Goal: Task Accomplishment & Management: Manage account settings

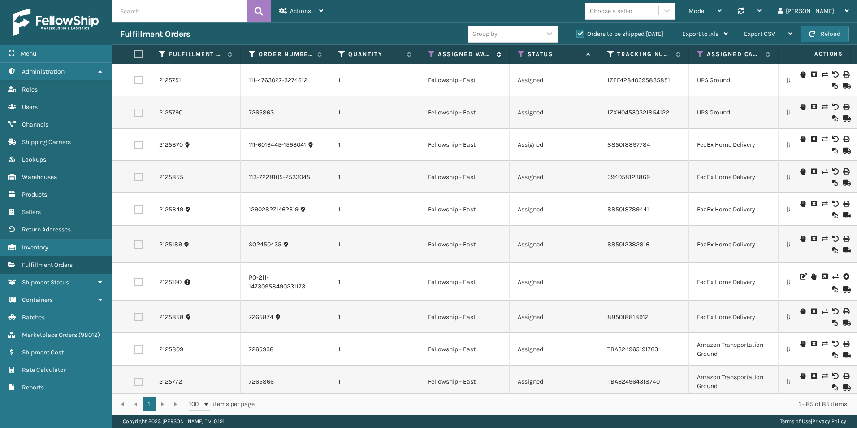
click at [430, 53] on icon at bounding box center [431, 54] width 7 height 8
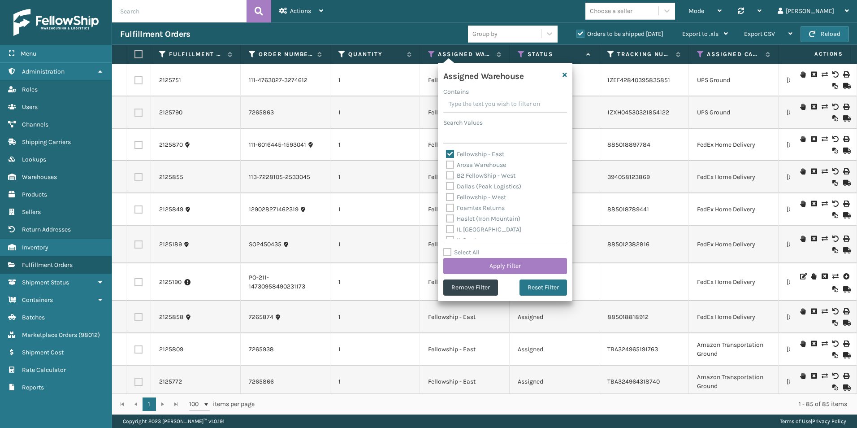
drag, startPoint x: 446, startPoint y: 155, endPoint x: 455, endPoint y: 153, distance: 9.2
click at [446, 155] on label "Fellowship - East" at bounding box center [475, 154] width 58 height 8
click at [446, 155] on input "Fellowship - East" at bounding box center [446, 152] width 0 height 6
checkbox input "false"
click at [450, 196] on label "Fellowship - West" at bounding box center [476, 197] width 60 height 8
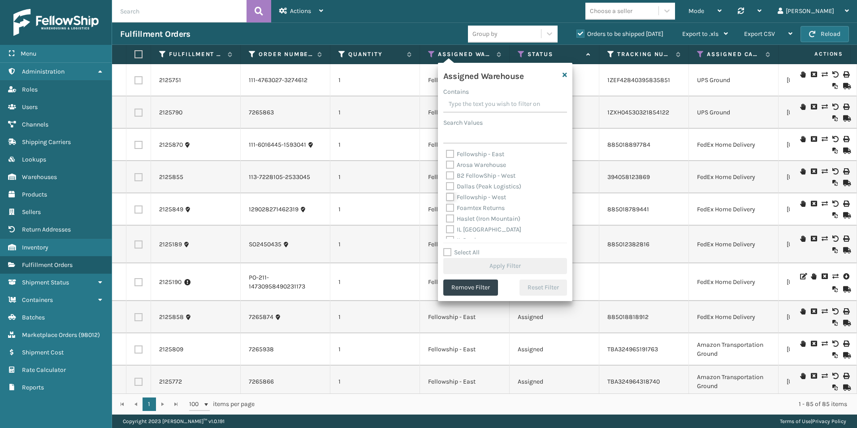
click at [446, 196] on input "Fellowship - West" at bounding box center [446, 195] width 0 height 6
checkbox input "true"
click at [481, 264] on button "Apply Filter" at bounding box center [505, 266] width 124 height 16
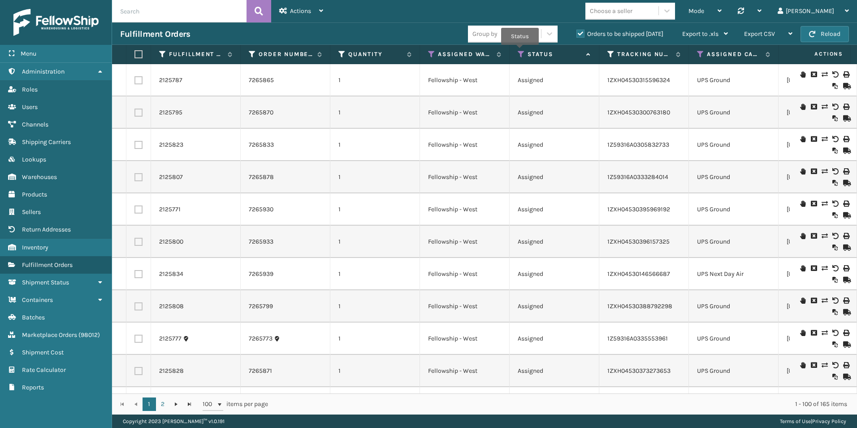
click at [520, 51] on icon at bounding box center [521, 54] width 7 height 8
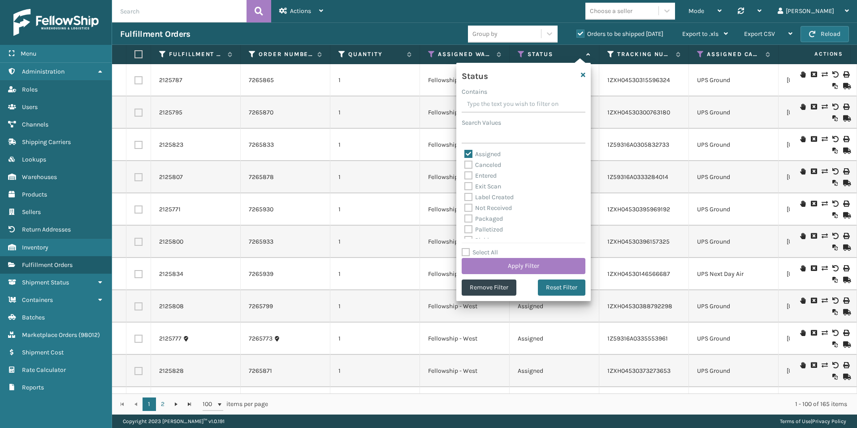
click at [467, 153] on label "Assigned" at bounding box center [482, 154] width 36 height 8
click at [465, 153] on input "Assigned" at bounding box center [464, 152] width 0 height 6
checkbox input "false"
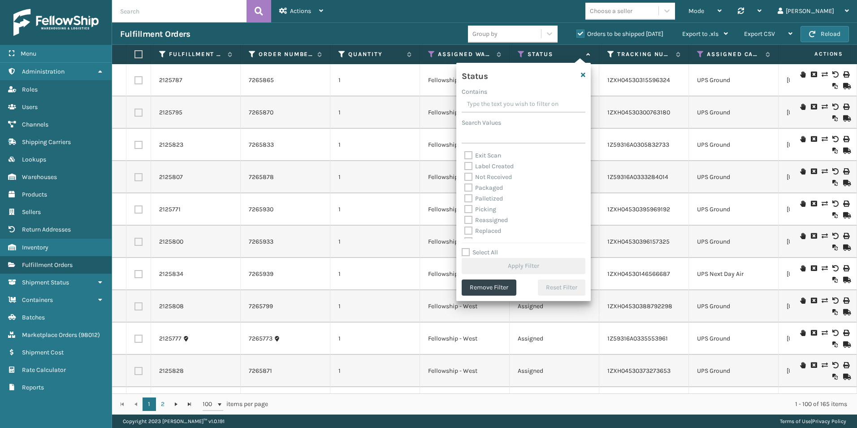
scroll to position [45, 0]
drag, startPoint x: 467, startPoint y: 194, endPoint x: 501, endPoint y: 203, distance: 35.2
click at [468, 194] on label "Picking" at bounding box center [480, 195] width 32 height 8
click at [465, 194] on input "Picking" at bounding box center [464, 193] width 0 height 6
checkbox input "true"
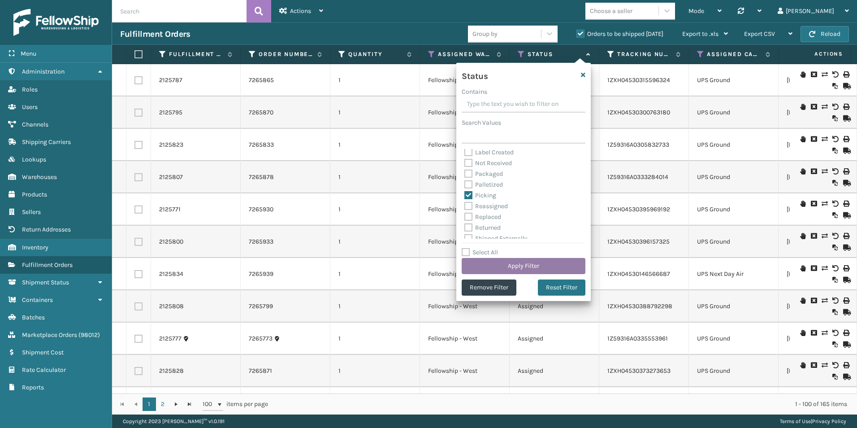
click at [518, 263] on button "Apply Filter" at bounding box center [524, 266] width 124 height 16
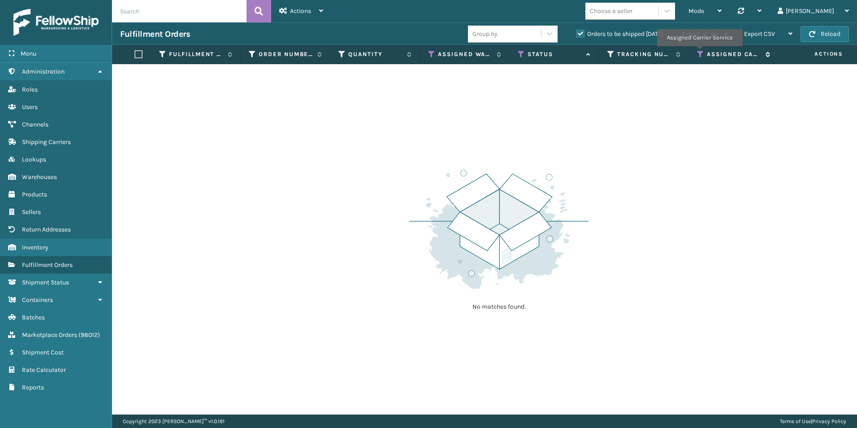
click at [699, 52] on icon at bounding box center [700, 54] width 7 height 8
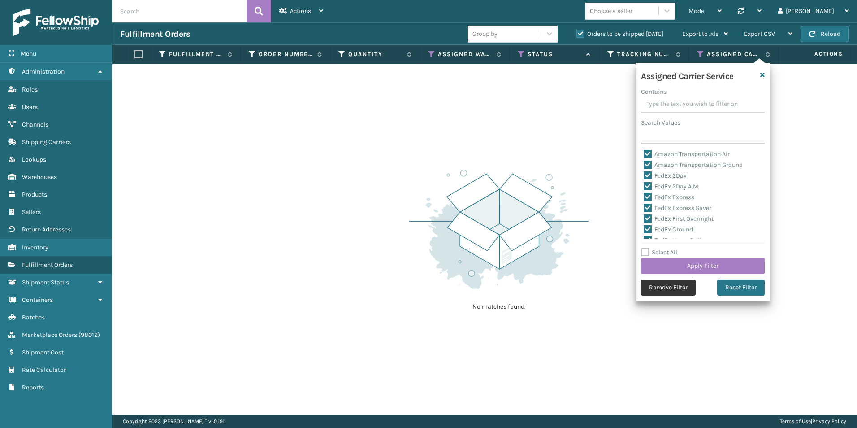
click at [672, 287] on button "Remove Filter" at bounding box center [668, 287] width 55 height 16
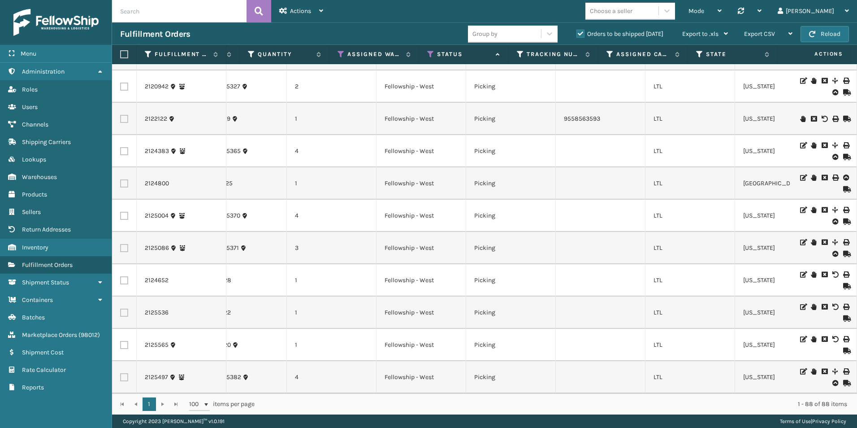
scroll to position [0, 0]
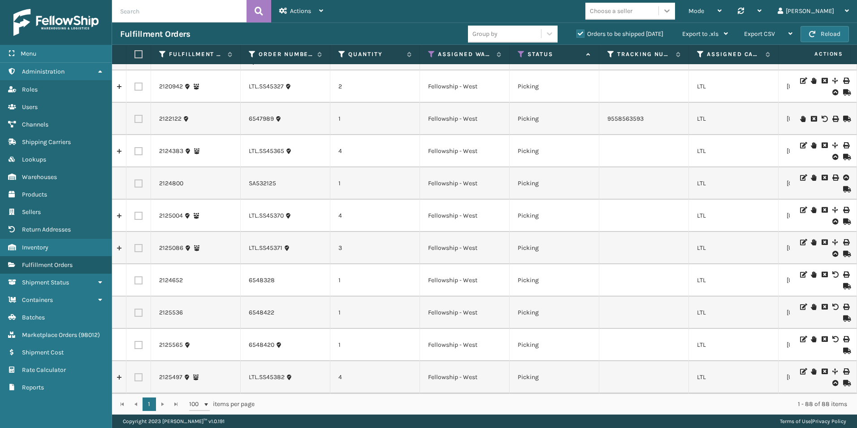
click at [671, 9] on icon at bounding box center [666, 10] width 9 height 9
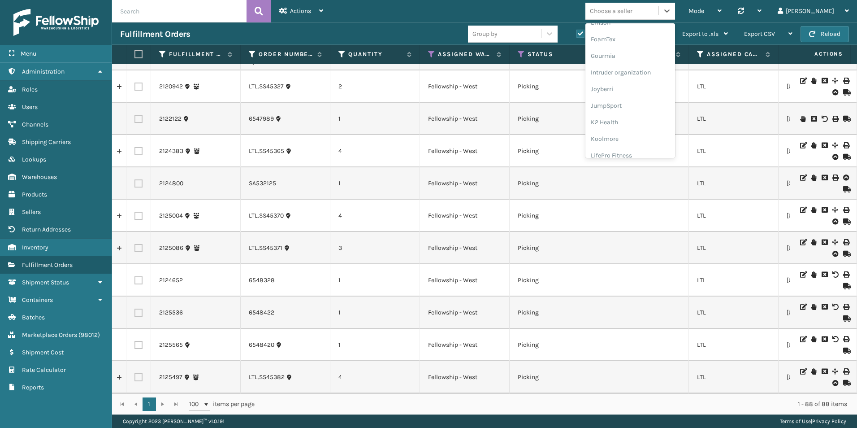
scroll to position [224, 0]
click at [656, 122] on div "Koolmore" at bounding box center [630, 124] width 90 height 17
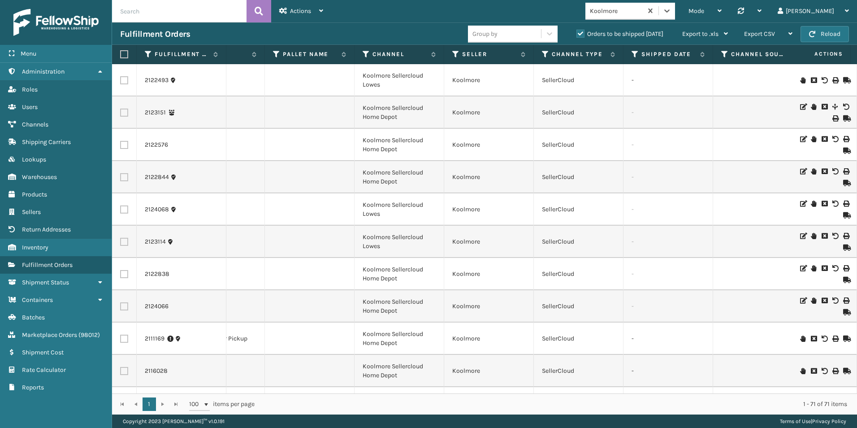
scroll to position [0, 0]
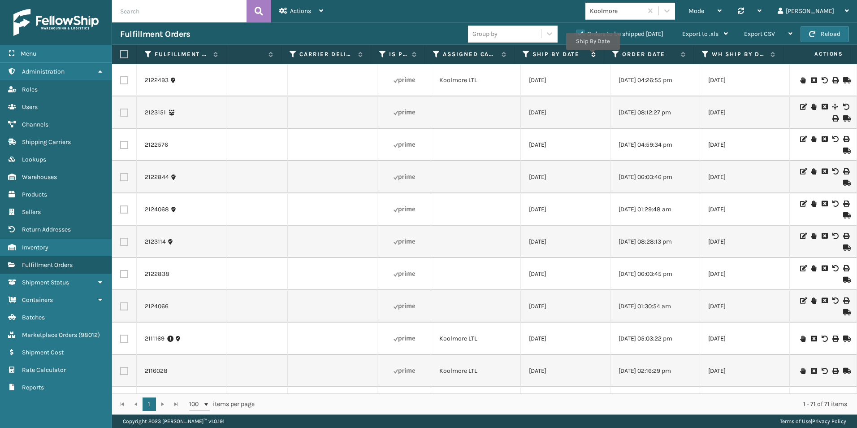
click at [592, 56] on icon at bounding box center [591, 54] width 7 height 5
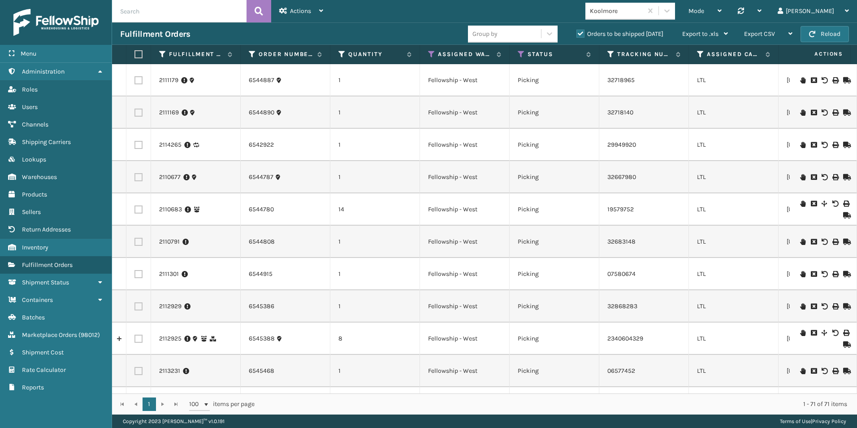
click at [843, 80] on icon at bounding box center [845, 80] width 5 height 6
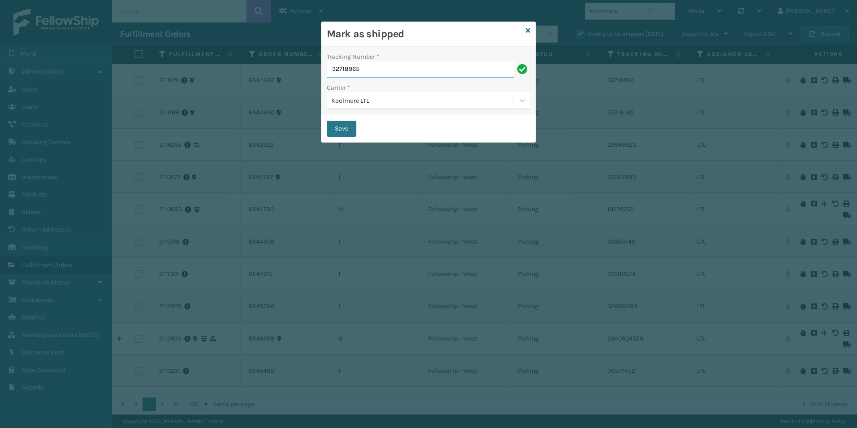
drag, startPoint x: 378, startPoint y: 69, endPoint x: 342, endPoint y: 66, distance: 36.0
click at [307, 69] on div "Mark as shipped Tracking Number * 32718965 Carrier * Koolmore LTL Save" at bounding box center [428, 214] width 857 height 428
paste input "33891588"
type input "333891588"
click at [345, 127] on button "Save" at bounding box center [342, 129] width 30 height 16
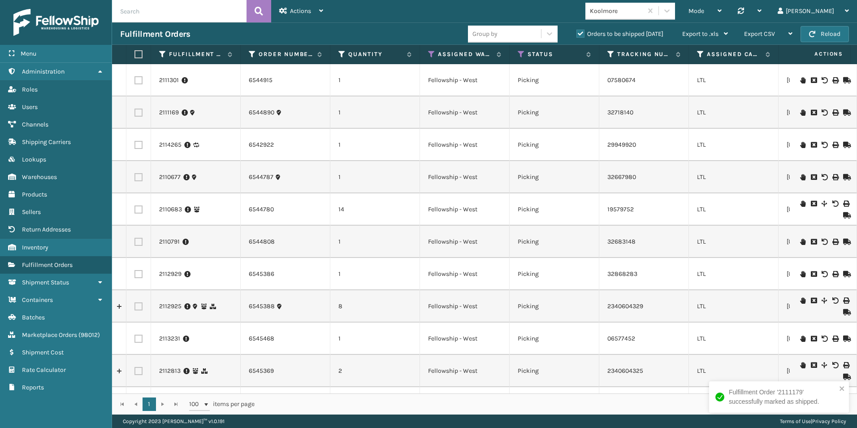
click at [843, 78] on icon at bounding box center [845, 80] width 5 height 6
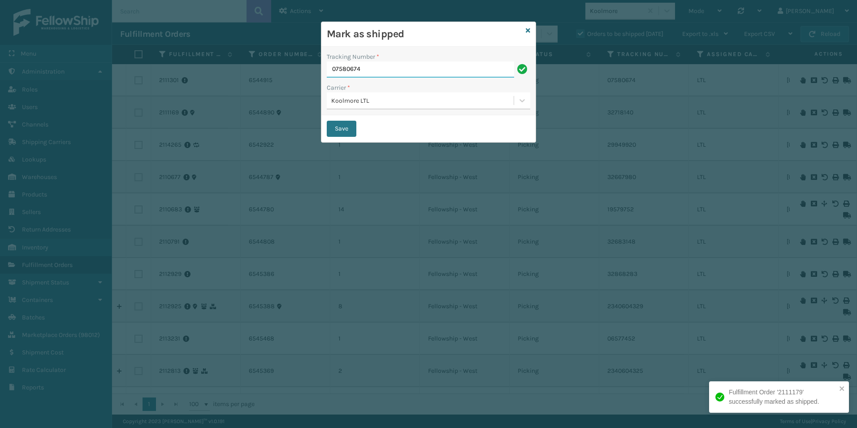
drag, startPoint x: 334, startPoint y: 68, endPoint x: 268, endPoint y: 65, distance: 65.5
click at [268, 65] on div "Mark as shipped Tracking Number * 07580674 Carrier * Koolmore LTL Save" at bounding box center [428, 214] width 857 height 428
paste input "33389198"
type input "333891984"
click at [342, 128] on button "Save" at bounding box center [342, 129] width 30 height 16
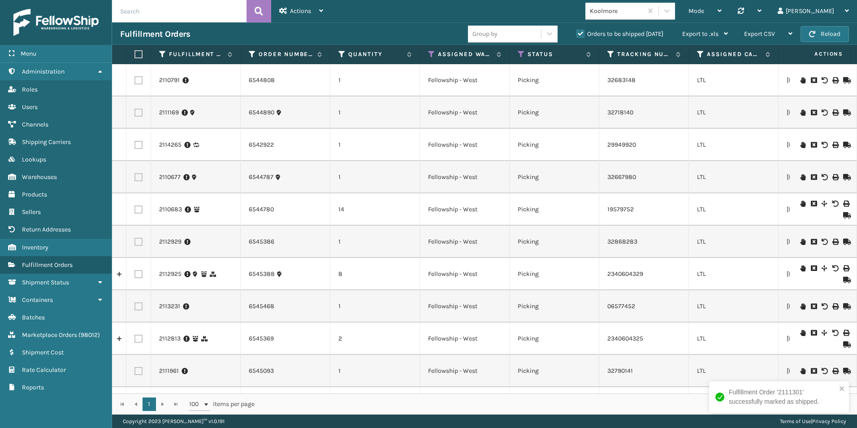
click at [843, 112] on icon at bounding box center [845, 112] width 5 height 6
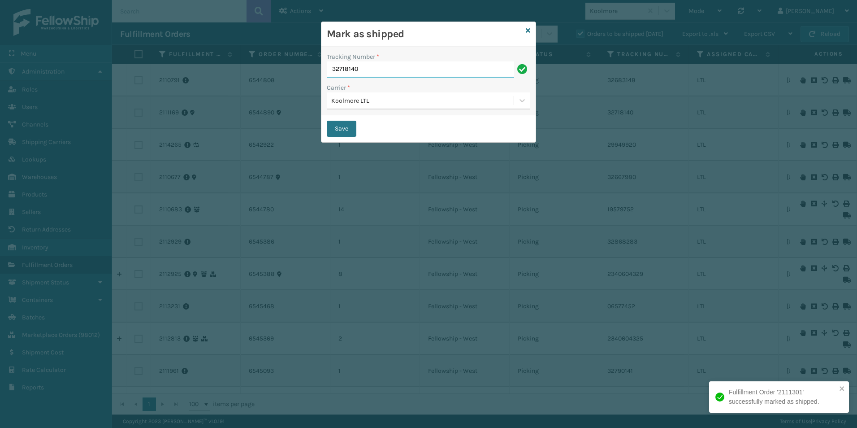
drag, startPoint x: 353, startPoint y: 69, endPoint x: 288, endPoint y: 68, distance: 65.0
click at [281, 68] on div "Mark as shipped Tracking Number * 32718140 Carrier * Koolmore LTL Save" at bounding box center [428, 214] width 857 height 428
paste input "33891919"
type input "333891919"
click at [337, 125] on button "Save" at bounding box center [342, 129] width 30 height 16
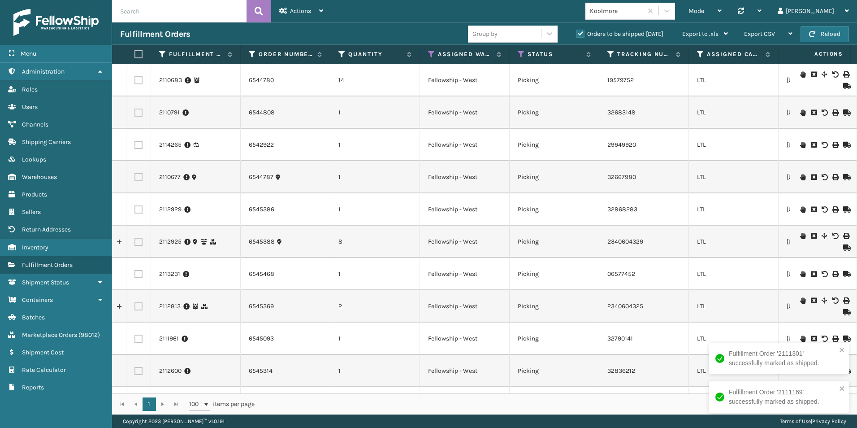
click at [843, 337] on icon at bounding box center [845, 338] width 5 height 6
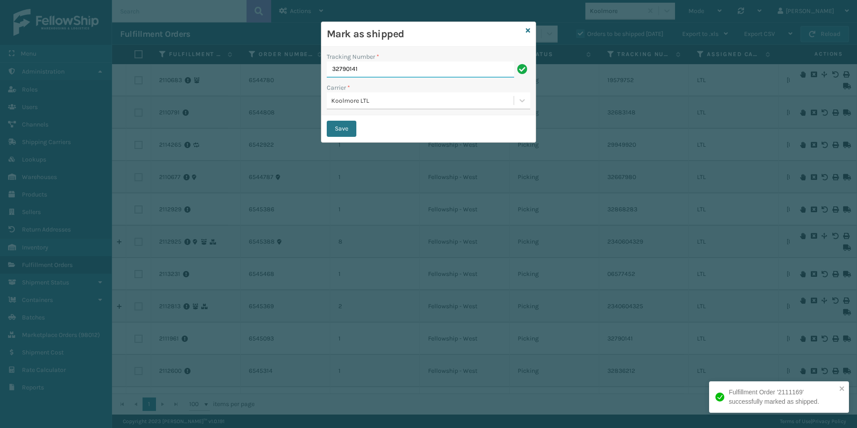
drag, startPoint x: 386, startPoint y: 67, endPoint x: 316, endPoint y: 65, distance: 69.9
click at [296, 66] on div "Mark as shipped Tracking Number * 32790141 Carrier * Koolmore LTL Save" at bounding box center [428, 214] width 857 height 428
paste input "33891950"
type input "333891950"
click at [338, 125] on button "Save" at bounding box center [342, 129] width 30 height 16
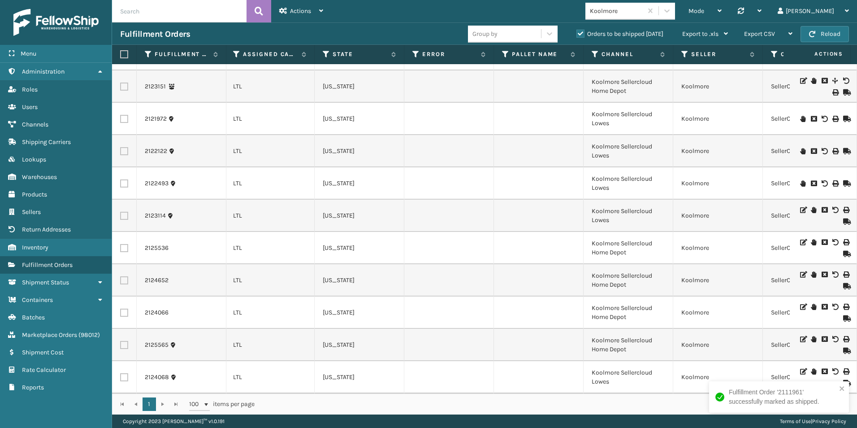
scroll to position [0, 577]
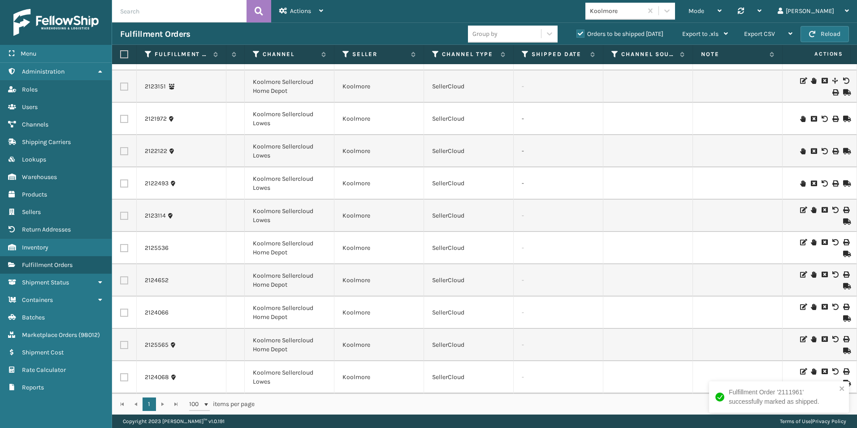
drag, startPoint x: 855, startPoint y: 347, endPoint x: 846, endPoint y: 143, distance: 203.7
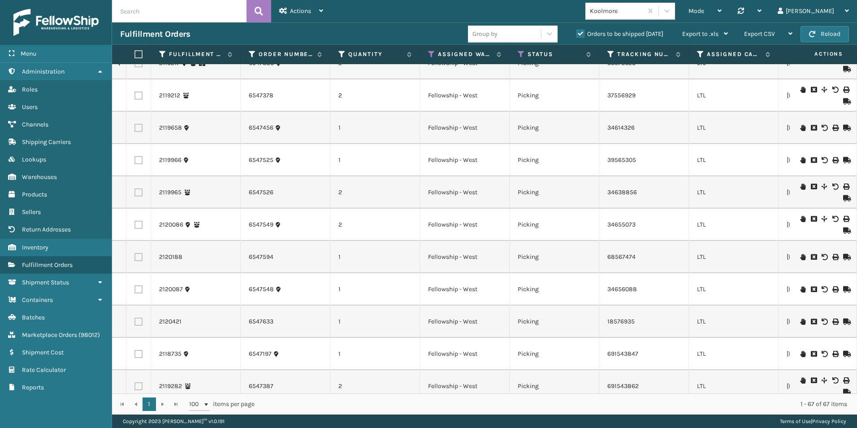
scroll to position [0, 0]
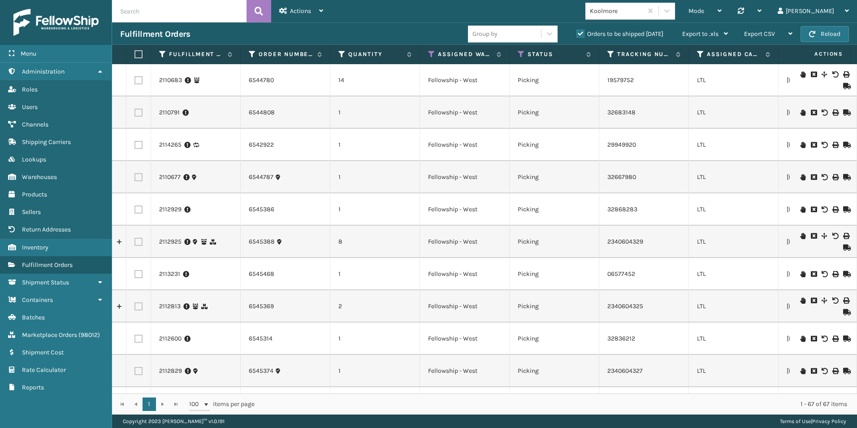
click at [843, 85] on icon at bounding box center [845, 86] width 5 height 6
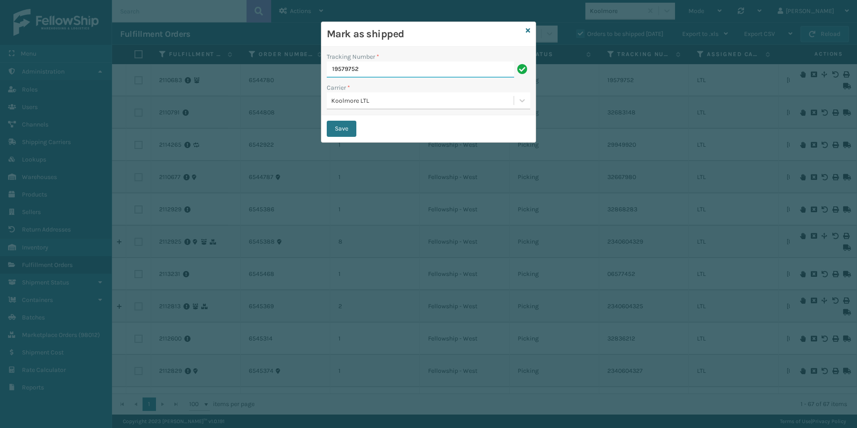
drag, startPoint x: 368, startPoint y: 69, endPoint x: 283, endPoint y: 67, distance: 85.6
click at [283, 67] on div "[PERSON_NAME] as shipped Tracking Number * 19579752 Carrier * Koolmore LTL Save" at bounding box center [428, 214] width 857 height 428
paste input "333891893"
type input "333891893"
drag, startPoint x: 339, startPoint y: 129, endPoint x: 39, endPoint y: 84, distance: 304.1
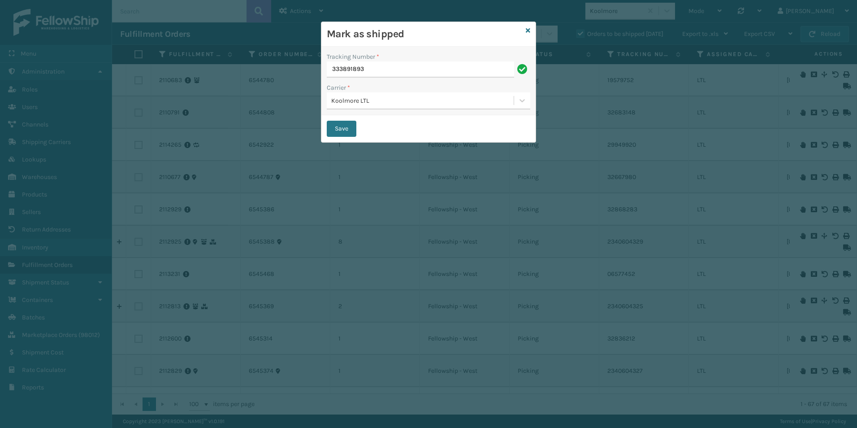
click at [336, 129] on button "Save" at bounding box center [342, 129] width 30 height 16
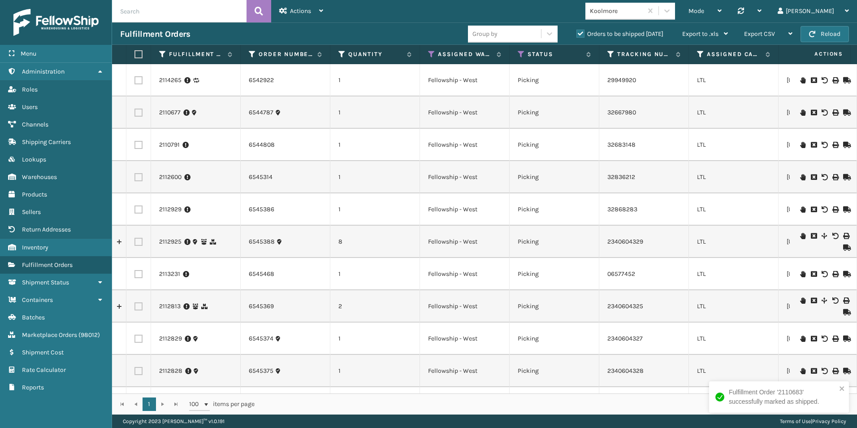
click at [843, 111] on icon at bounding box center [845, 112] width 5 height 6
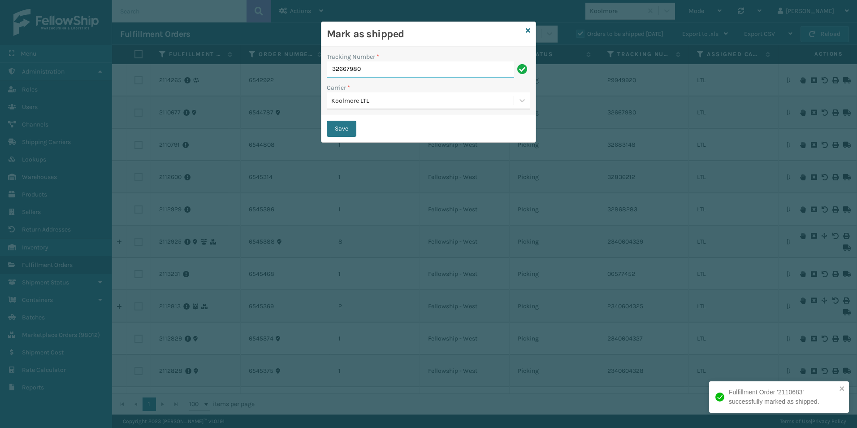
drag, startPoint x: 376, startPoint y: 66, endPoint x: 313, endPoint y: 66, distance: 62.7
click at [313, 66] on div "Mark as shipped Tracking Number * 32667980 Carrier * Koolmore LTL Save" at bounding box center [428, 214] width 857 height 428
paste input "33891901"
type input "333891901"
click at [337, 126] on button "Save" at bounding box center [342, 129] width 30 height 16
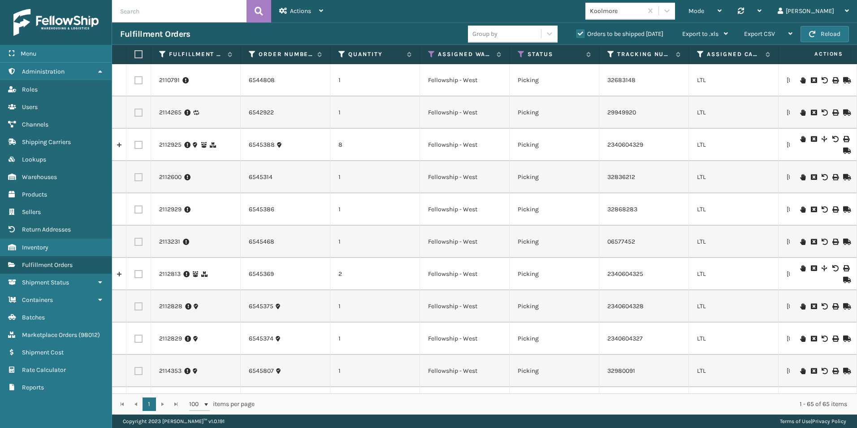
click at [843, 79] on icon at bounding box center [845, 80] width 5 height 6
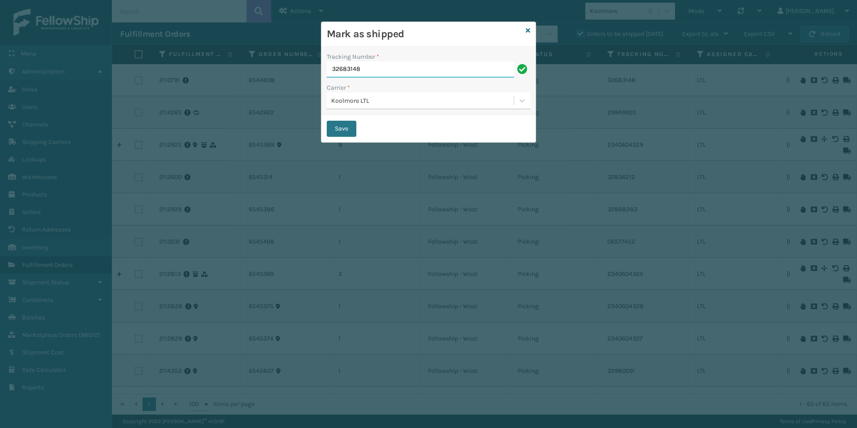
drag, startPoint x: 364, startPoint y: 72, endPoint x: 310, endPoint y: 70, distance: 53.8
click at [310, 70] on div "Mark as shipped Tracking Number * 32683148 Carrier * Koolmore LTL Save" at bounding box center [428, 214] width 857 height 428
paste input "33891927"
type input "333891927"
click at [344, 128] on button "Save" at bounding box center [342, 129] width 30 height 16
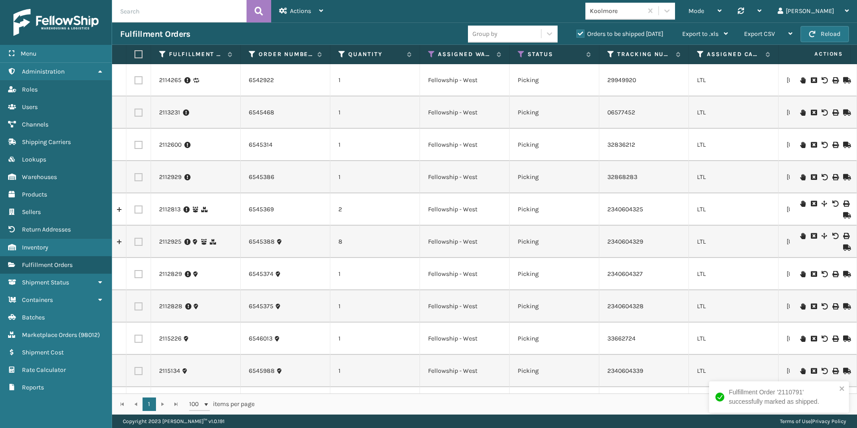
click at [843, 81] on icon at bounding box center [845, 80] width 5 height 6
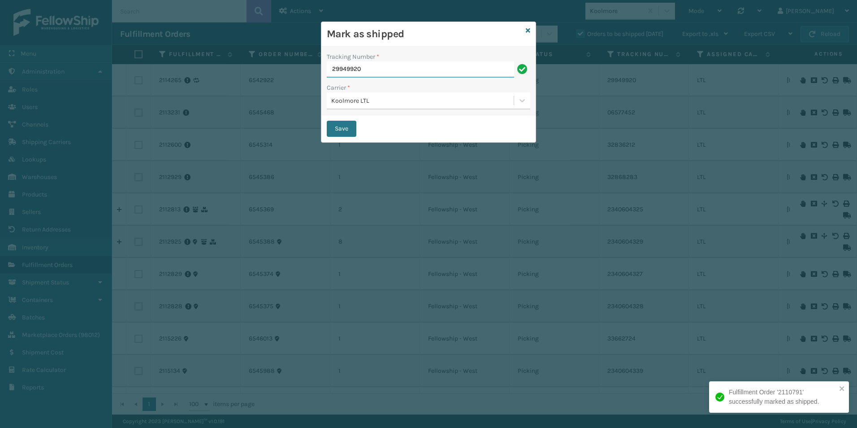
drag, startPoint x: 377, startPoint y: 66, endPoint x: 304, endPoint y: 66, distance: 72.6
click at [311, 66] on div "Mark as shipped Tracking Number * 29949920 Carrier * Koolmore LTL Save" at bounding box center [428, 214] width 857 height 428
paste input "333891604"
type input "333891604"
click at [337, 131] on button "Save" at bounding box center [342, 129] width 30 height 16
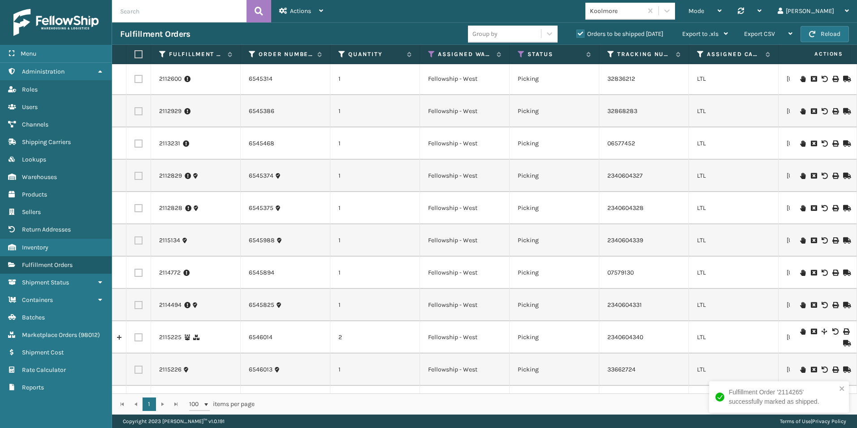
scroll to position [90, 0]
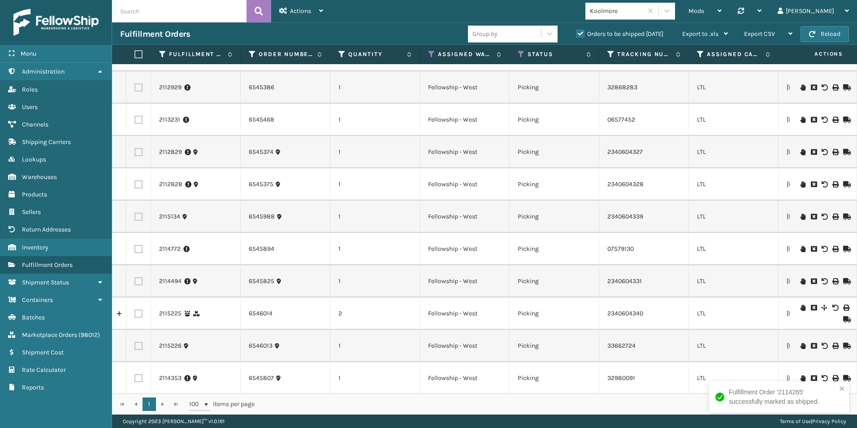
click at [843, 246] on icon at bounding box center [845, 249] width 5 height 6
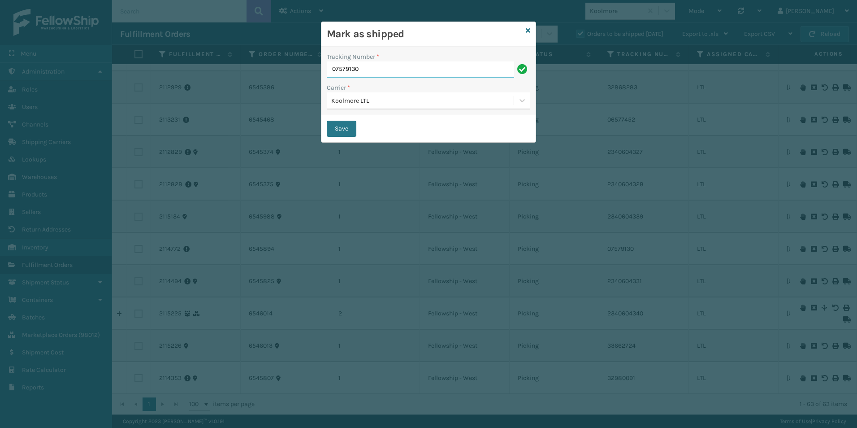
drag, startPoint x: 372, startPoint y: 65, endPoint x: 258, endPoint y: 65, distance: 113.8
click at [258, 65] on div "Mark as shipped Tracking Number * 07579130 Carrier * Koolmore LTL Save" at bounding box center [428, 214] width 857 height 428
paste input "33389157"
type input "333891570"
click at [343, 127] on button "Save" at bounding box center [342, 129] width 30 height 16
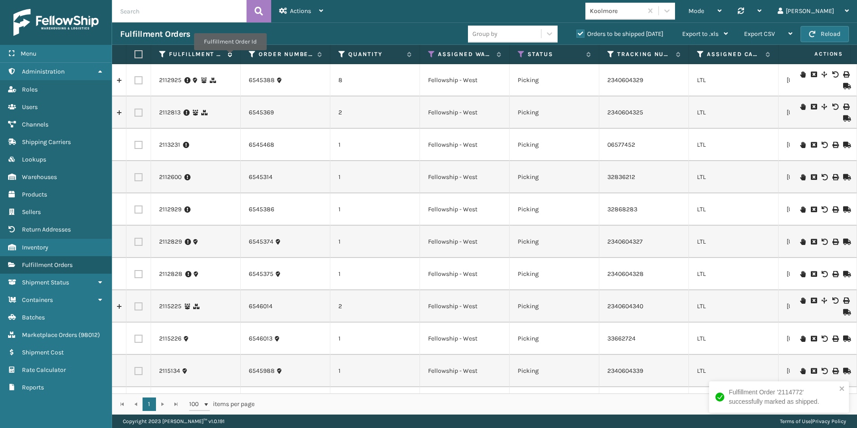
click at [229, 56] on icon at bounding box center [228, 54] width 7 height 5
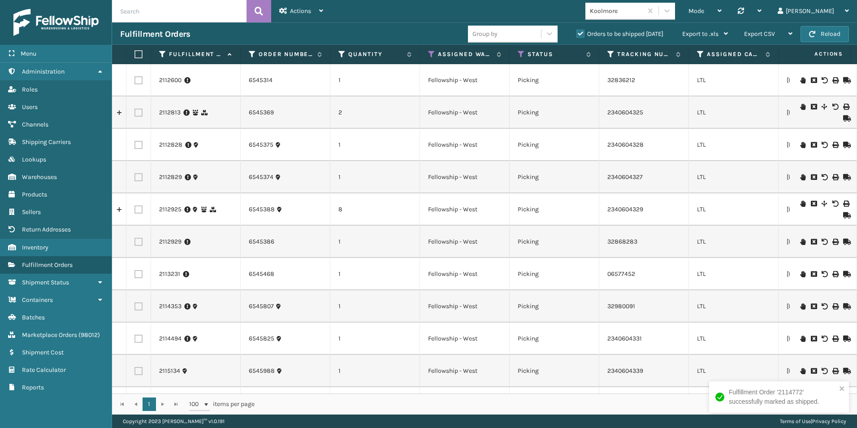
scroll to position [45, 0]
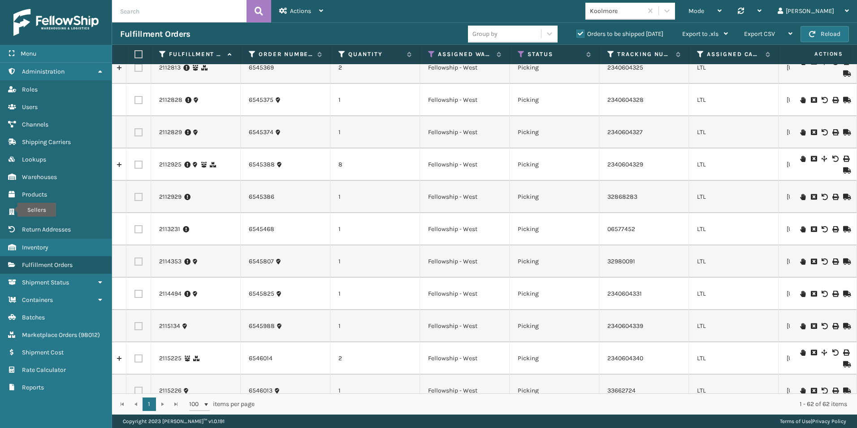
click at [843, 291] on icon at bounding box center [845, 293] width 5 height 6
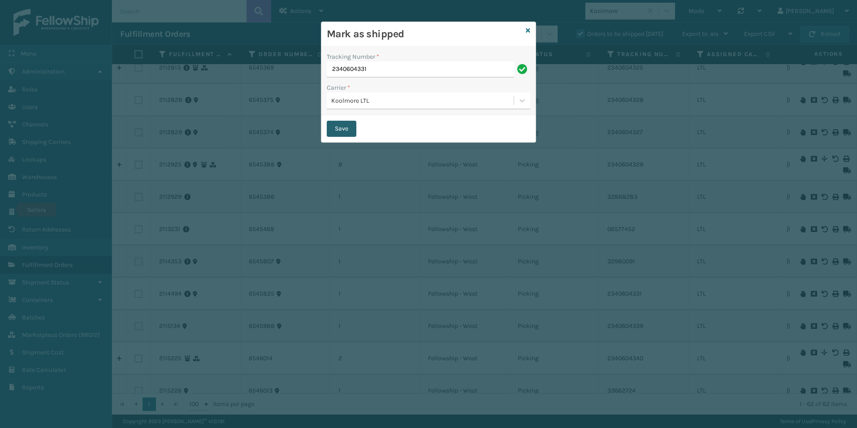
click at [345, 124] on button "Save" at bounding box center [342, 129] width 30 height 16
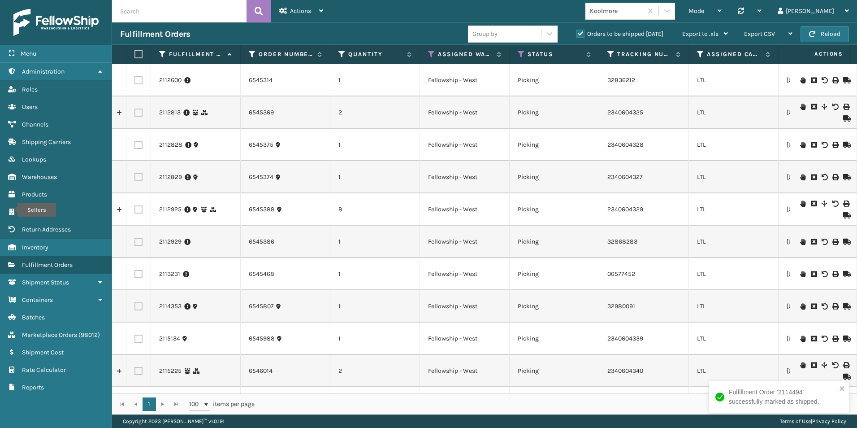
click at [843, 303] on icon at bounding box center [845, 306] width 5 height 6
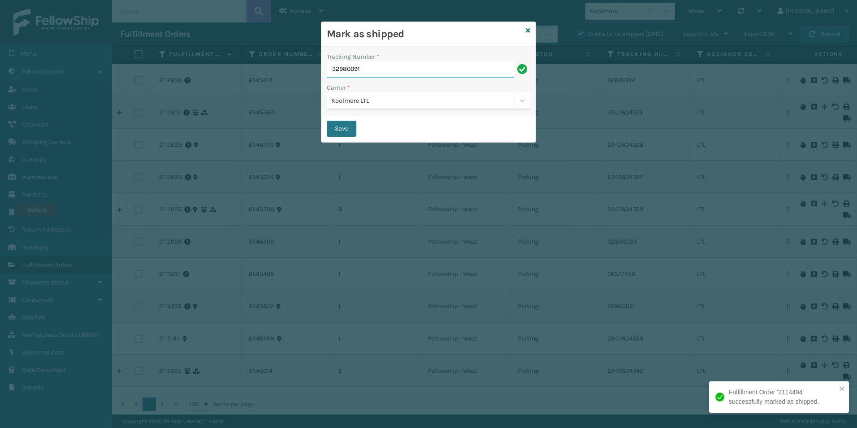
click at [297, 69] on div "Mark as shipped Tracking Number * 32980091 Carrier * Koolmore LTL Save" at bounding box center [428, 214] width 857 height 428
paste input "33891968"
type input "333891968"
click at [337, 129] on button "Save" at bounding box center [342, 129] width 30 height 16
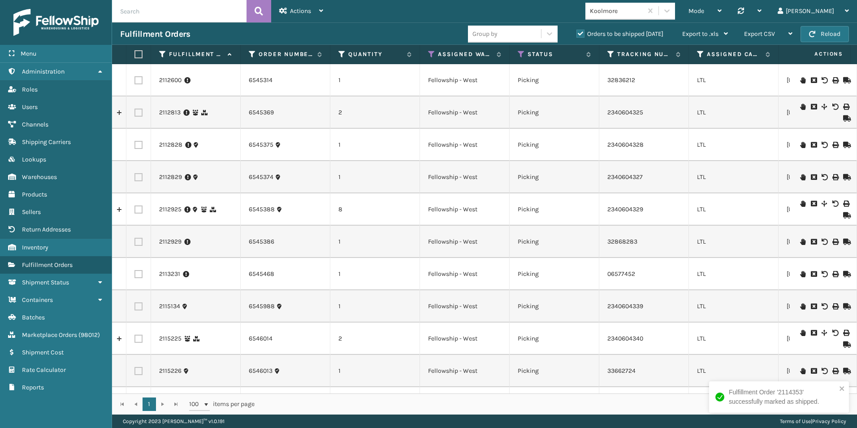
click at [843, 77] on icon at bounding box center [845, 80] width 5 height 6
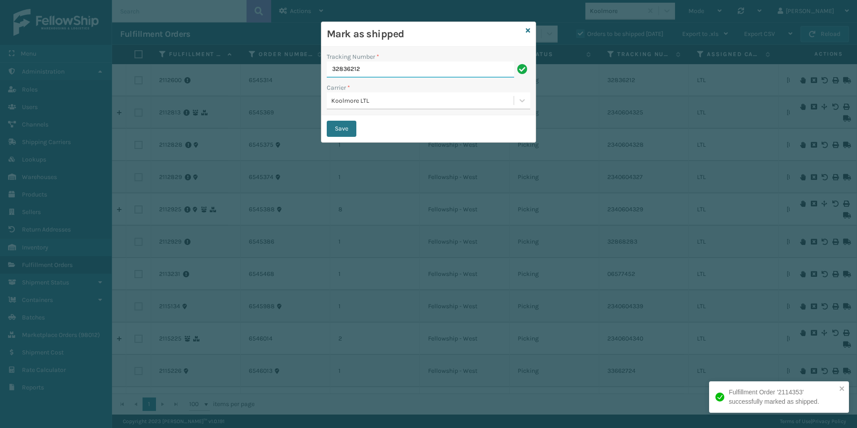
drag, startPoint x: 383, startPoint y: 70, endPoint x: 310, endPoint y: 69, distance: 73.5
click at [310, 69] on div "[PERSON_NAME] as shipped Tracking Number * 32836212 Carrier * Koolmore LTL Save" at bounding box center [428, 214] width 857 height 428
paste input "33891869"
type input "333891869"
click at [335, 130] on button "Save" at bounding box center [342, 129] width 30 height 16
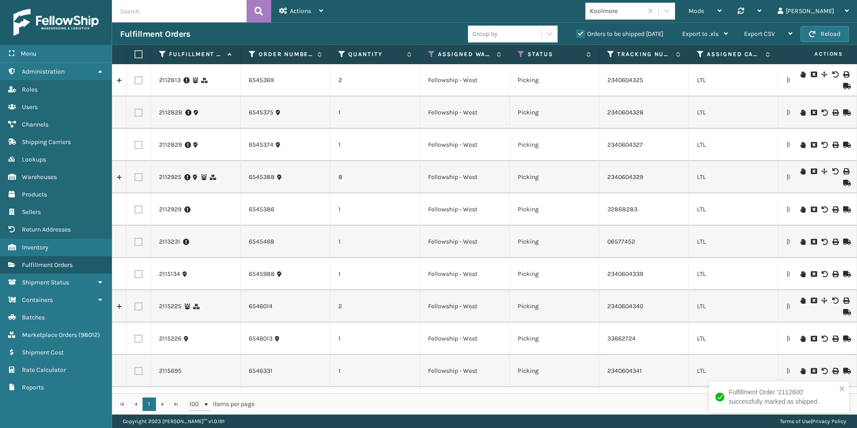
click at [843, 87] on icon at bounding box center [845, 86] width 5 height 6
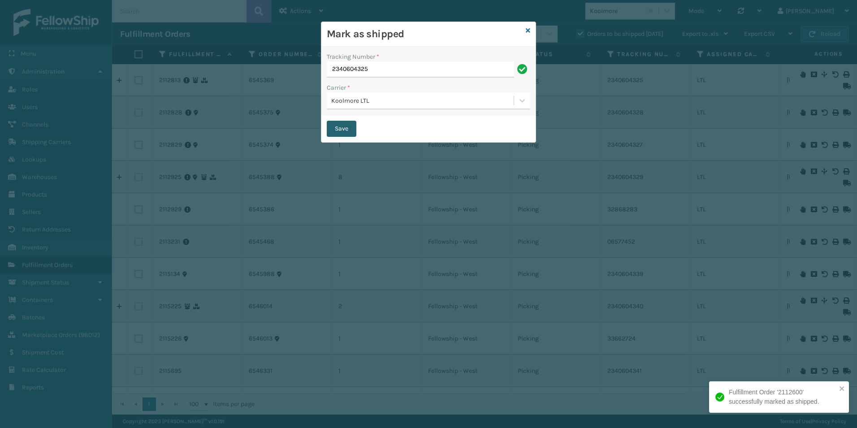
click at [341, 126] on button "Save" at bounding box center [342, 129] width 30 height 16
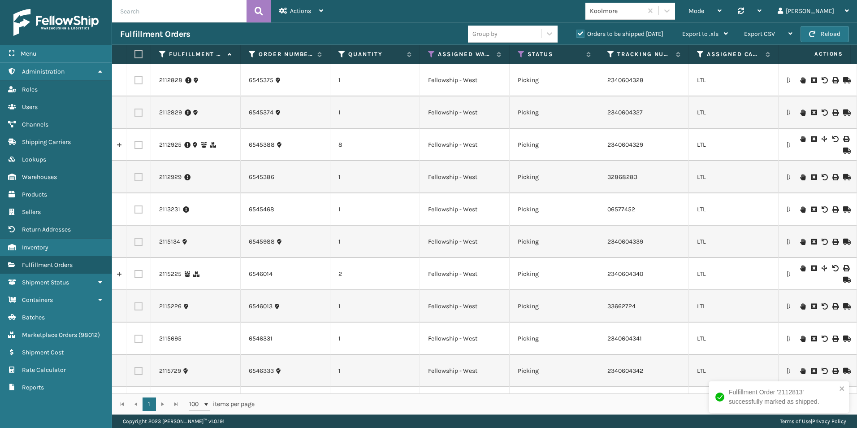
click at [843, 80] on icon at bounding box center [845, 80] width 5 height 6
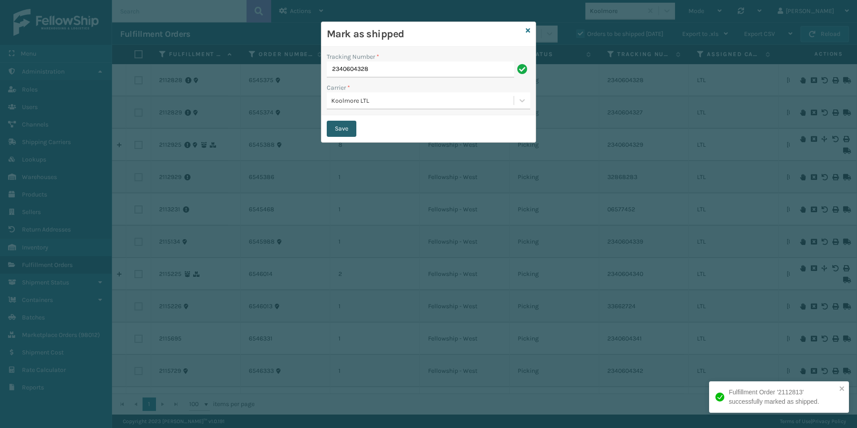
click at [341, 126] on button "Save" at bounding box center [342, 129] width 30 height 16
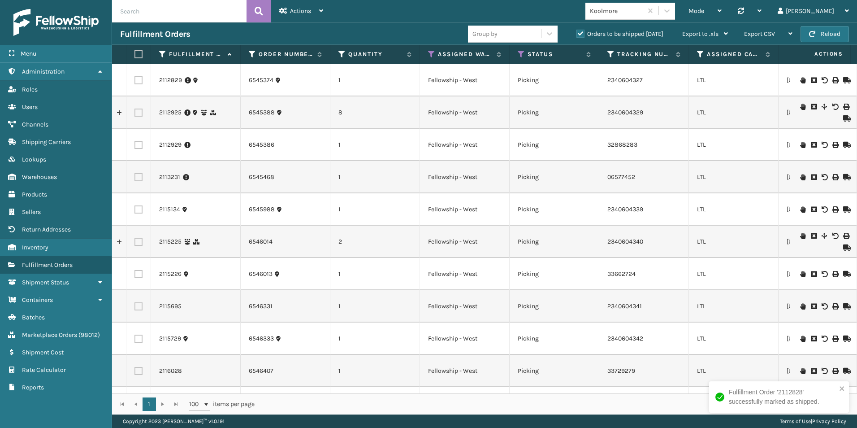
click at [843, 80] on icon at bounding box center [845, 80] width 5 height 6
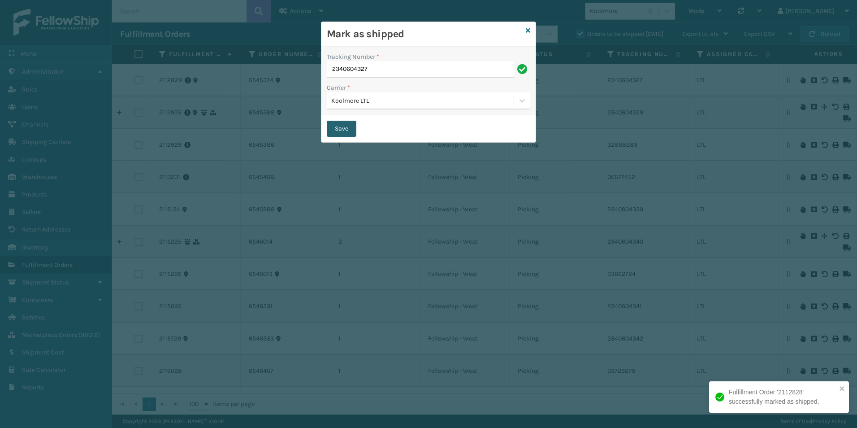
click at [337, 130] on button "Save" at bounding box center [342, 129] width 30 height 16
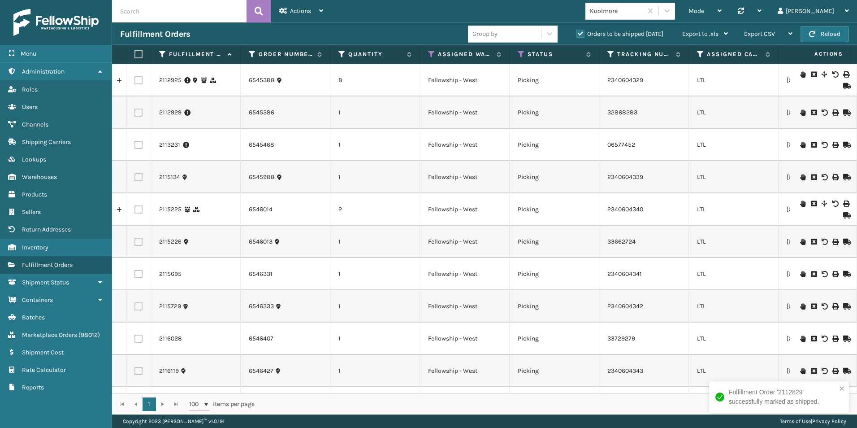
click at [843, 86] on icon at bounding box center [845, 86] width 5 height 6
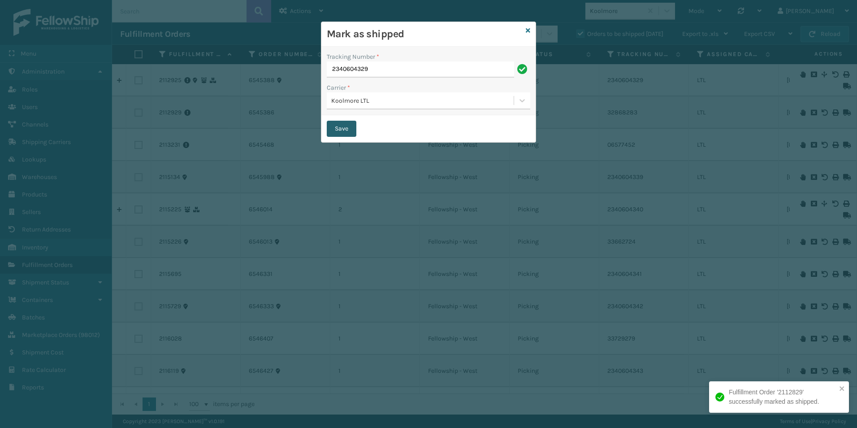
click at [338, 132] on button "Save" at bounding box center [342, 129] width 30 height 16
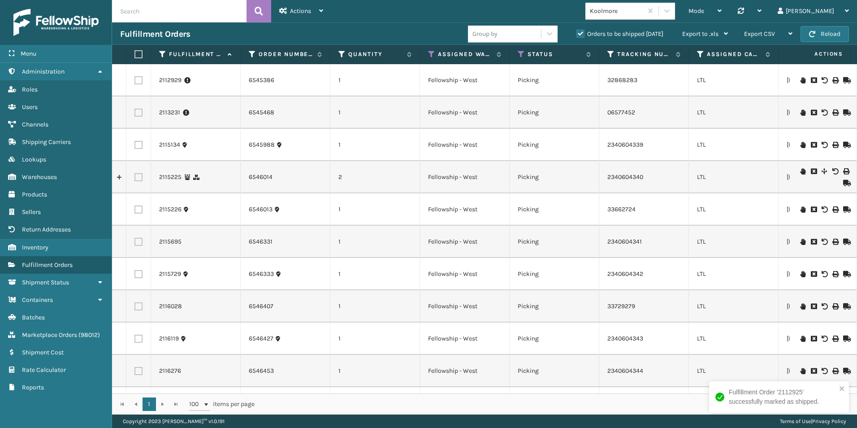
click at [843, 78] on icon at bounding box center [845, 80] width 5 height 6
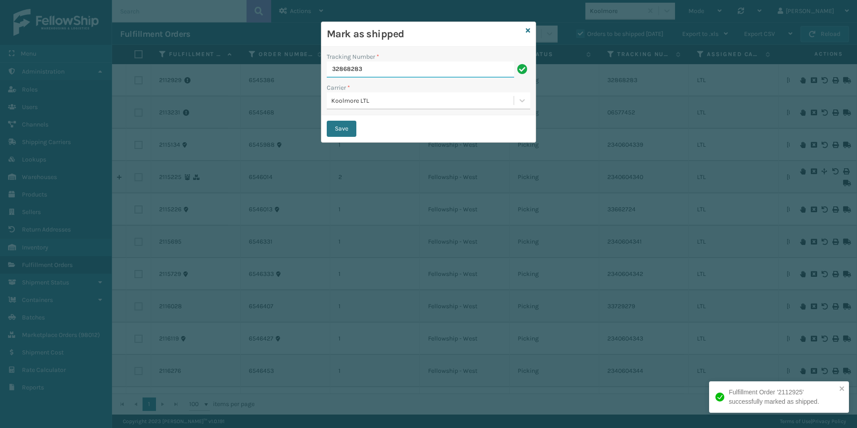
click at [291, 68] on div "Mark as shipped Tracking Number * 32868283 Carrier * Koolmore LTL Save" at bounding box center [428, 214] width 857 height 428
paste input "33891935"
type input "333891935"
click at [347, 130] on button "Save" at bounding box center [342, 129] width 30 height 16
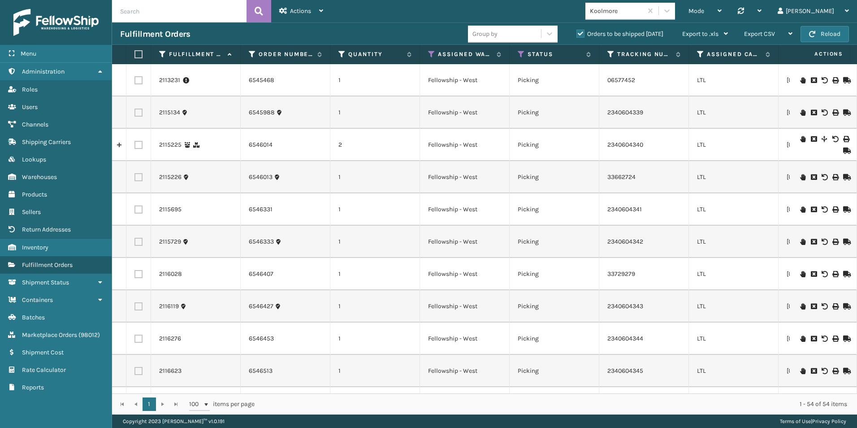
click at [843, 81] on icon at bounding box center [845, 80] width 5 height 6
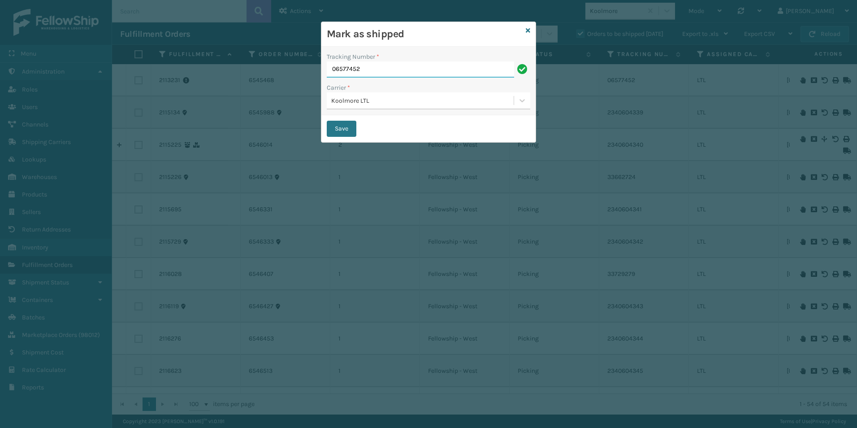
drag, startPoint x: 372, startPoint y: 66, endPoint x: 300, endPoint y: 67, distance: 71.7
click at [314, 66] on div "Mark as shipped Tracking Number * 06577452 Carrier * Koolmore LTL Save" at bounding box center [428, 214] width 857 height 428
paste input "333891596"
type input "333891596"
click at [338, 128] on button "Save" at bounding box center [342, 129] width 30 height 16
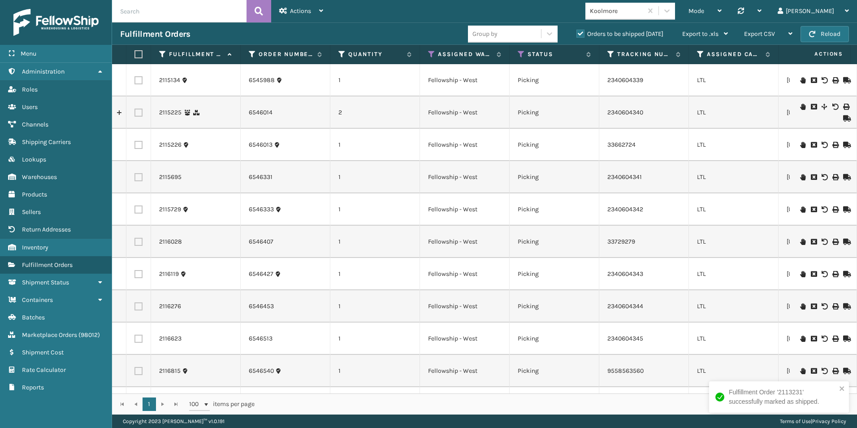
click at [843, 79] on icon at bounding box center [845, 80] width 5 height 6
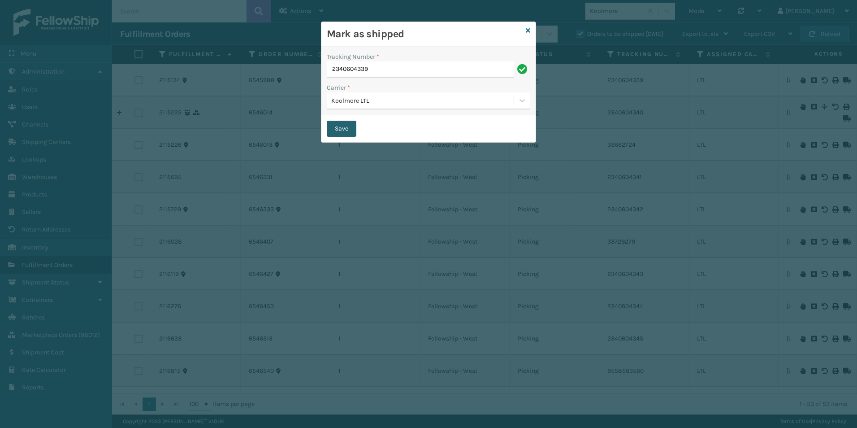
click at [346, 125] on button "Save" at bounding box center [342, 129] width 30 height 16
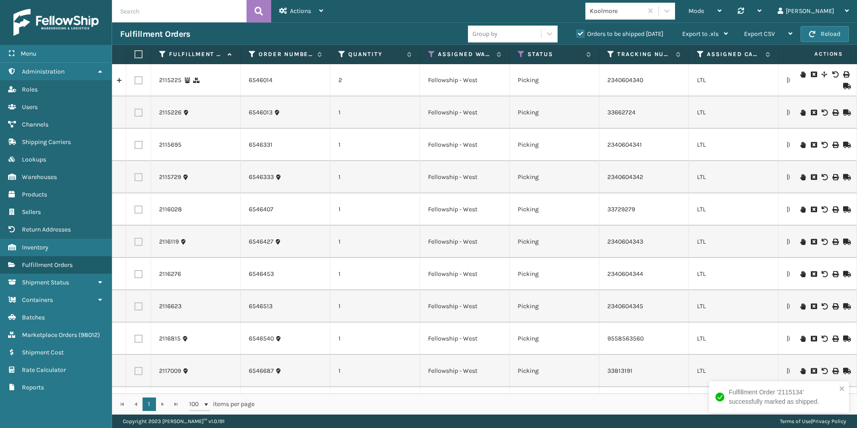
click at [138, 79] on label at bounding box center [138, 80] width 8 height 8
click at [135, 79] on input "checkbox" at bounding box center [134, 79] width 0 height 6
checkbox input "true"
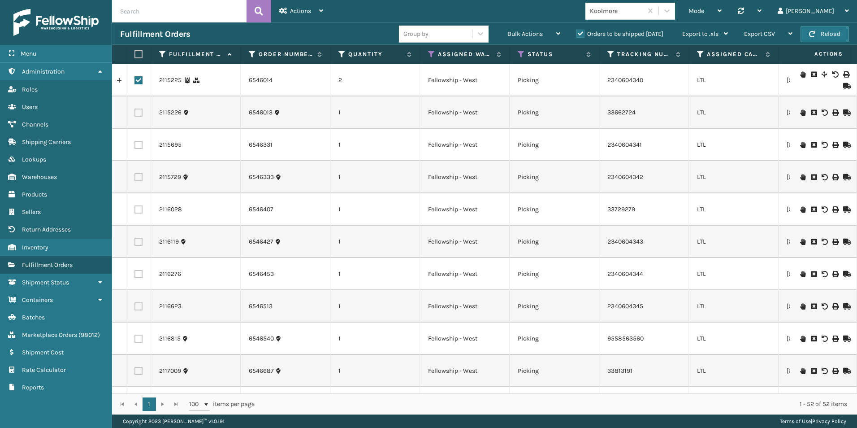
click at [137, 142] on label at bounding box center [138, 145] width 8 height 8
click at [135, 142] on input "checkbox" at bounding box center [134, 144] width 0 height 6
checkbox input "true"
click at [139, 177] on label at bounding box center [138, 177] width 8 height 8
click at [135, 177] on input "checkbox" at bounding box center [134, 176] width 0 height 6
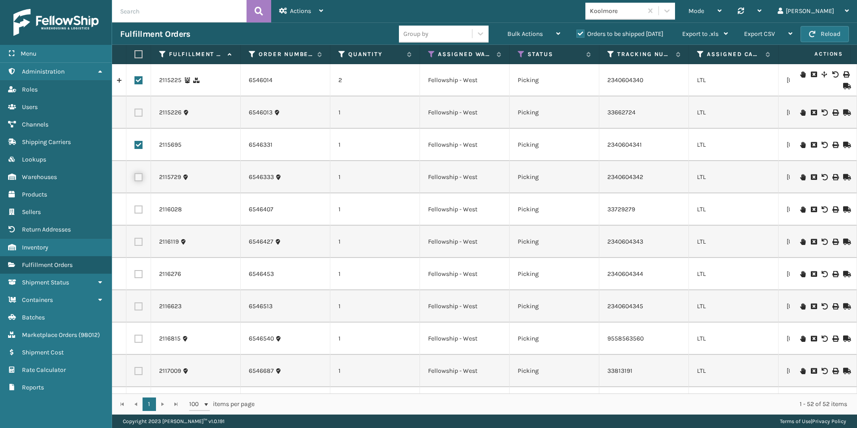
checkbox input "true"
click at [518, 30] on span "Bulk Actions" at bounding box center [524, 34] width 35 height 8
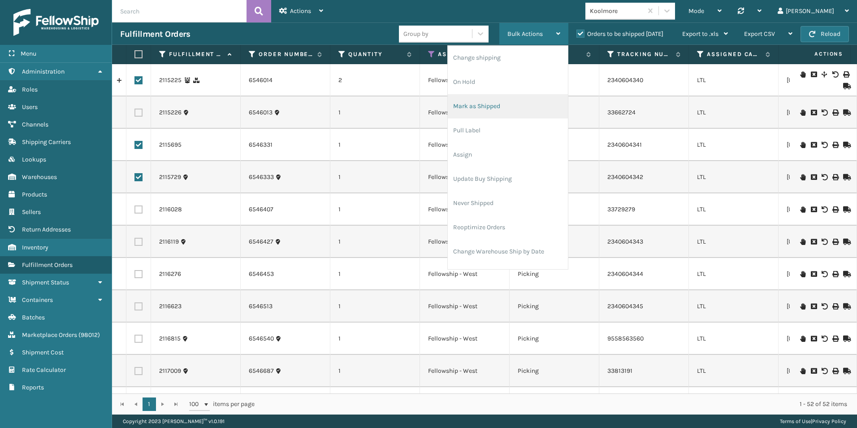
click at [492, 105] on li "Mark as Shipped" at bounding box center [508, 106] width 120 height 24
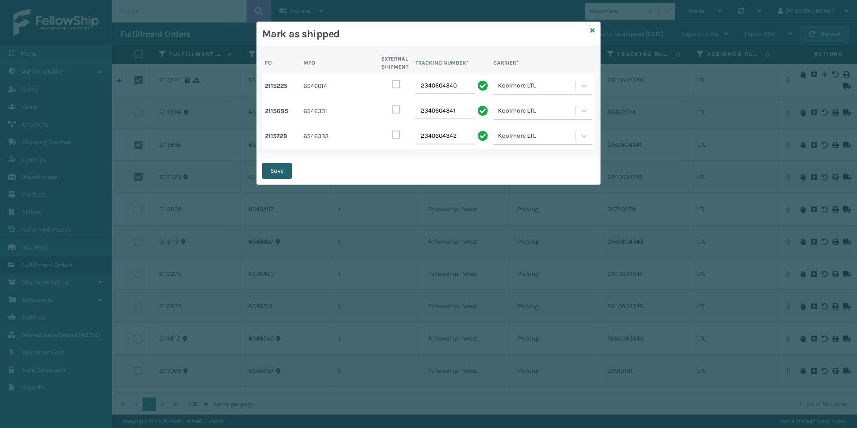
click at [280, 170] on button "Save" at bounding box center [277, 171] width 30 height 16
checkbox input "false"
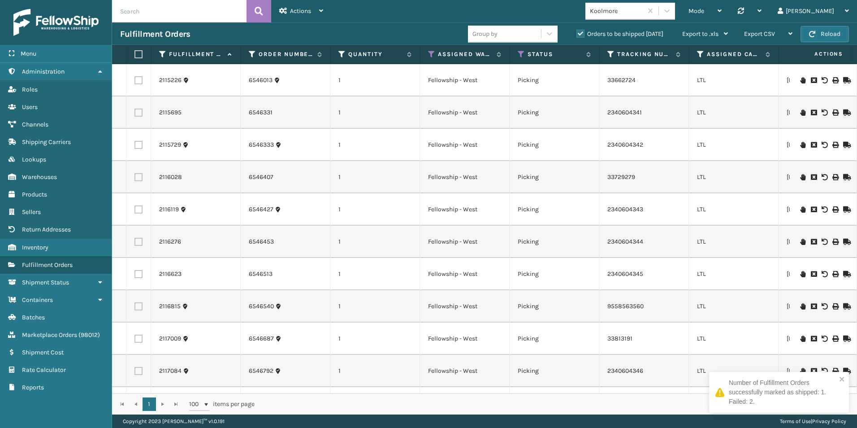
click at [843, 77] on icon at bounding box center [845, 80] width 5 height 6
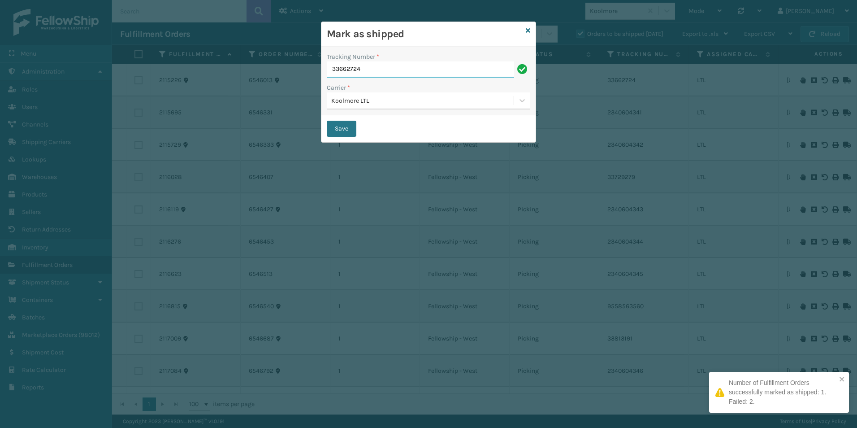
drag, startPoint x: 340, startPoint y: 68, endPoint x: 319, endPoint y: 67, distance: 20.6
click at [293, 68] on div "Mark as shipped Tracking Number * 33662724 Carrier * Koolmore LTL Save" at bounding box center [428, 214] width 857 height 428
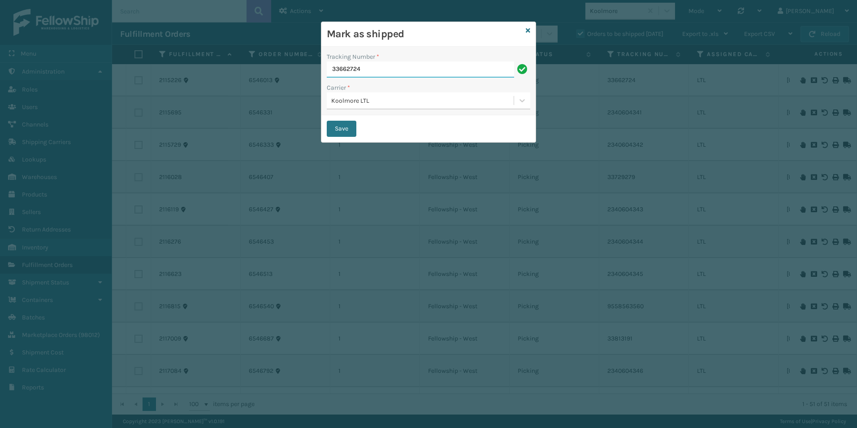
paste input "221997141"
type input "221997141"
drag, startPoint x: 341, startPoint y: 125, endPoint x: 7, endPoint y: 132, distance: 334.4
click at [341, 125] on button "Save" at bounding box center [342, 129] width 30 height 16
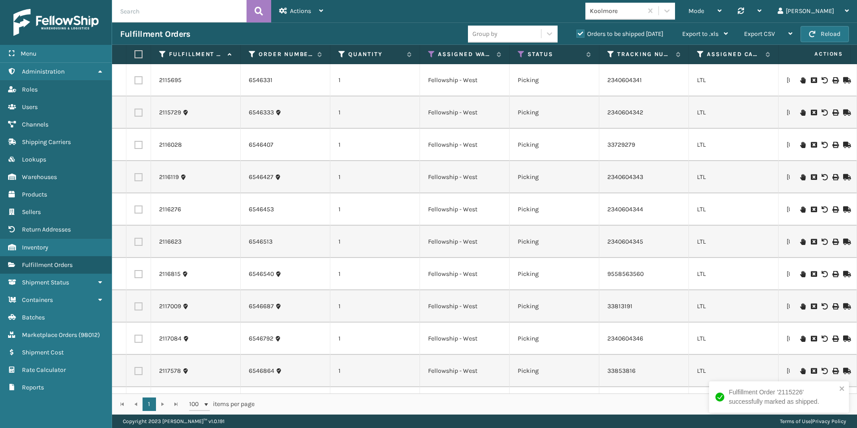
click at [843, 80] on icon at bounding box center [845, 80] width 5 height 6
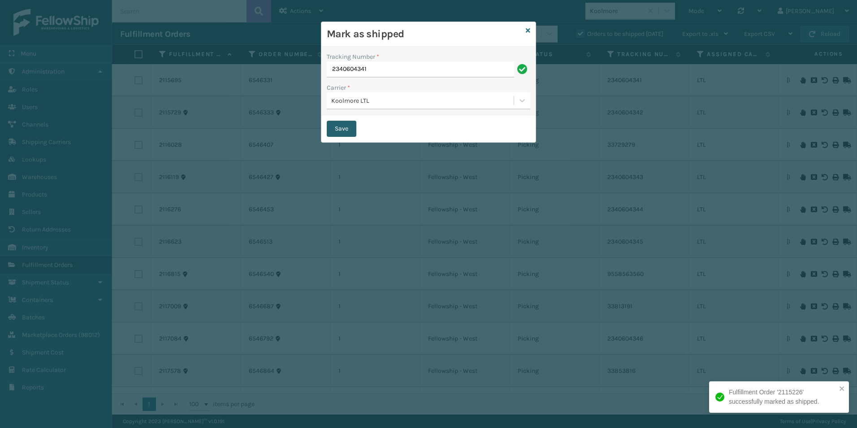
click at [344, 121] on button "Save" at bounding box center [342, 129] width 30 height 16
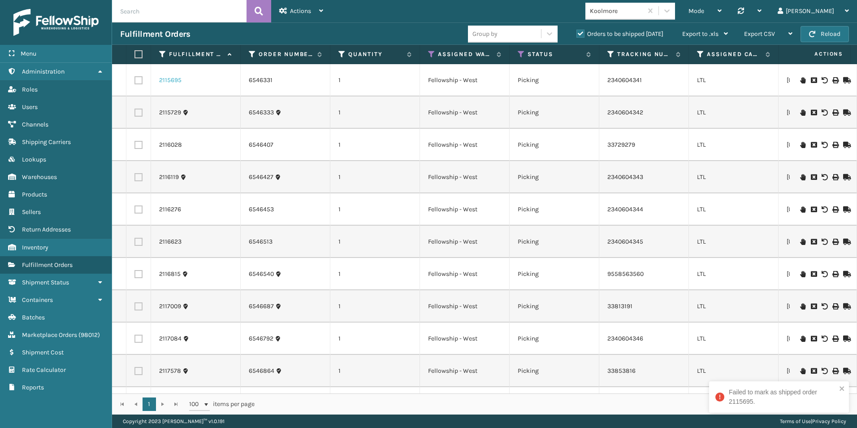
click at [170, 77] on link "2115695" at bounding box center [170, 80] width 22 height 9
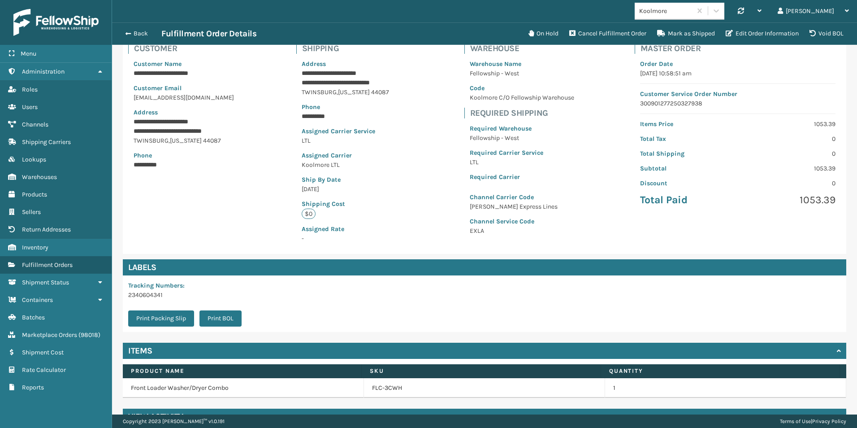
scroll to position [86, 0]
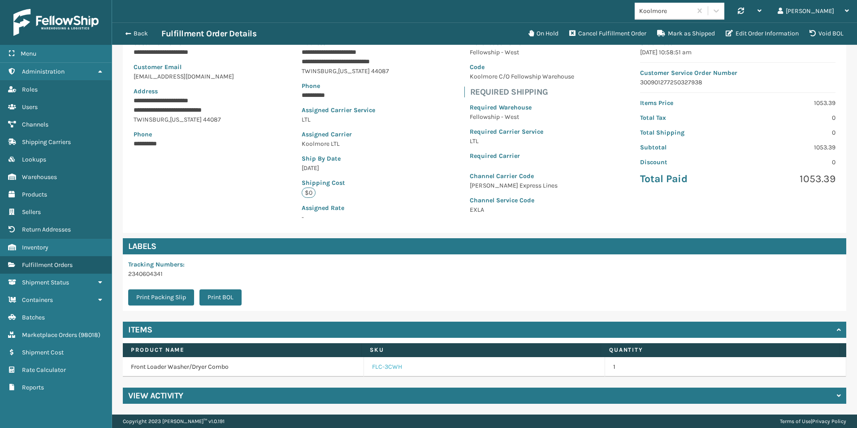
click at [380, 367] on link "FLC-3CWH" at bounding box center [387, 366] width 30 height 9
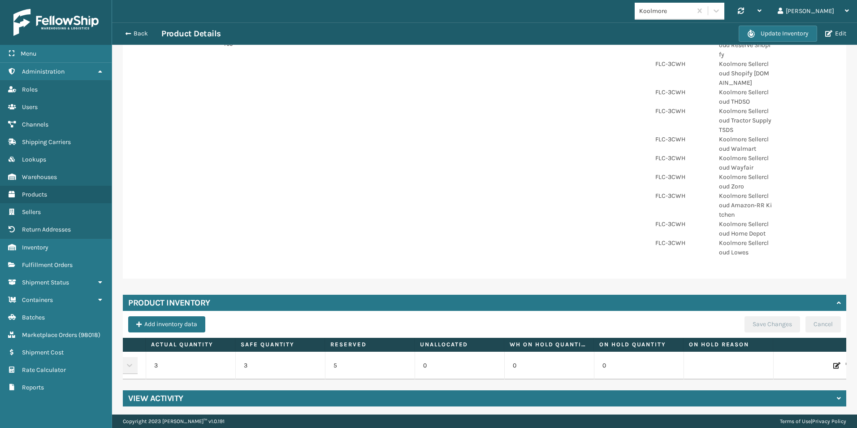
scroll to position [0, 96]
click at [131, 30] on button "Back" at bounding box center [140, 34] width 41 height 8
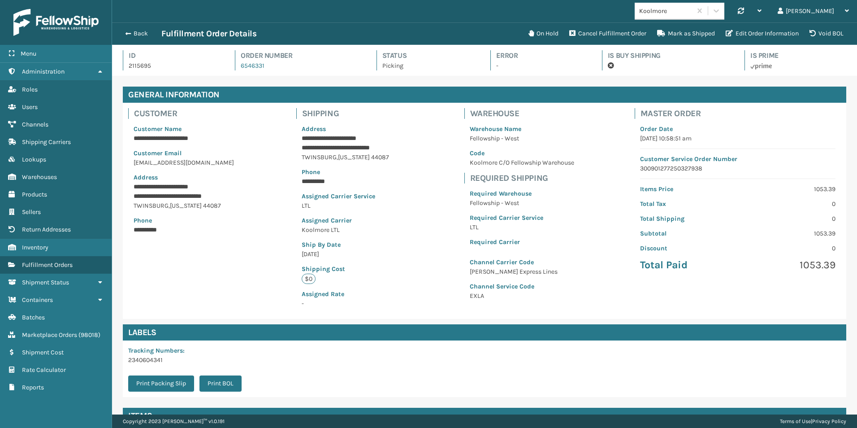
scroll to position [22, 745]
click at [127, 35] on span "button" at bounding box center [126, 33] width 5 height 6
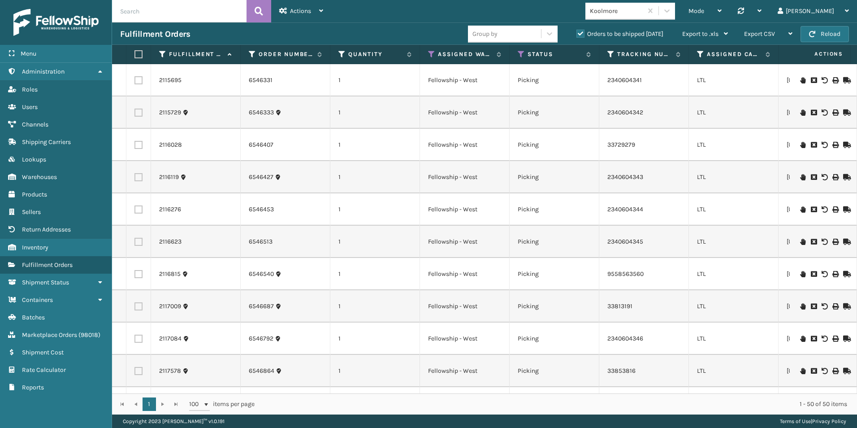
click at [843, 79] on icon at bounding box center [845, 80] width 5 height 6
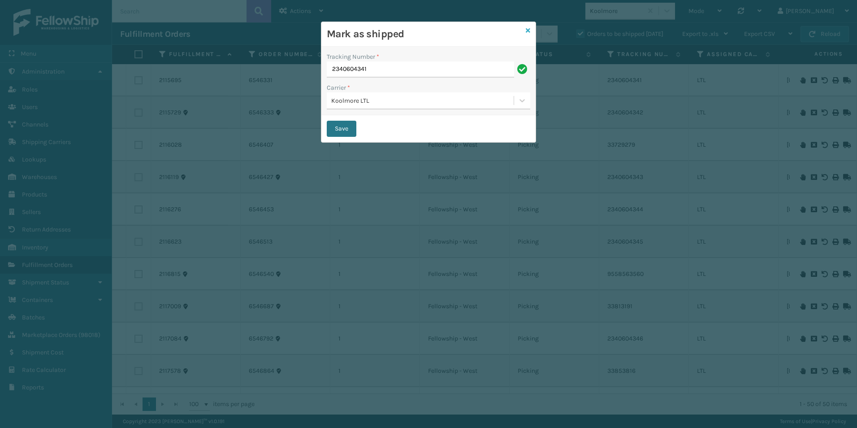
click at [529, 29] on icon at bounding box center [528, 30] width 4 height 6
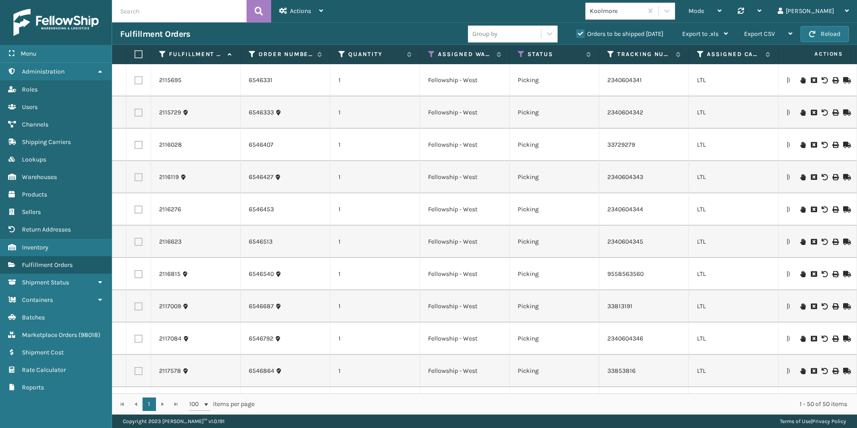
click at [843, 111] on icon at bounding box center [845, 112] width 5 height 6
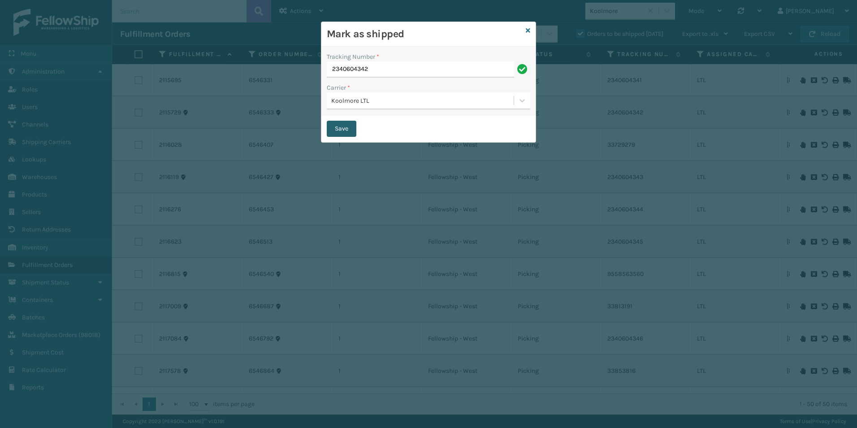
click at [336, 131] on button "Save" at bounding box center [342, 129] width 30 height 16
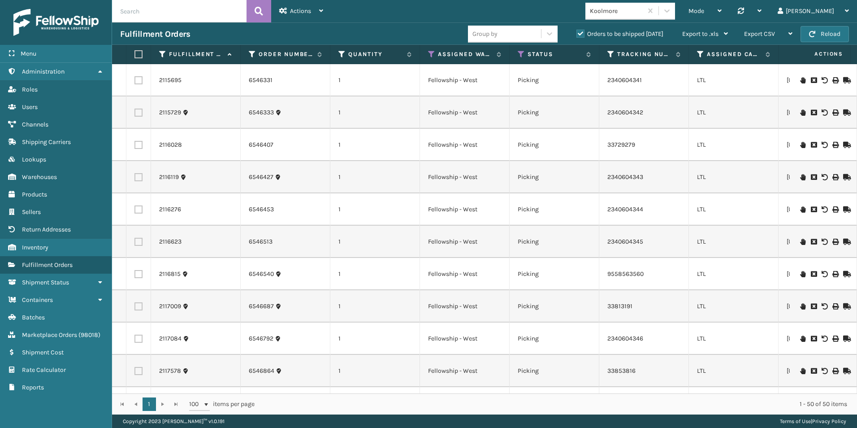
drag, startPoint x: 137, startPoint y: 145, endPoint x: 134, endPoint y: 158, distance: 13.4
click at [137, 145] on label at bounding box center [138, 145] width 8 height 8
click at [135, 145] on input "checkbox" at bounding box center [134, 144] width 0 height 6
checkbox input "true"
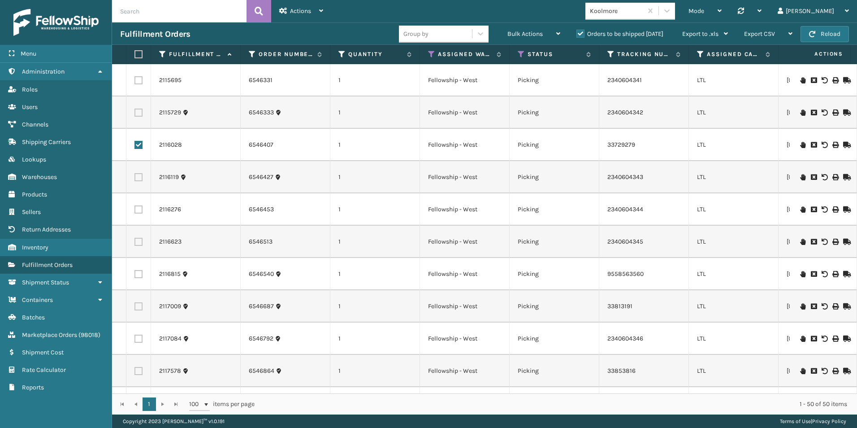
click at [140, 180] on label at bounding box center [138, 177] width 8 height 8
click at [135, 179] on input "checkbox" at bounding box center [134, 176] width 0 height 6
checkbox input "true"
click at [137, 209] on label at bounding box center [138, 209] width 8 height 8
click at [135, 209] on input "checkbox" at bounding box center [134, 208] width 0 height 6
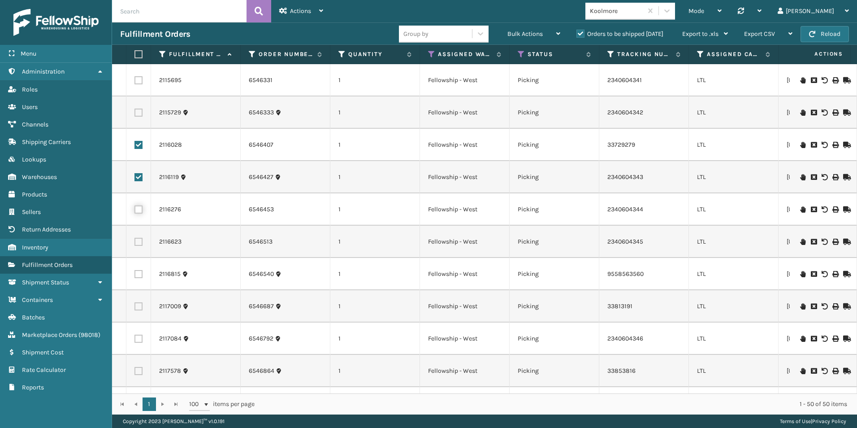
checkbox input "true"
click at [138, 242] on label at bounding box center [138, 242] width 8 height 8
click at [135, 242] on input "checkbox" at bounding box center [134, 241] width 0 height 6
checkbox input "true"
click at [138, 272] on label at bounding box center [138, 274] width 8 height 8
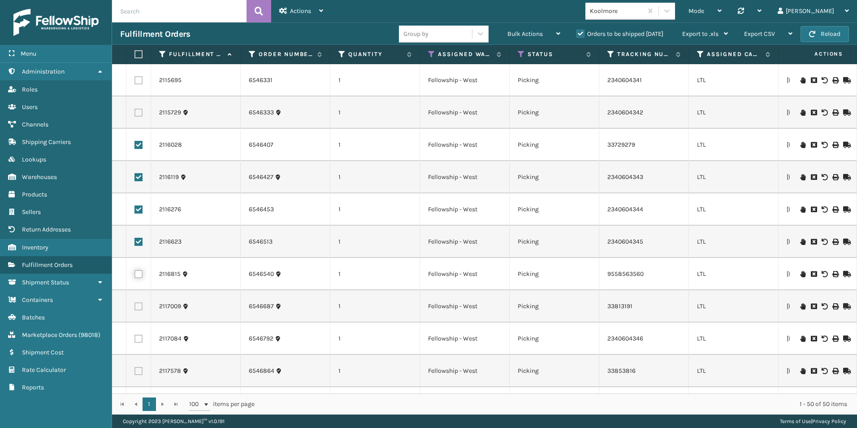
click at [135, 272] on input "checkbox" at bounding box center [134, 273] width 0 height 6
checkbox input "true"
click at [544, 31] on div "Bulk Actions" at bounding box center [533, 34] width 53 height 22
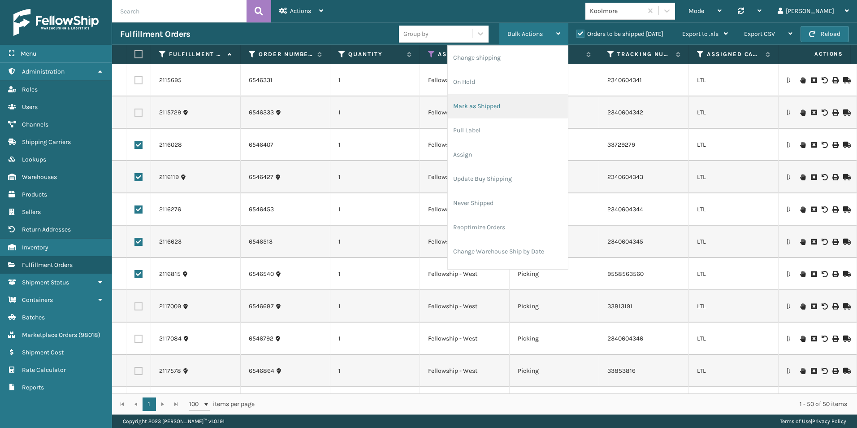
click at [465, 108] on li "Mark as Shipped" at bounding box center [508, 106] width 120 height 24
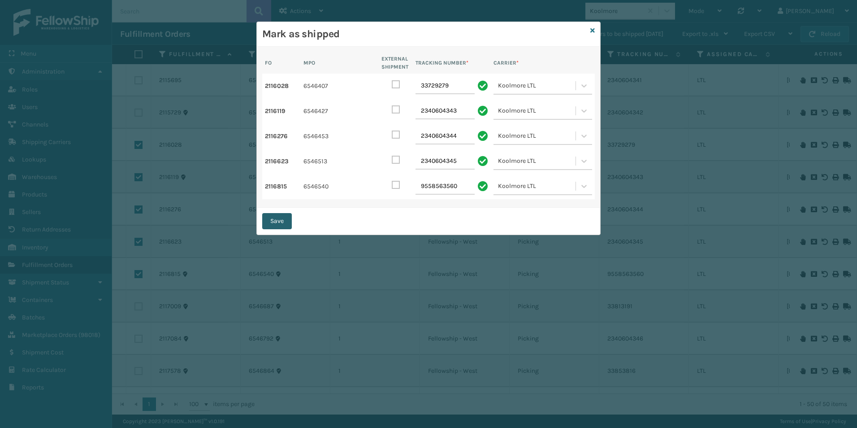
click at [282, 221] on button "Save" at bounding box center [277, 221] width 30 height 16
checkbox input "false"
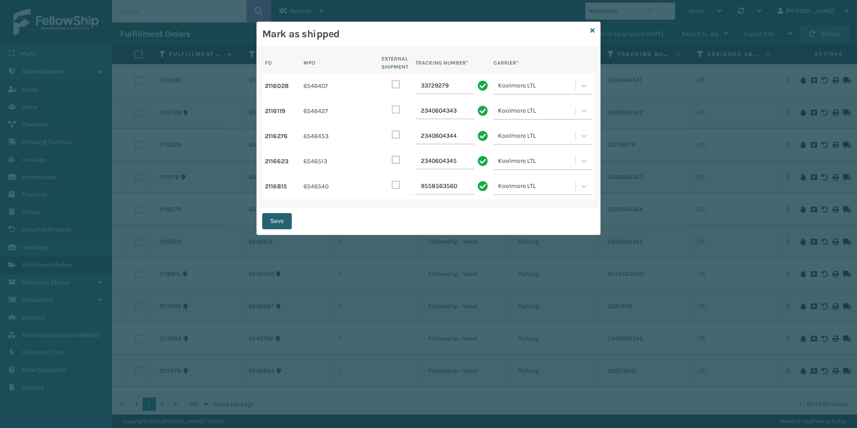
checkbox input "false"
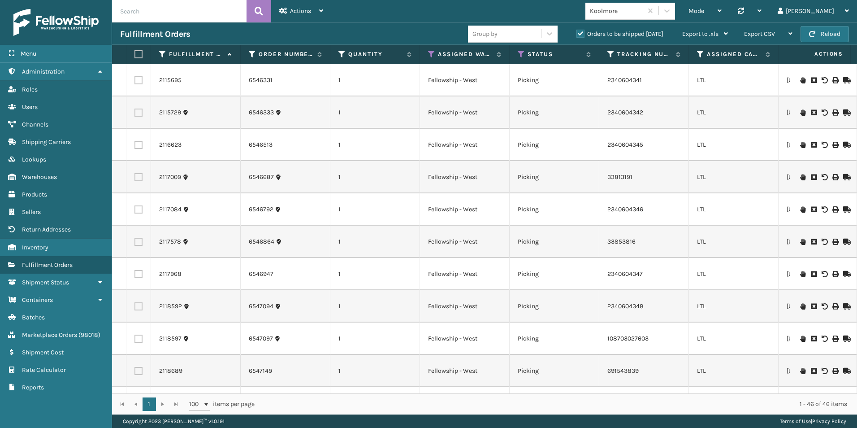
click at [843, 144] on icon at bounding box center [845, 145] width 5 height 6
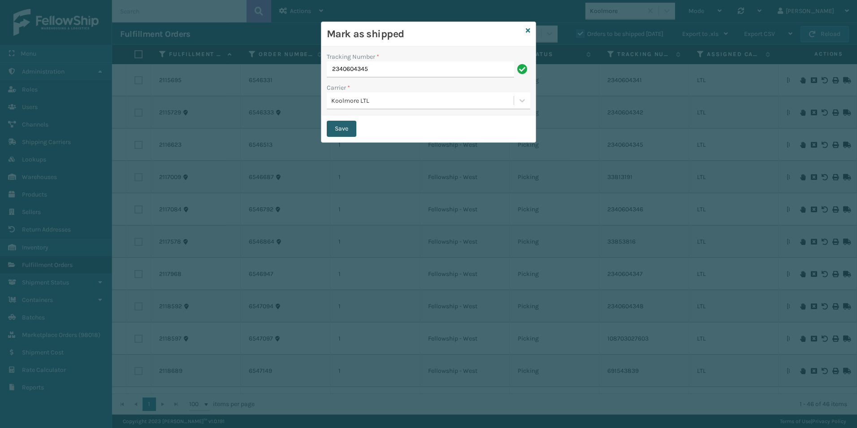
click at [340, 127] on button "Save" at bounding box center [342, 129] width 30 height 16
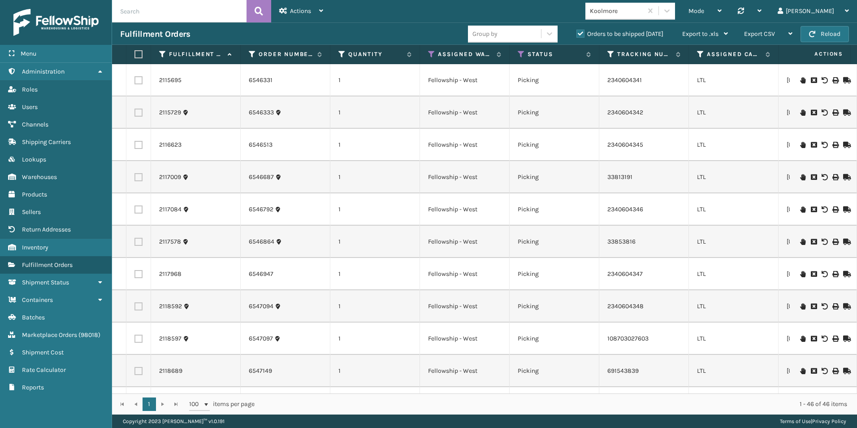
click at [843, 176] on icon at bounding box center [845, 177] width 5 height 6
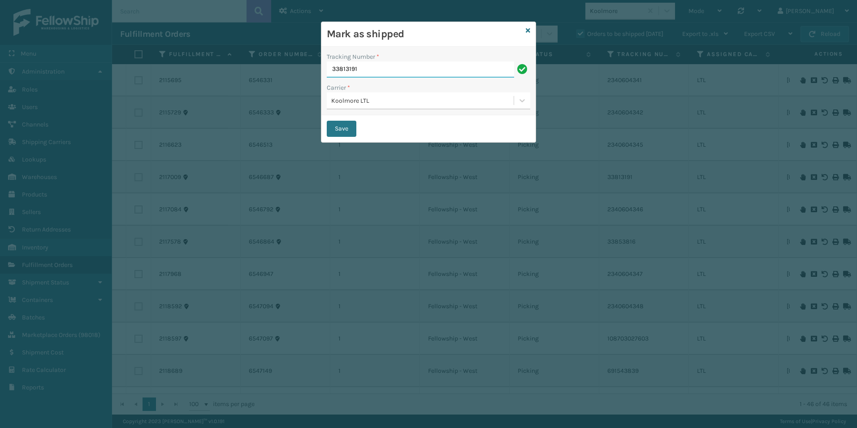
drag, startPoint x: 333, startPoint y: 70, endPoint x: 314, endPoint y: 70, distance: 18.4
click at [302, 70] on div "Mark as shipped Tracking Number * 33813191 Carrier * Koolmore LTL Save" at bounding box center [428, 214] width 857 height 428
paste input "221997190"
type input "221997190"
click at [340, 130] on button "Save" at bounding box center [342, 129] width 30 height 16
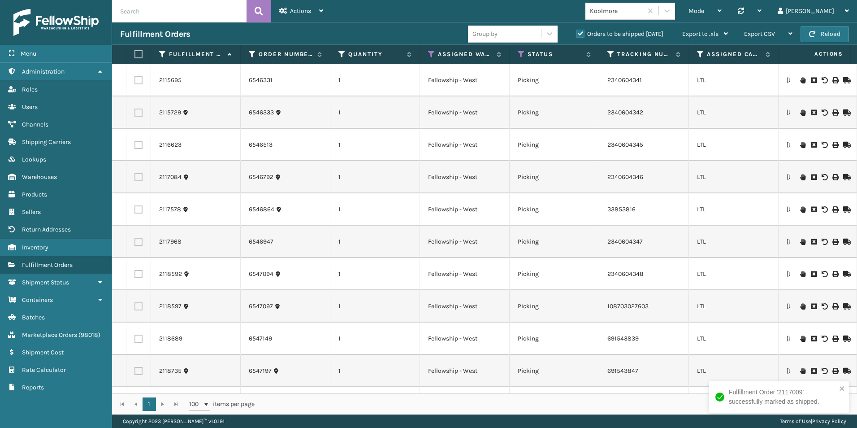
click at [843, 177] on icon at bounding box center [845, 177] width 5 height 6
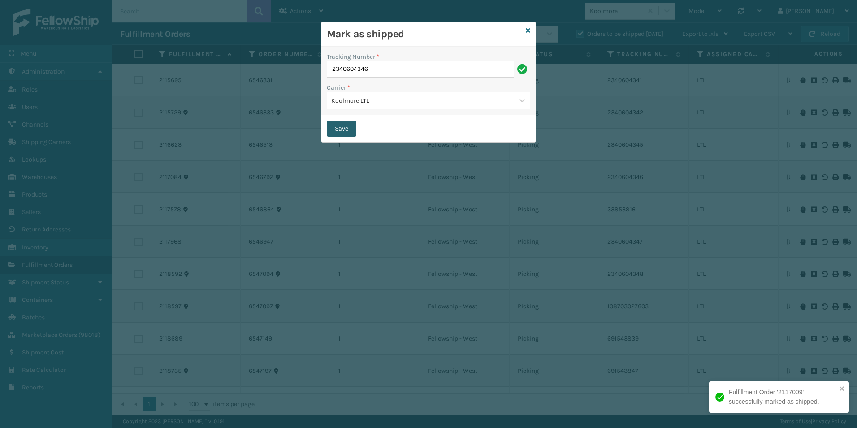
click at [349, 122] on button "Save" at bounding box center [342, 129] width 30 height 16
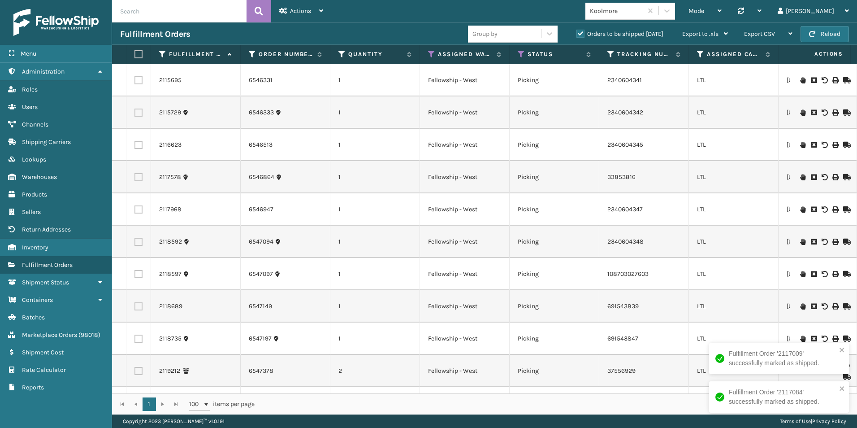
click at [843, 174] on icon at bounding box center [845, 177] width 5 height 6
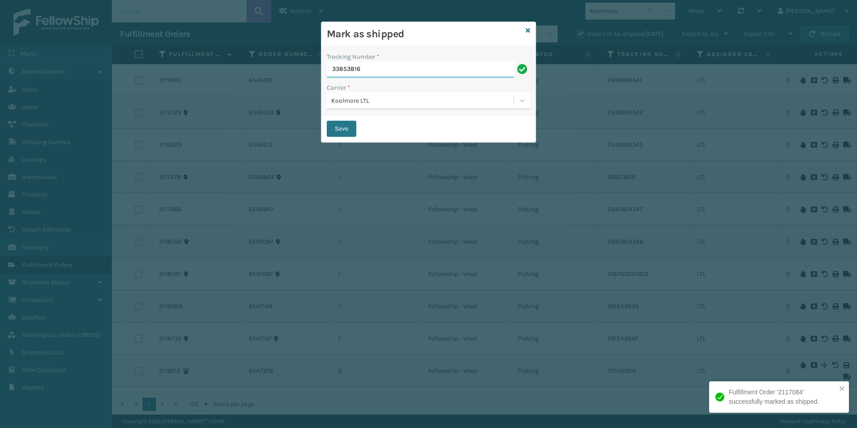
drag, startPoint x: 384, startPoint y: 71, endPoint x: 299, endPoint y: 67, distance: 84.8
click at [299, 67] on div "Mark as shipped Tracking Number * 33853816 Carrier * Koolmore LTL Save" at bounding box center [428, 214] width 857 height 428
paste input "221997133"
type input "221997133"
click at [335, 128] on button "Save" at bounding box center [342, 129] width 30 height 16
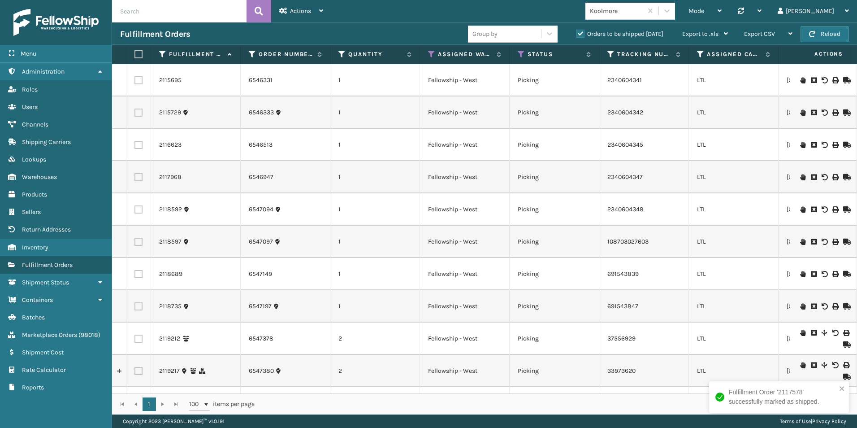
click at [843, 174] on icon at bounding box center [845, 177] width 5 height 6
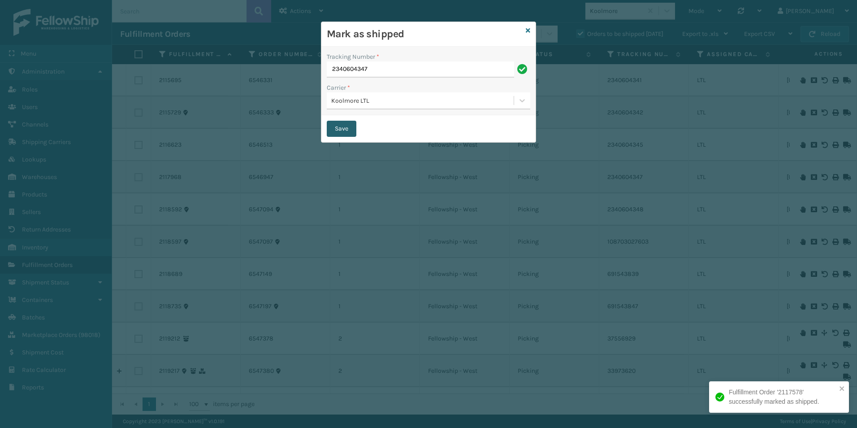
click at [334, 126] on button "Save" at bounding box center [342, 129] width 30 height 16
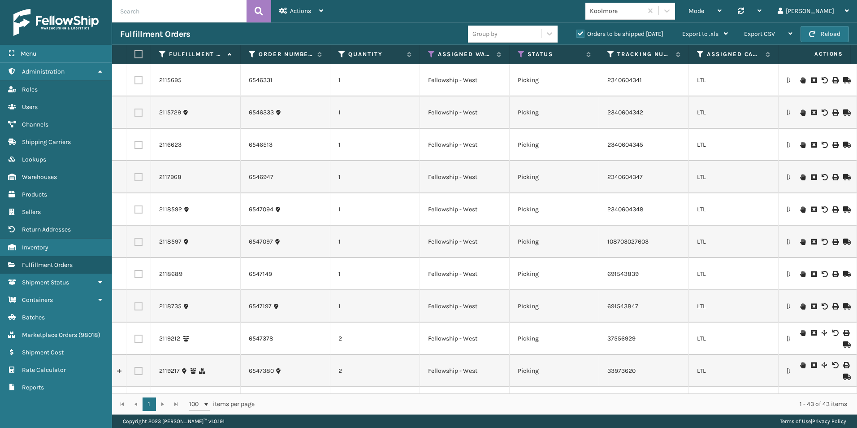
click at [136, 208] on label at bounding box center [138, 209] width 8 height 8
click at [135, 208] on input "checkbox" at bounding box center [134, 208] width 0 height 6
checkbox input "true"
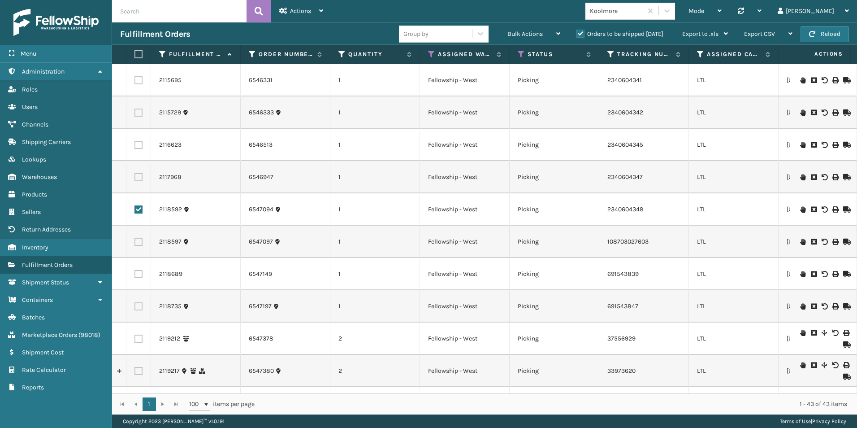
click at [137, 243] on label at bounding box center [138, 242] width 8 height 8
click at [135, 243] on input "checkbox" at bounding box center [134, 241] width 0 height 6
checkbox input "true"
click at [137, 273] on label at bounding box center [138, 274] width 8 height 8
click at [135, 273] on input "checkbox" at bounding box center [134, 273] width 0 height 6
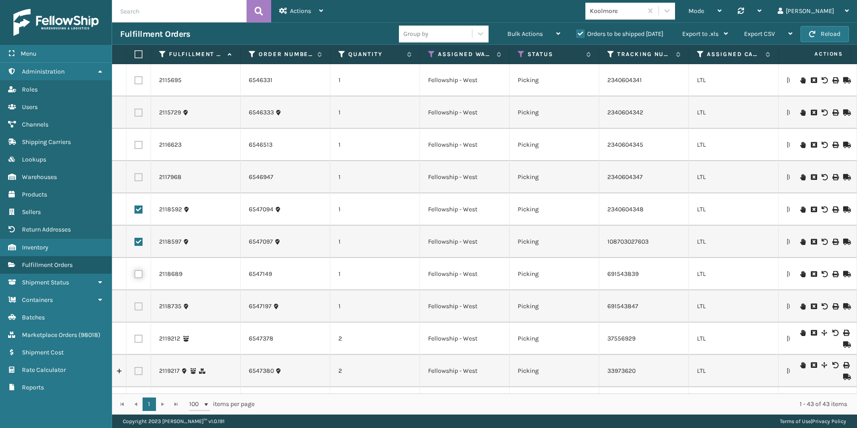
checkbox input "true"
click at [141, 307] on label at bounding box center [138, 306] width 8 height 8
click at [135, 307] on input "checkbox" at bounding box center [134, 305] width 0 height 6
checkbox input "true"
click at [523, 30] on div "Bulk Actions" at bounding box center [533, 34] width 53 height 22
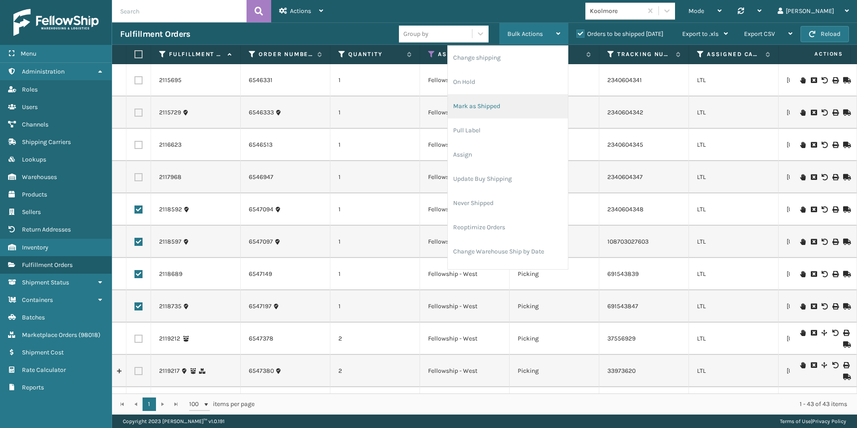
click at [486, 106] on li "Mark as Shipped" at bounding box center [508, 106] width 120 height 24
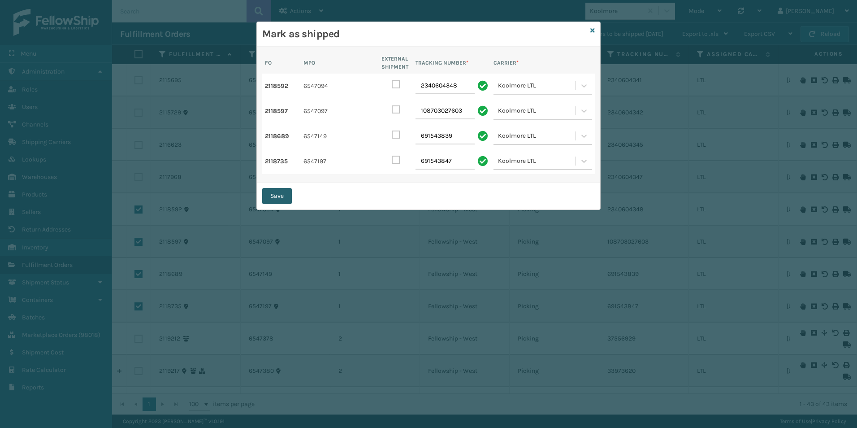
click at [280, 194] on button "Save" at bounding box center [277, 196] width 30 height 16
checkbox input "false"
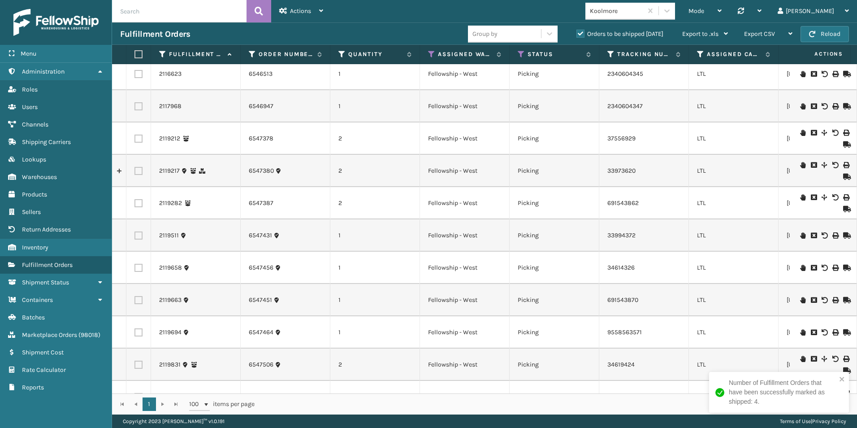
scroll to position [90, 0]
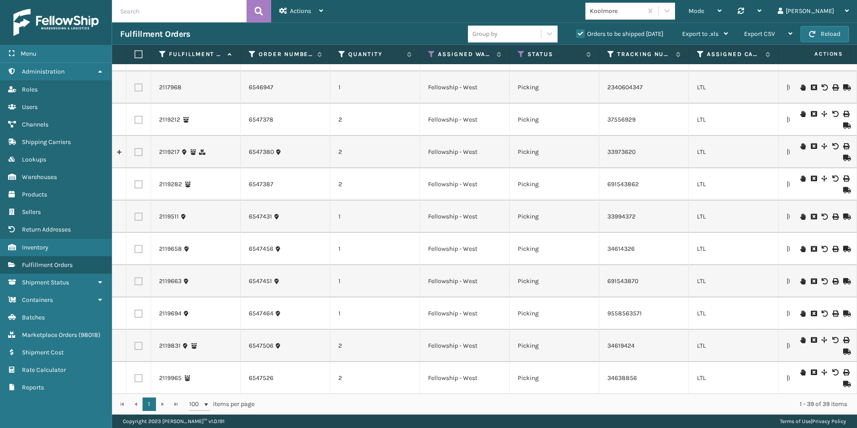
click at [843, 125] on icon at bounding box center [845, 125] width 5 height 6
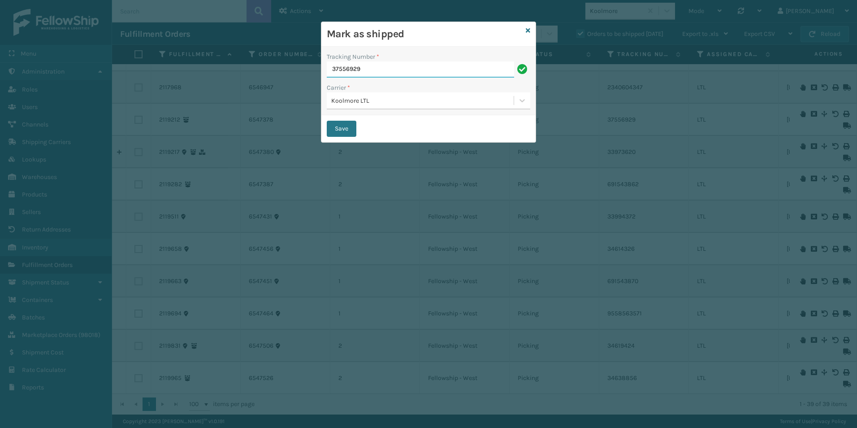
drag, startPoint x: 321, startPoint y: 68, endPoint x: 307, endPoint y: 68, distance: 13.4
click at [308, 68] on div "Mark as shipped Tracking Number * 37556929 Carrier * Koolmore LTL Save" at bounding box center [428, 214] width 857 height 428
paste input "221997174"
type input "221997174"
click at [339, 130] on button "Save" at bounding box center [342, 129] width 30 height 16
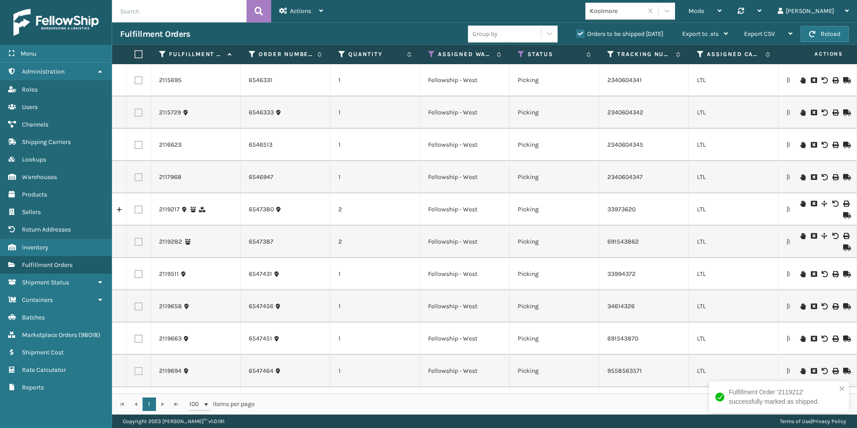
drag, startPoint x: 138, startPoint y: 207, endPoint x: 137, endPoint y: 215, distance: 8.1
click at [138, 207] on label at bounding box center [138, 209] width 8 height 8
click at [135, 207] on input "checkbox" at bounding box center [134, 208] width 0 height 6
checkbox input "true"
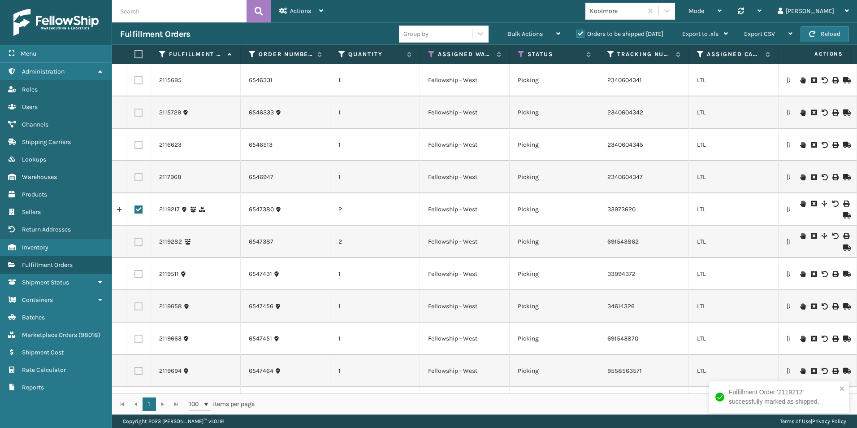
click at [137, 242] on label at bounding box center [138, 242] width 8 height 8
click at [135, 242] on input "checkbox" at bounding box center [134, 241] width 0 height 6
checkbox input "true"
click at [138, 335] on label at bounding box center [138, 338] width 8 height 8
click at [135, 335] on input "checkbox" at bounding box center [134, 337] width 0 height 6
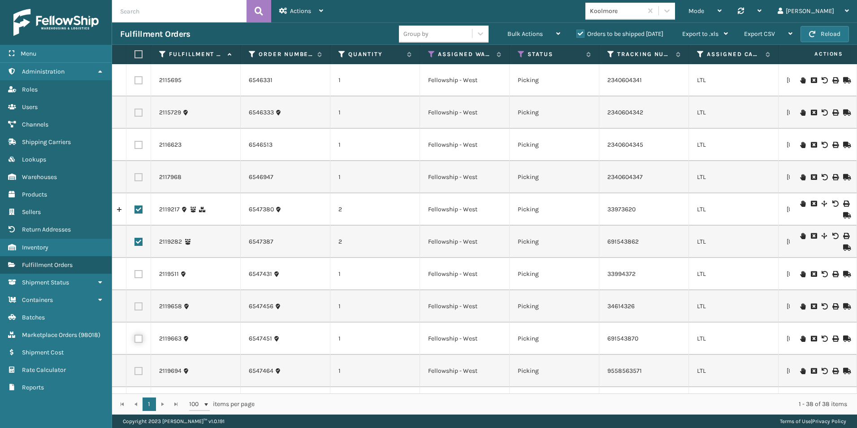
checkbox input "true"
click at [137, 369] on label at bounding box center [138, 371] width 8 height 8
click at [135, 369] on input "checkbox" at bounding box center [134, 370] width 0 height 6
checkbox input "true"
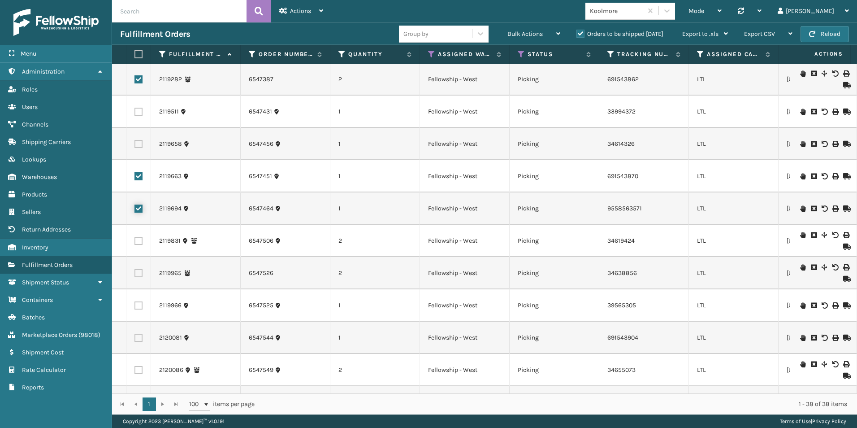
scroll to position [179, 0]
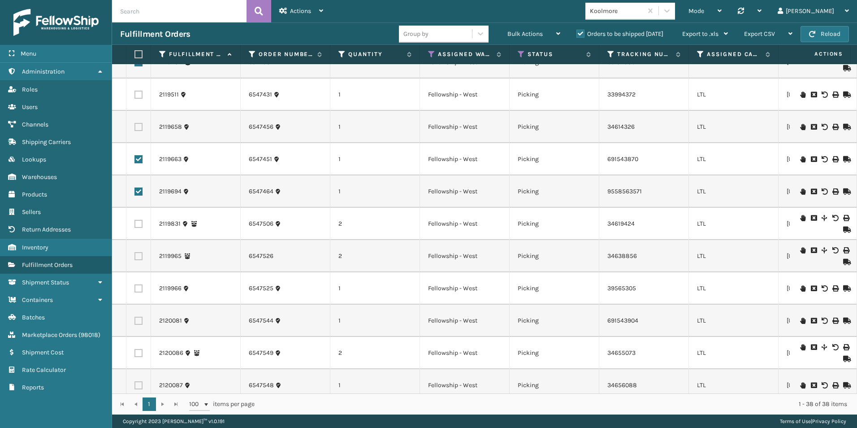
click at [141, 222] on label at bounding box center [138, 224] width 8 height 8
click at [135, 222] on input "checkbox" at bounding box center [134, 223] width 0 height 6
checkbox input "true"
click at [138, 255] on label at bounding box center [138, 256] width 8 height 8
click at [135, 255] on input "checkbox" at bounding box center [134, 255] width 0 height 6
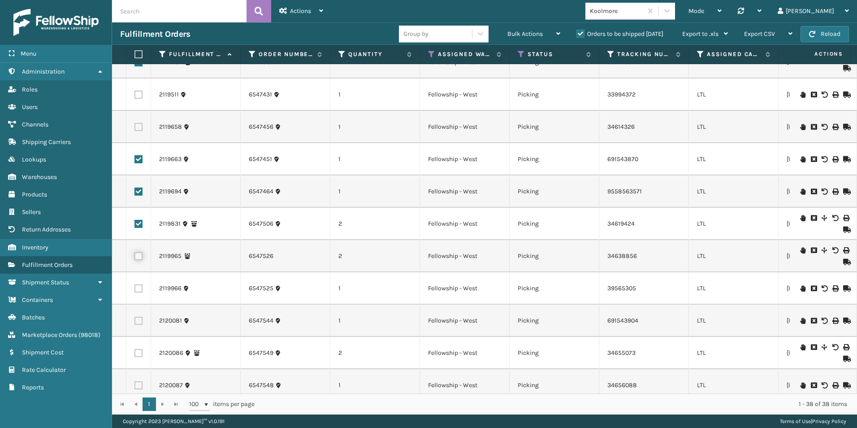
checkbox input "true"
click at [137, 288] on label at bounding box center [138, 288] width 8 height 8
click at [135, 288] on input "checkbox" at bounding box center [134, 287] width 0 height 6
checkbox input "true"
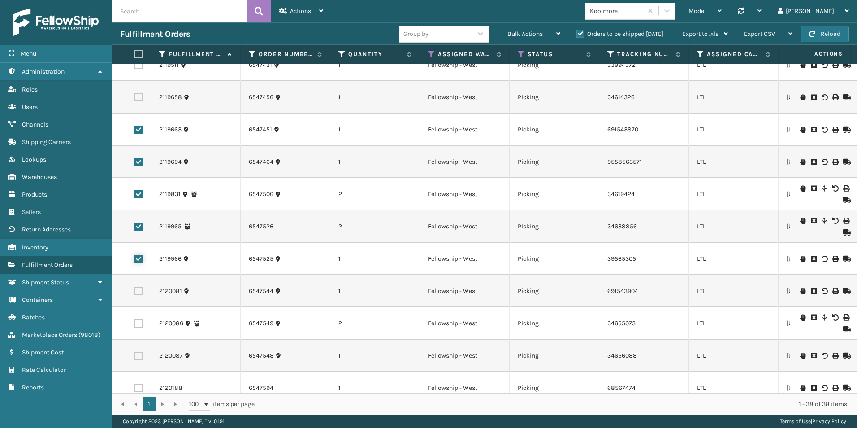
scroll to position [224, 0]
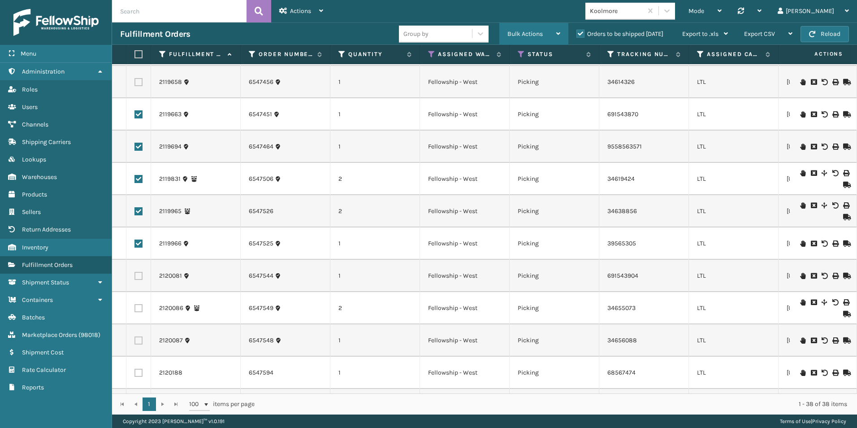
click at [522, 25] on div "Bulk Actions" at bounding box center [533, 34] width 53 height 22
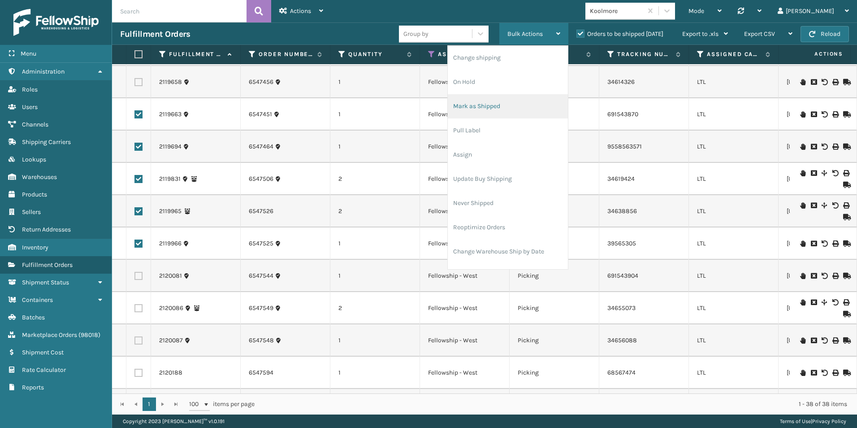
click at [487, 107] on li "Mark as Shipped" at bounding box center [508, 106] width 120 height 24
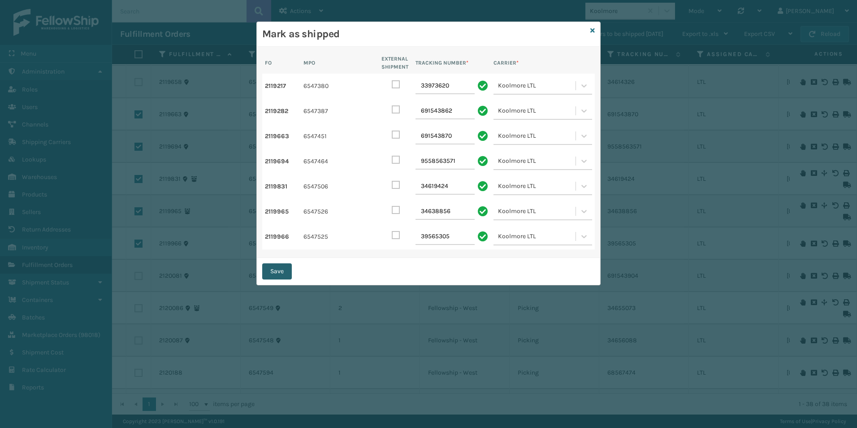
click at [288, 271] on button "Save" at bounding box center [277, 271] width 30 height 16
checkbox input "false"
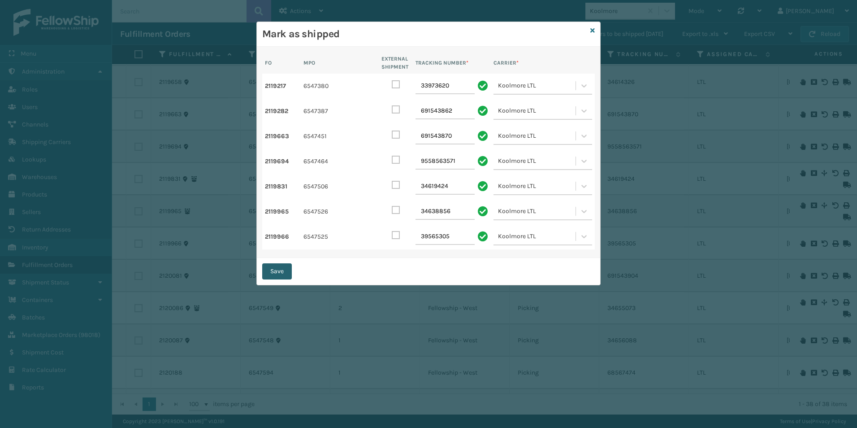
checkbox input "false"
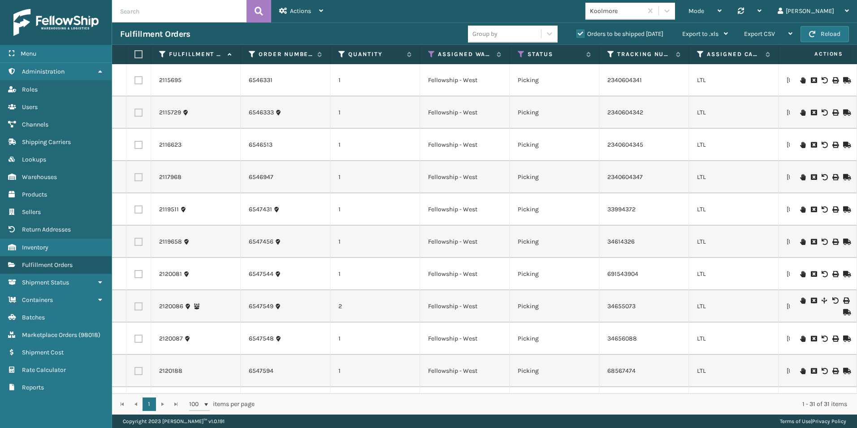
click at [843, 207] on icon at bounding box center [845, 209] width 5 height 6
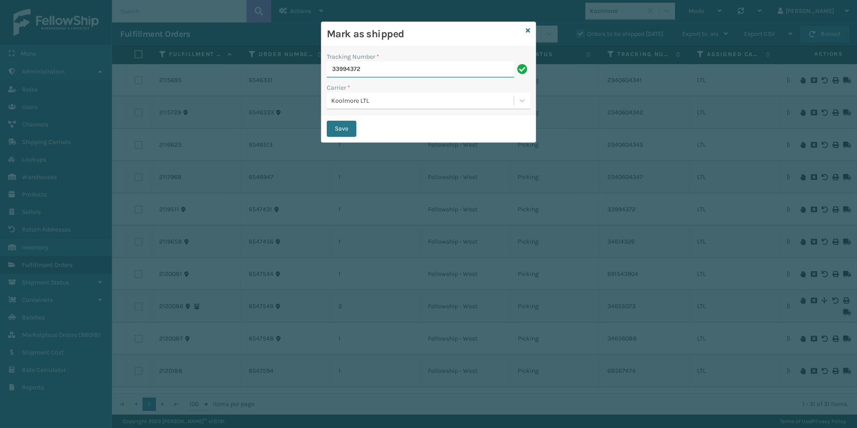
click at [284, 69] on div "Mark as shipped Tracking Number * 33994372 Carrier * Koolmore LTL Save" at bounding box center [428, 214] width 857 height 428
paste input "221997208"
type input "221997208"
drag, startPoint x: 348, startPoint y: 129, endPoint x: 151, endPoint y: 91, distance: 199.9
click at [347, 129] on button "Save" at bounding box center [342, 129] width 30 height 16
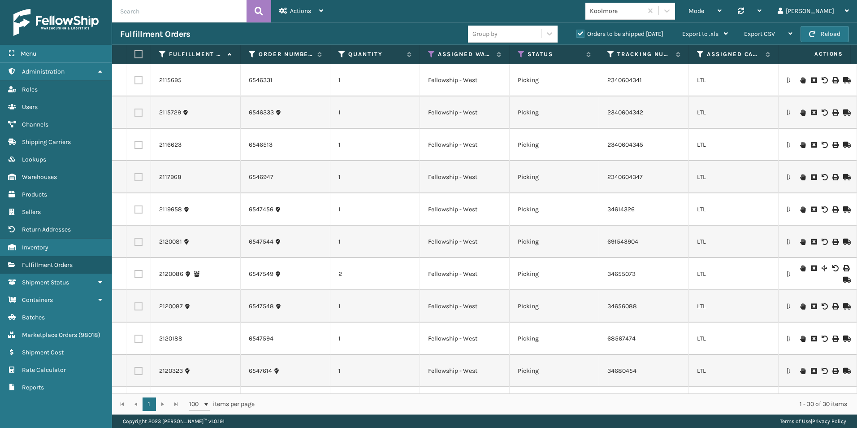
click at [843, 208] on icon at bounding box center [845, 209] width 5 height 6
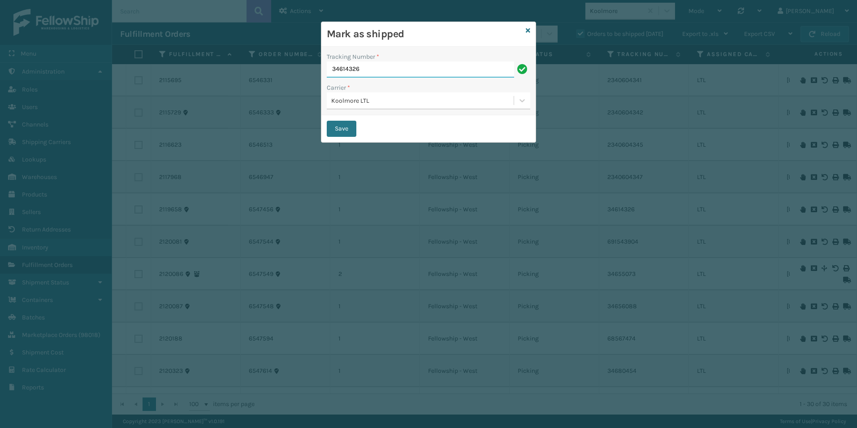
drag, startPoint x: 367, startPoint y: 65, endPoint x: 324, endPoint y: 64, distance: 43.5
click at [324, 64] on div "Tracking Number * 34614326 Carrier * Koolmore LTL" at bounding box center [428, 81] width 214 height 69
paste input "22199721"
type input "221997216"
click at [338, 129] on button "Save" at bounding box center [342, 129] width 30 height 16
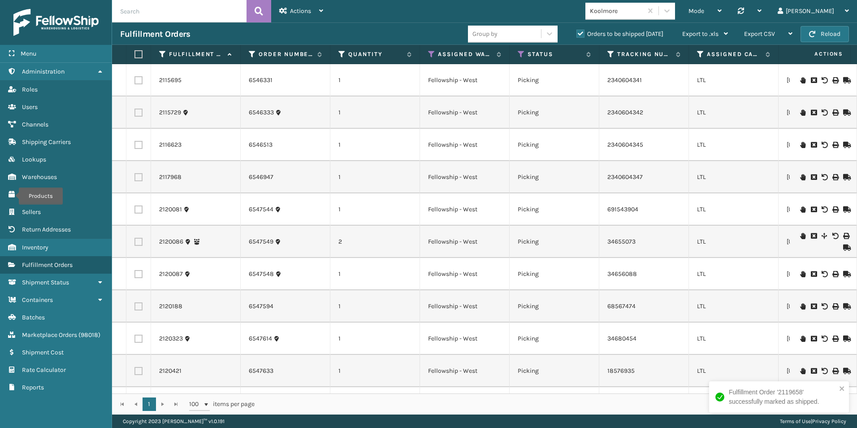
click at [135, 211] on label at bounding box center [138, 209] width 8 height 8
click at [135, 211] on input "checkbox" at bounding box center [134, 208] width 0 height 6
checkbox input "true"
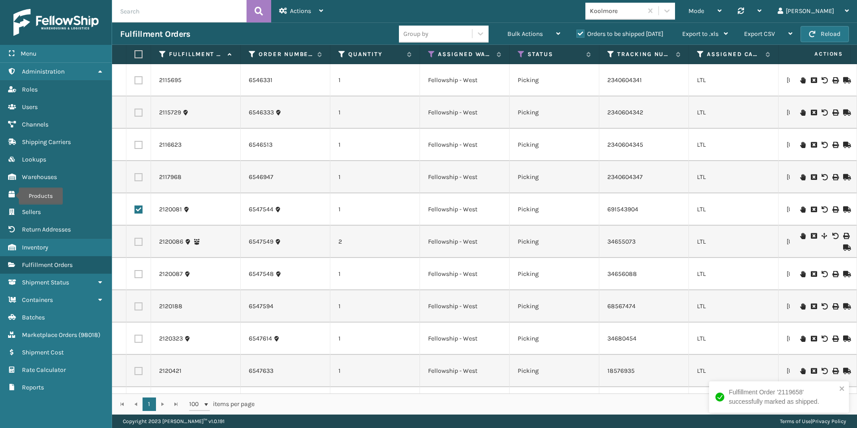
click at [137, 242] on label at bounding box center [138, 242] width 8 height 8
click at [135, 242] on input "checkbox" at bounding box center [134, 241] width 0 height 6
checkbox input "true"
click at [138, 305] on label at bounding box center [138, 306] width 8 height 8
click at [135, 305] on input "checkbox" at bounding box center [134, 305] width 0 height 6
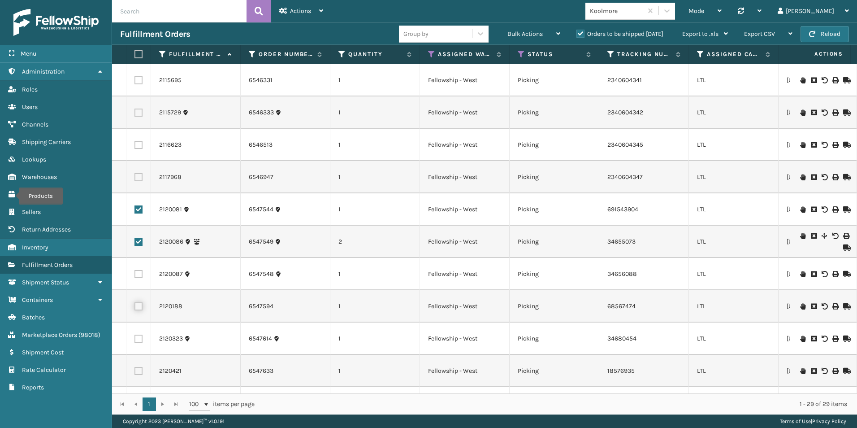
checkbox input "true"
click at [138, 340] on label at bounding box center [138, 338] width 8 height 8
click at [135, 340] on input "checkbox" at bounding box center [134, 337] width 0 height 6
checkbox input "true"
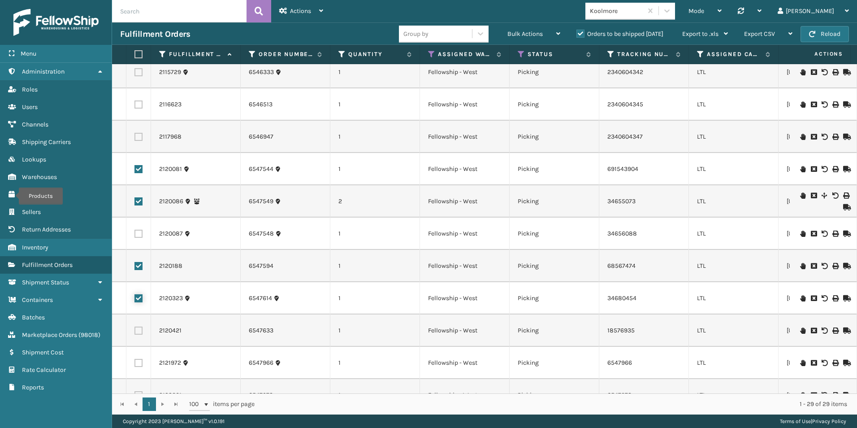
scroll to position [90, 0]
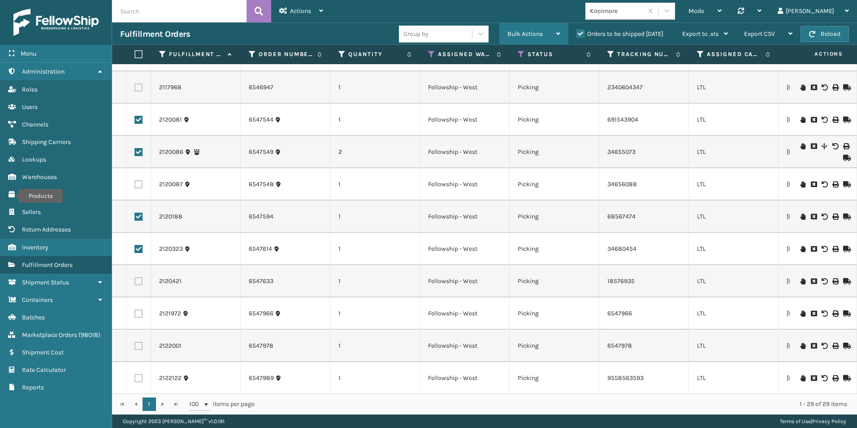
click at [522, 32] on span "Bulk Actions" at bounding box center [524, 34] width 35 height 8
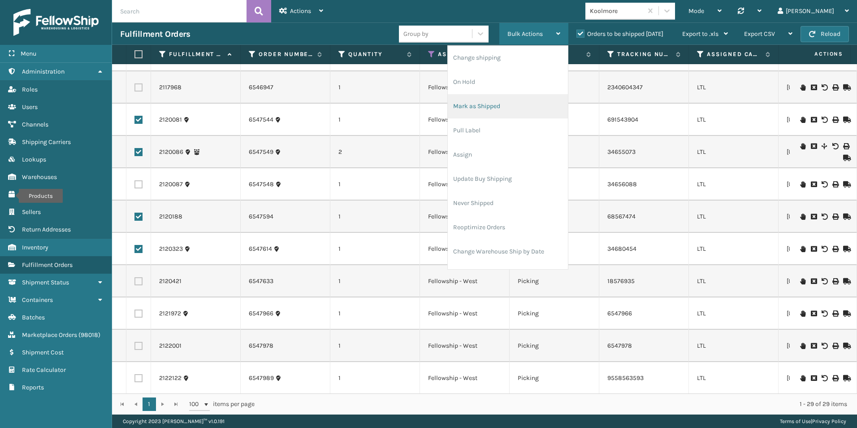
click at [485, 102] on li "Mark as Shipped" at bounding box center [508, 106] width 120 height 24
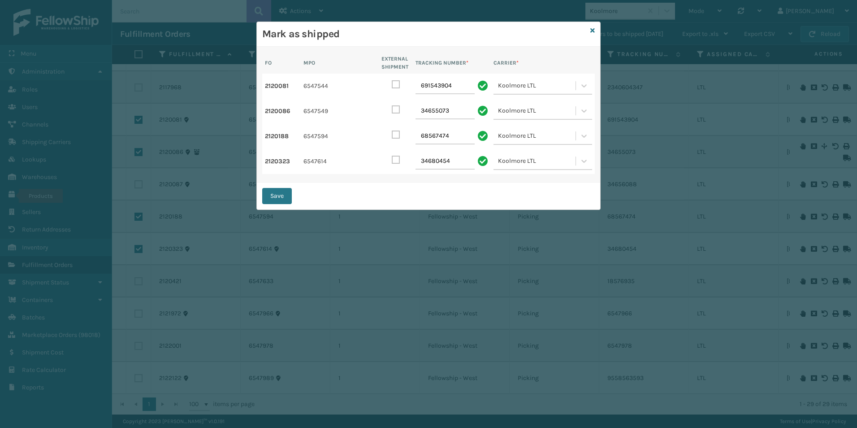
click at [272, 204] on div "Save" at bounding box center [428, 195] width 343 height 27
click at [276, 195] on button "Save" at bounding box center [277, 196] width 30 height 16
checkbox input "false"
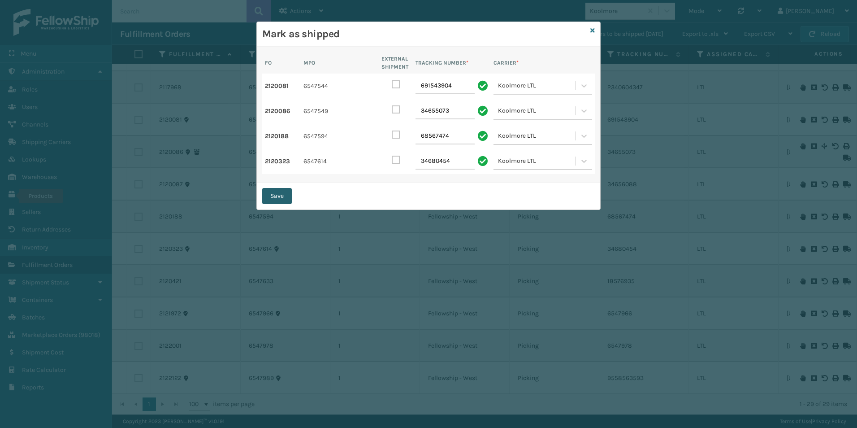
checkbox input "false"
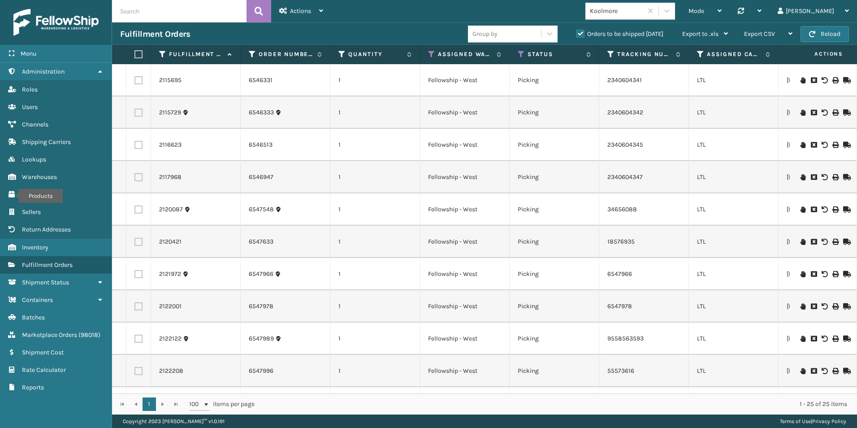
click at [843, 208] on icon at bounding box center [845, 209] width 5 height 6
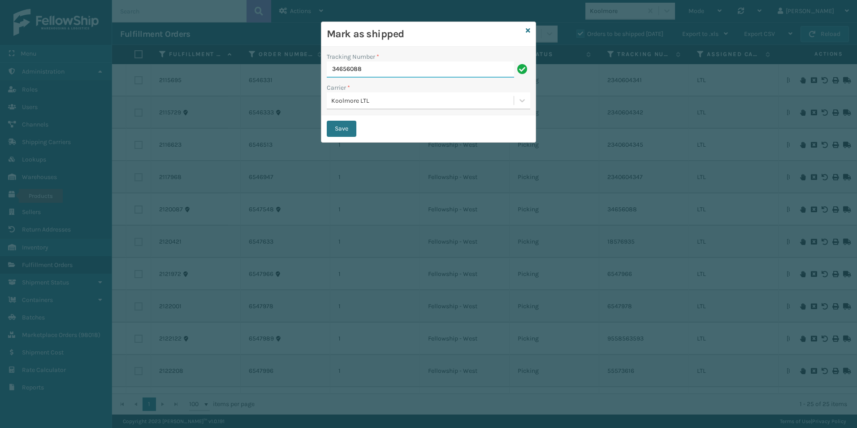
drag, startPoint x: 379, startPoint y: 70, endPoint x: 284, endPoint y: 65, distance: 94.7
click at [286, 65] on div "Mark as shipped Tracking Number * 34656088 Carrier * Koolmore LTL Save" at bounding box center [428, 214] width 857 height 428
paste input "221997224"
type input "221997224"
click at [342, 125] on button "Save" at bounding box center [342, 129] width 30 height 16
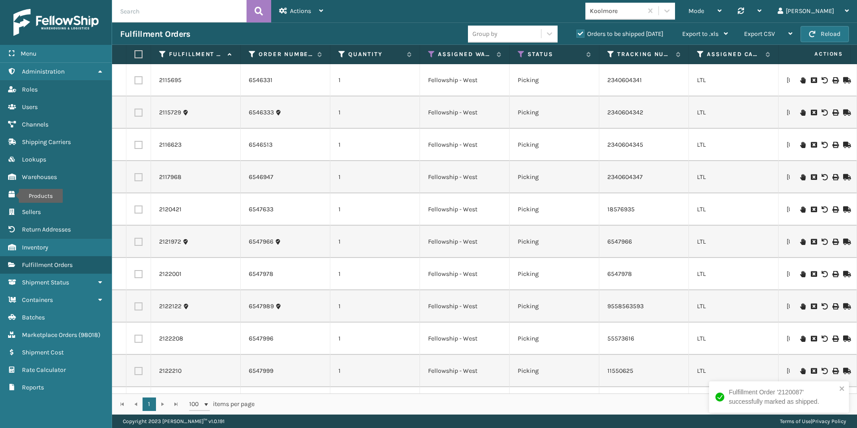
click at [843, 207] on icon at bounding box center [845, 209] width 5 height 6
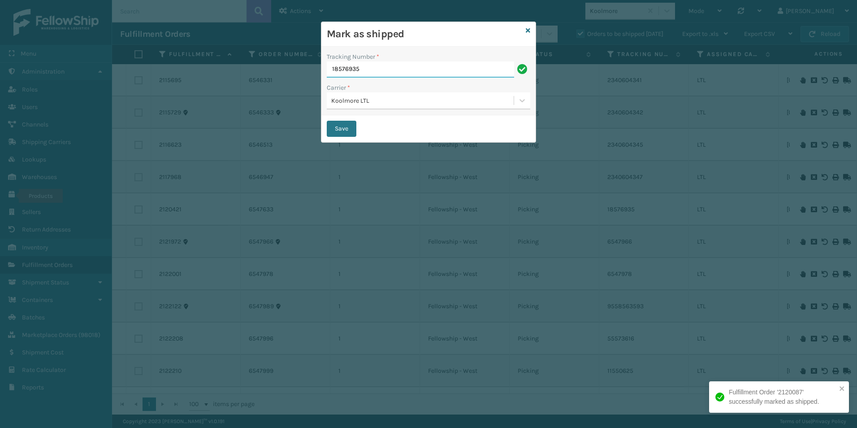
drag, startPoint x: 286, startPoint y: 69, endPoint x: 318, endPoint y: 68, distance: 32.3
click at [285, 69] on div "Mark as shipped Tracking Number * 18576935 Carrier * Koolmore LTL Save" at bounding box center [428, 214] width 857 height 428
paste input "221997158"
type input "221997158"
drag, startPoint x: 349, startPoint y: 128, endPoint x: 280, endPoint y: 128, distance: 68.6
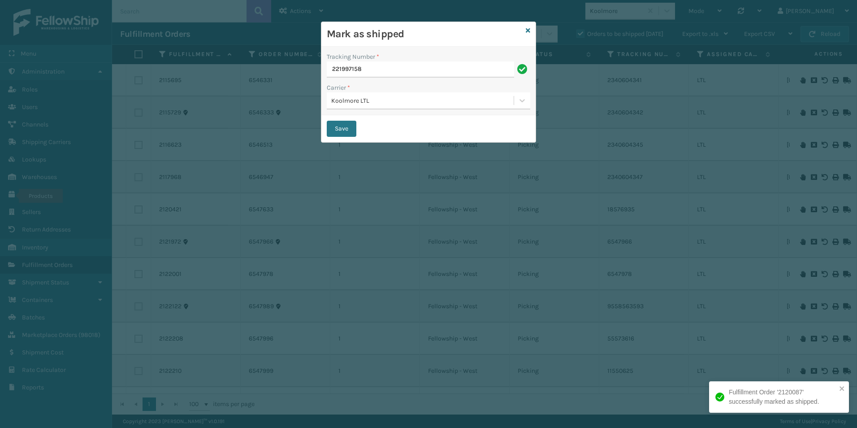
click at [349, 128] on button "Save" at bounding box center [342, 129] width 30 height 16
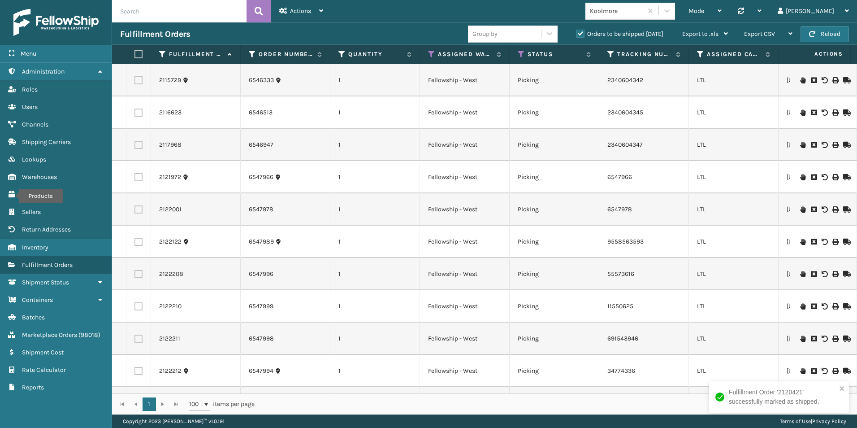
scroll to position [0, 0]
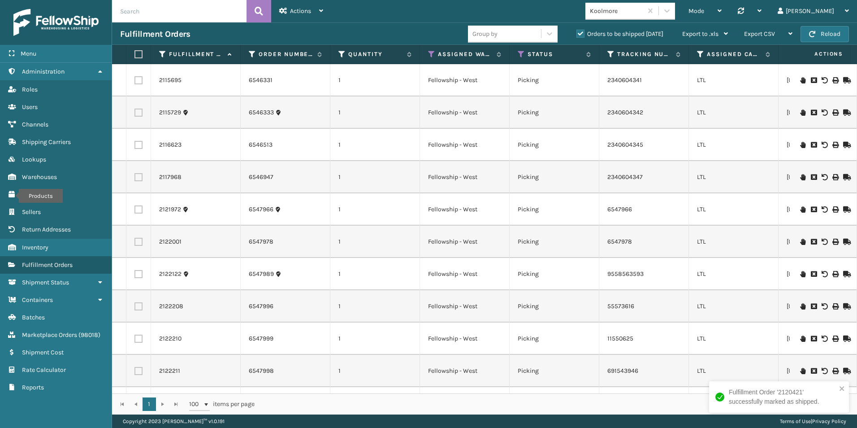
click at [139, 210] on label at bounding box center [138, 209] width 8 height 8
click at [135, 210] on input "checkbox" at bounding box center [134, 208] width 0 height 6
checkbox input "true"
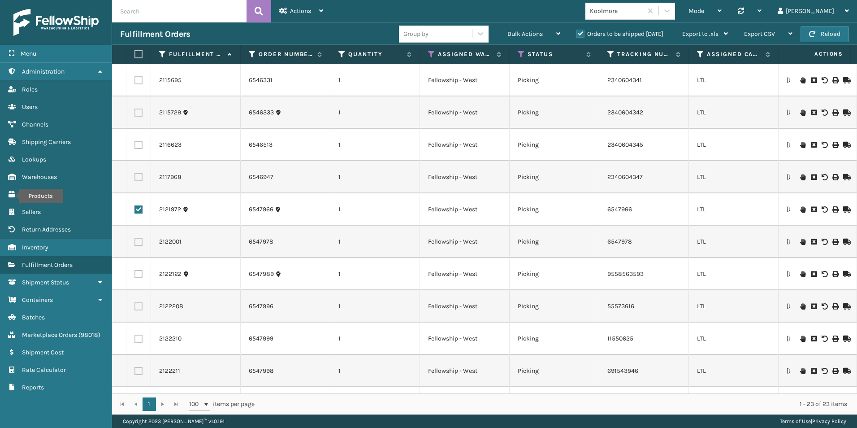
click at [843, 207] on icon at bounding box center [845, 209] width 5 height 6
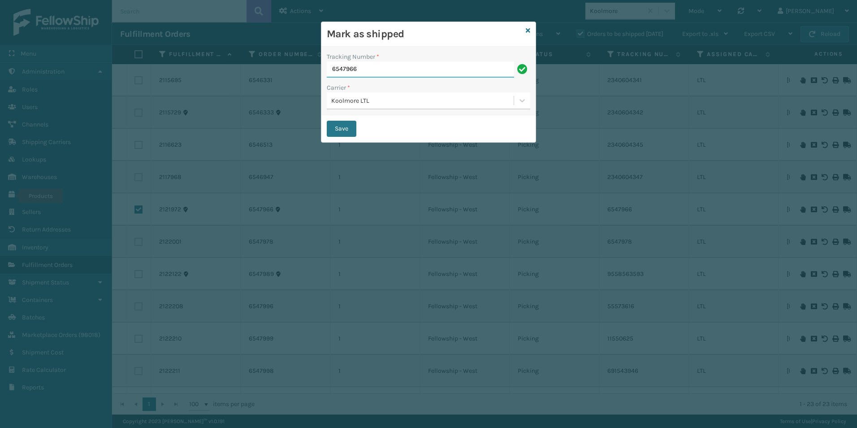
drag, startPoint x: 332, startPoint y: 68, endPoint x: 282, endPoint y: 68, distance: 49.7
click at [282, 68] on div "Mark as shipped Tracking Number * 6547966 Carrier * Koolmore LTL Save" at bounding box center [428, 214] width 857 height 428
paste input "234-0703009"
click at [347, 70] on input "234-0703009" at bounding box center [420, 69] width 187 height 16
type input "2340703009"
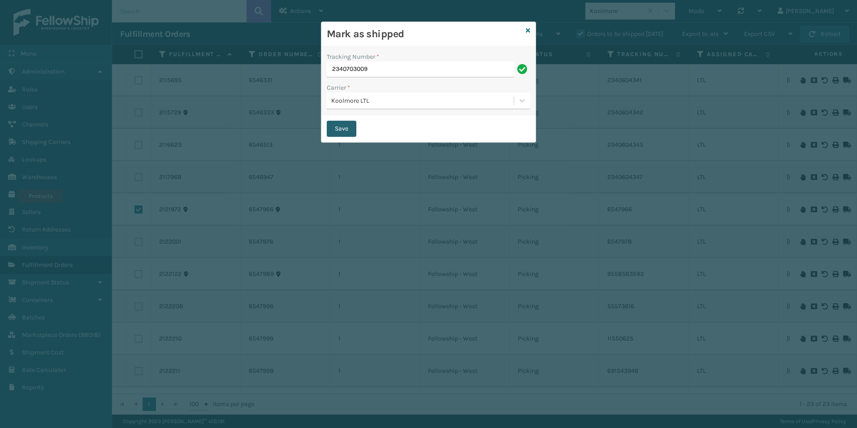
click at [337, 125] on button "Save" at bounding box center [342, 129] width 30 height 16
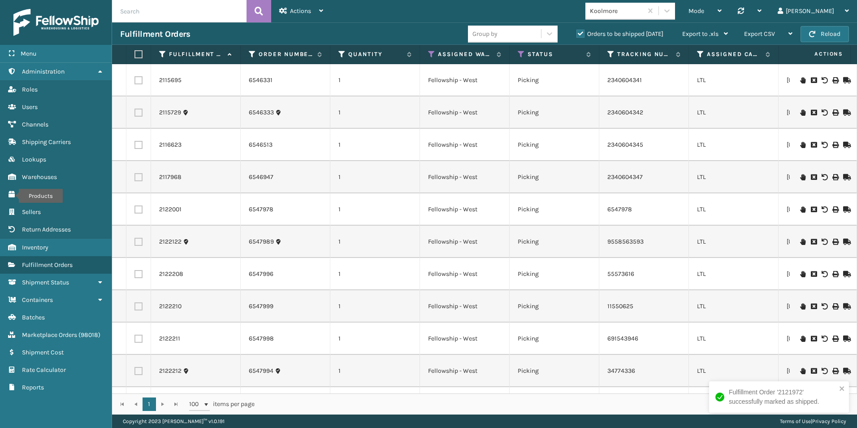
click at [800, 208] on icon at bounding box center [802, 209] width 5 height 6
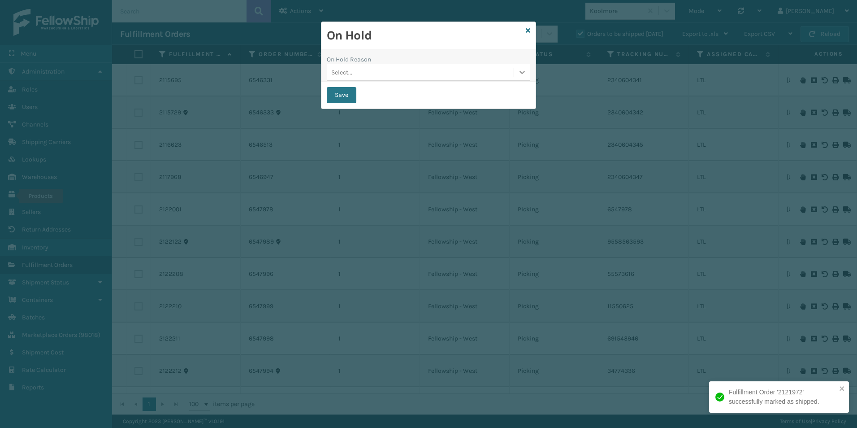
click at [524, 73] on icon at bounding box center [522, 72] width 9 height 9
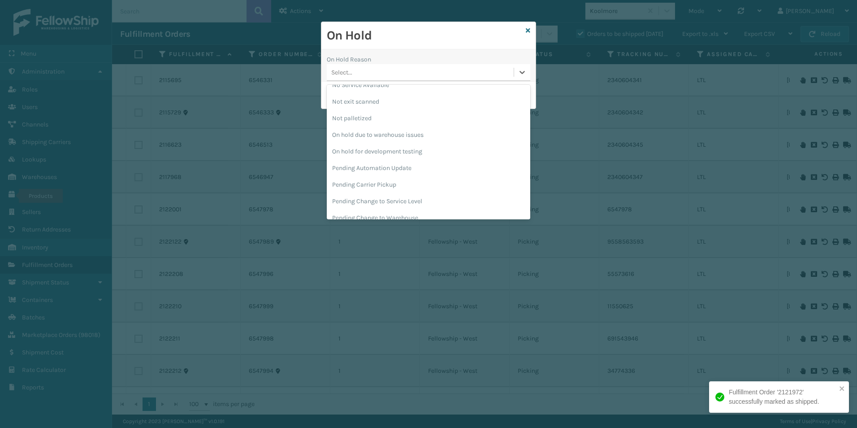
scroll to position [239, 0]
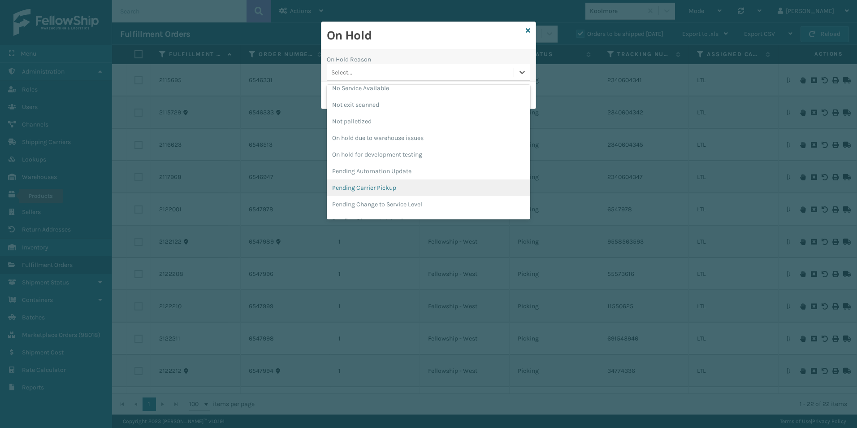
click at [380, 184] on div "Pending Carrier Pickup" at bounding box center [428, 187] width 203 height 17
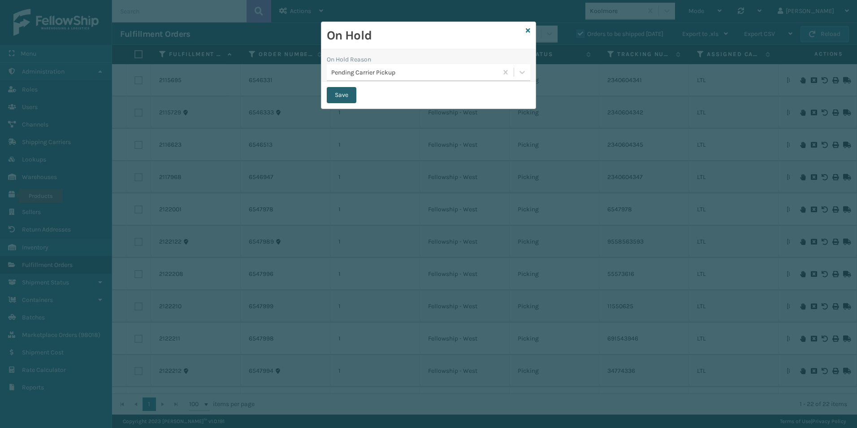
click at [341, 95] on button "Save" at bounding box center [342, 95] width 30 height 16
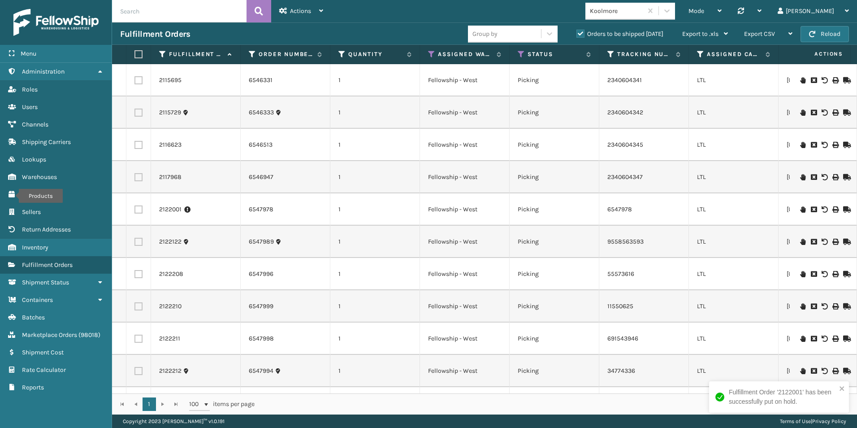
click at [138, 241] on label at bounding box center [138, 242] width 8 height 8
click at [135, 241] on input "checkbox" at bounding box center [134, 241] width 0 height 6
checkbox input "true"
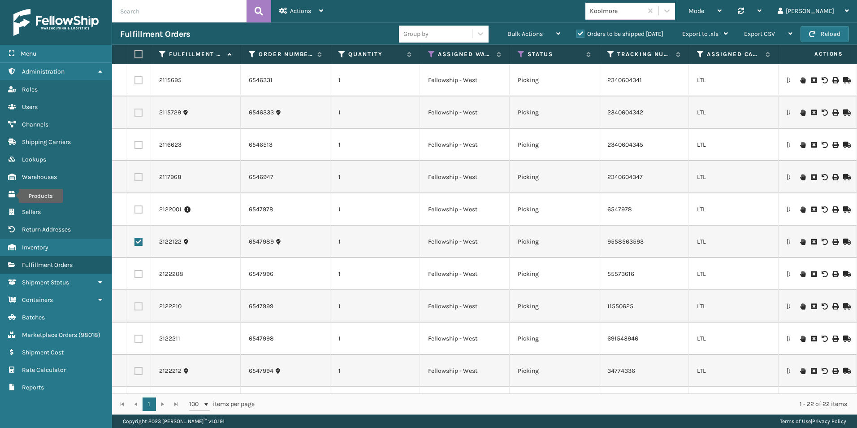
click at [141, 275] on label at bounding box center [138, 274] width 8 height 8
click at [135, 275] on input "checkbox" at bounding box center [134, 273] width 0 height 6
checkbox input "true"
click at [135, 306] on label at bounding box center [138, 306] width 8 height 8
click at [135, 306] on input "checkbox" at bounding box center [134, 305] width 0 height 6
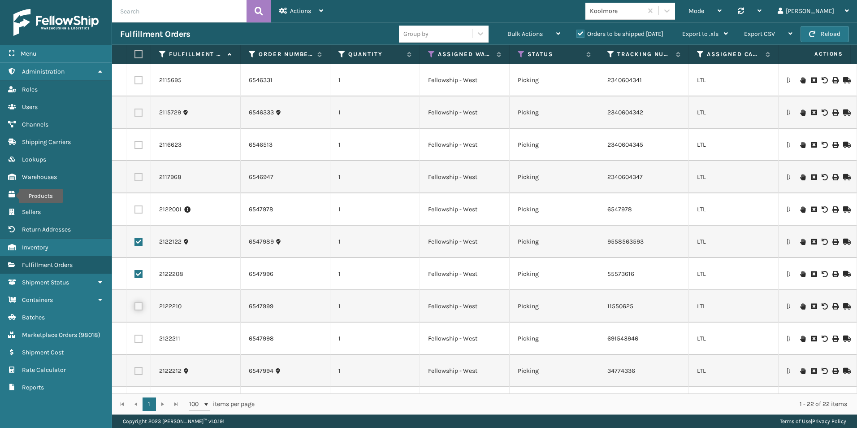
checkbox input "true"
click at [139, 338] on label at bounding box center [138, 338] width 8 height 8
click at [135, 338] on input "checkbox" at bounding box center [134, 337] width 0 height 6
checkbox input "true"
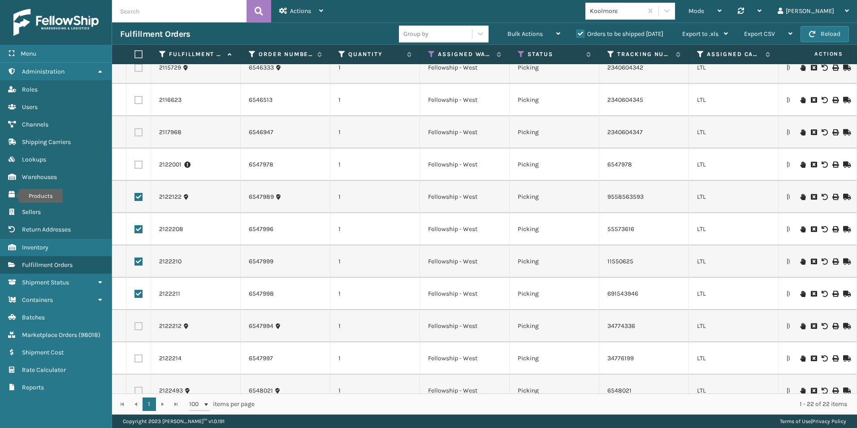
drag, startPoint x: 138, startPoint y: 358, endPoint x: 155, endPoint y: 353, distance: 16.9
click at [138, 358] on label at bounding box center [138, 358] width 8 height 8
click at [135, 358] on input "checkbox" at bounding box center [134, 357] width 0 height 6
checkbox input "true"
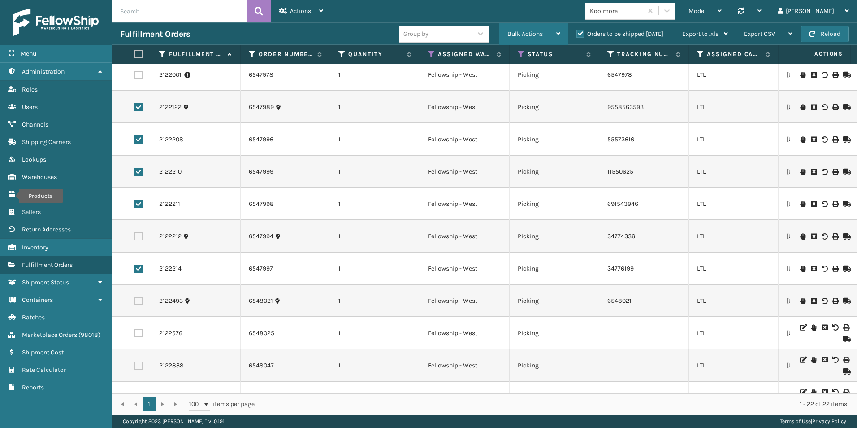
click at [528, 34] on span "Bulk Actions" at bounding box center [524, 34] width 35 height 8
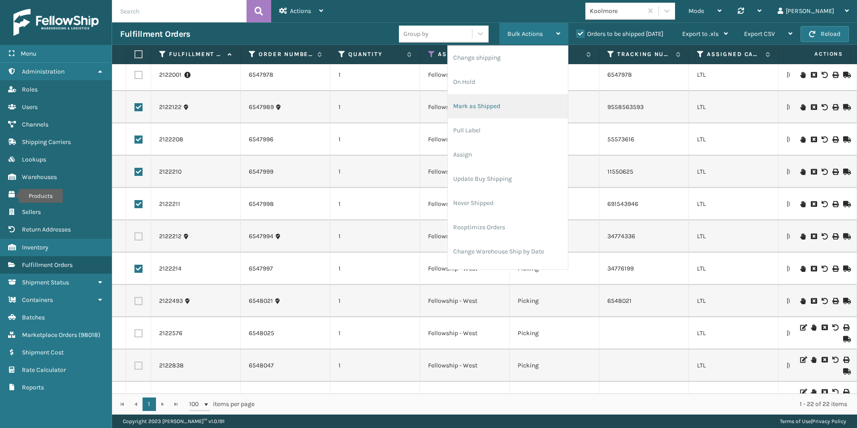
click at [475, 105] on li "Mark as Shipped" at bounding box center [508, 106] width 120 height 24
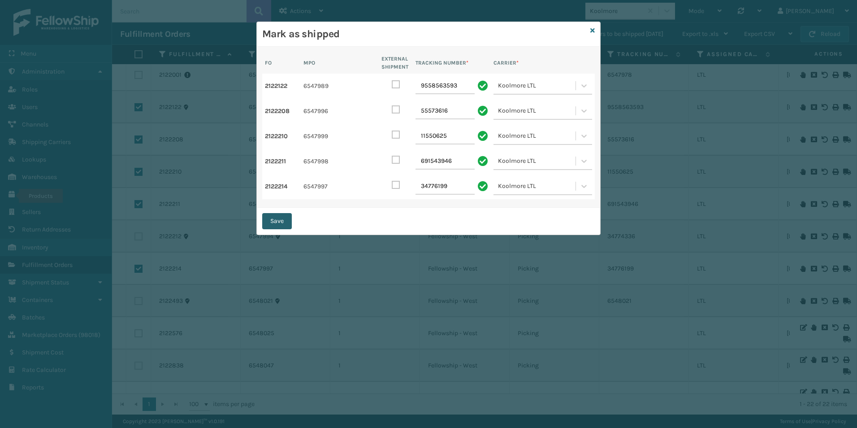
click at [273, 220] on button "Save" at bounding box center [277, 221] width 30 height 16
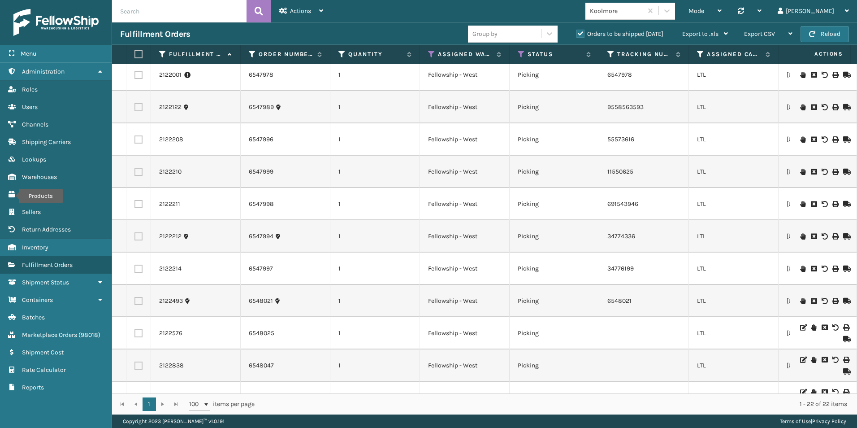
checkbox input "false"
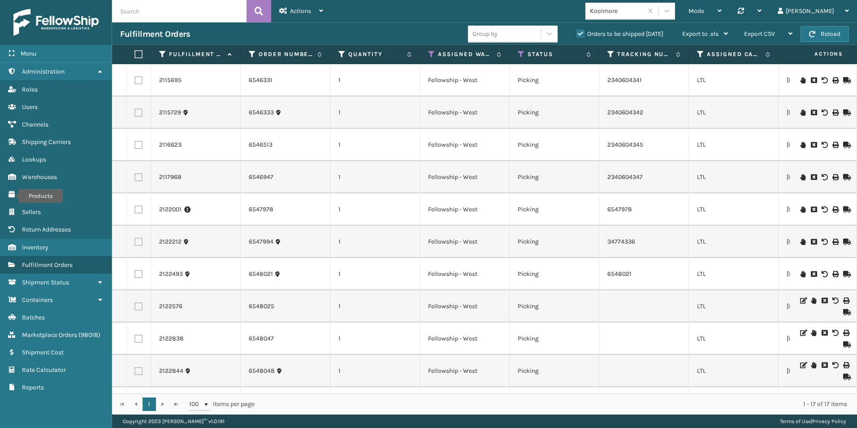
click at [843, 242] on icon at bounding box center [845, 241] width 5 height 6
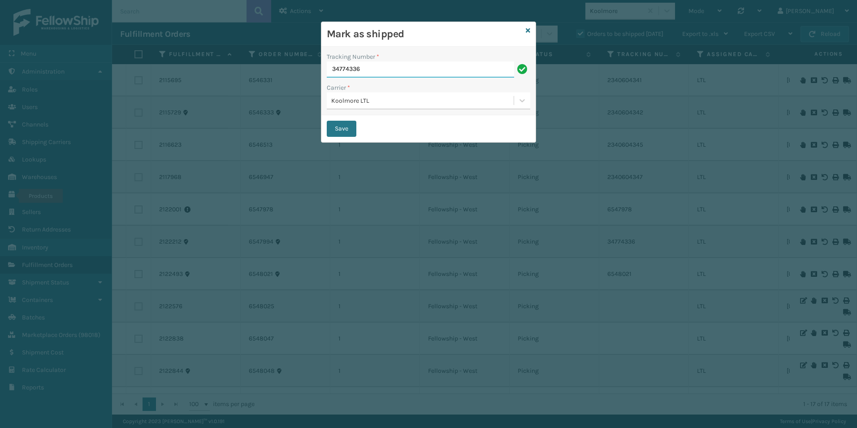
drag, startPoint x: 369, startPoint y: 70, endPoint x: 305, endPoint y: 69, distance: 64.1
click at [307, 69] on div "[PERSON_NAME] as shipped Tracking Number * 34774336 Carrier * Koolmore LTL Save" at bounding box center [428, 214] width 857 height 428
paste input "221997182"
type input "221997182"
click at [331, 132] on button "Save" at bounding box center [342, 129] width 30 height 16
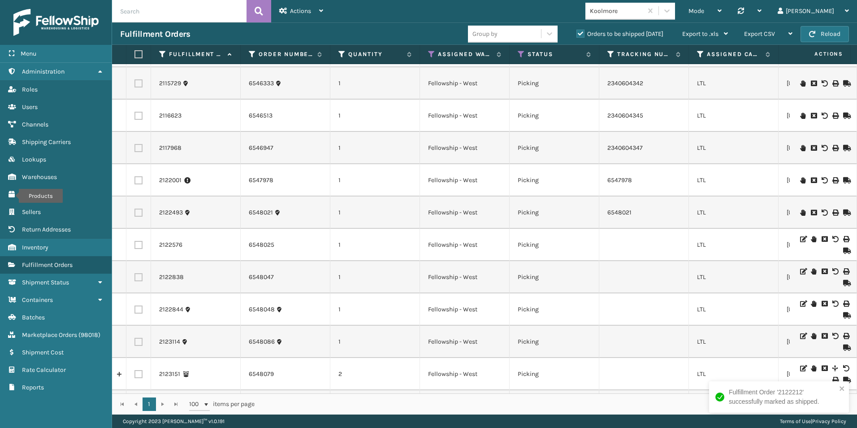
scroll to position [45, 0]
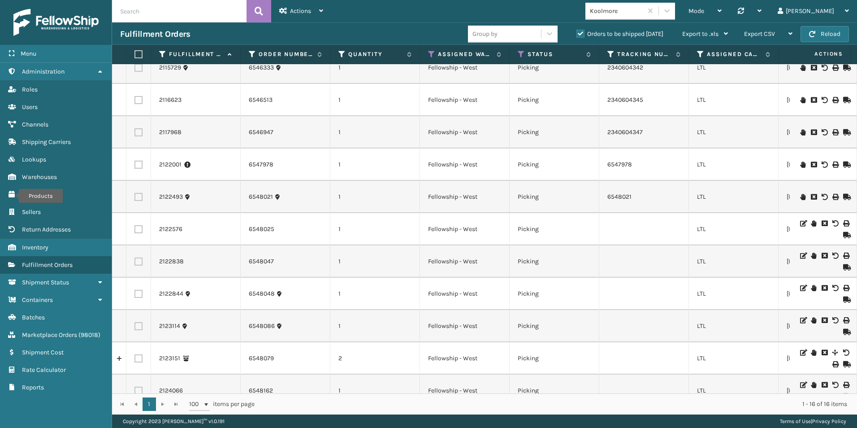
click at [843, 234] on icon at bounding box center [845, 235] width 5 height 6
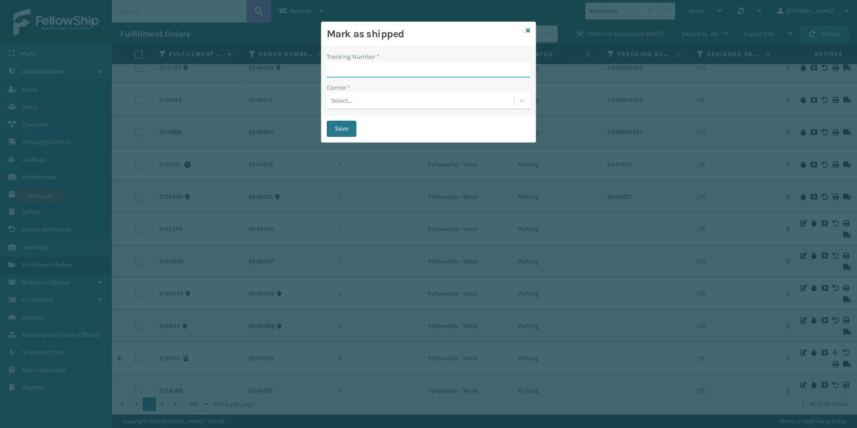
click at [333, 69] on input "Tracking Number *" at bounding box center [428, 69] width 203 height 16
paste input "2340704001"
drag, startPoint x: 377, startPoint y: 67, endPoint x: 297, endPoint y: 68, distance: 80.2
click at [295, 68] on div "Mark as shipped Tracking Number * 2340704001 Carrier * Select... Save" at bounding box center [428, 214] width 857 height 428
type input "2340704001"
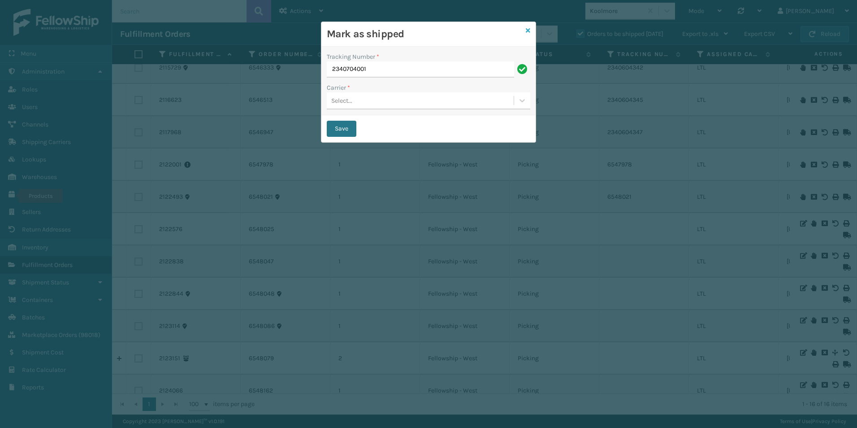
click at [529, 29] on icon at bounding box center [528, 30] width 4 height 6
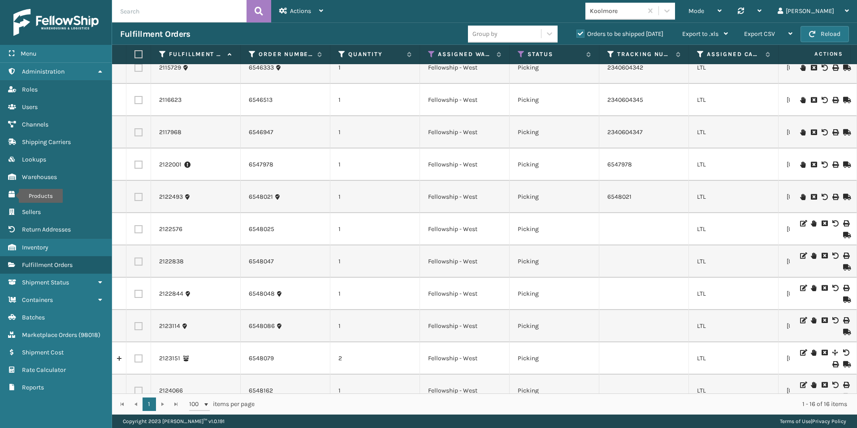
click at [843, 233] on icon at bounding box center [845, 235] width 5 height 6
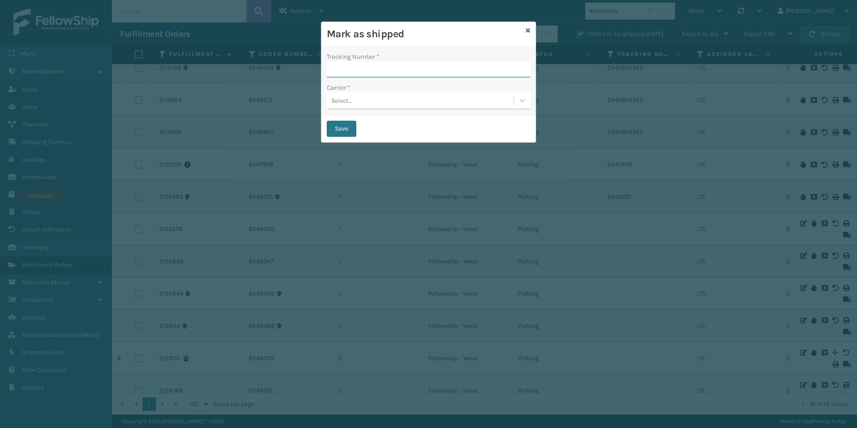
paste input "2340704001"
type input "2340704001"
click at [355, 97] on div "Select..." at bounding box center [420, 100] width 187 height 15
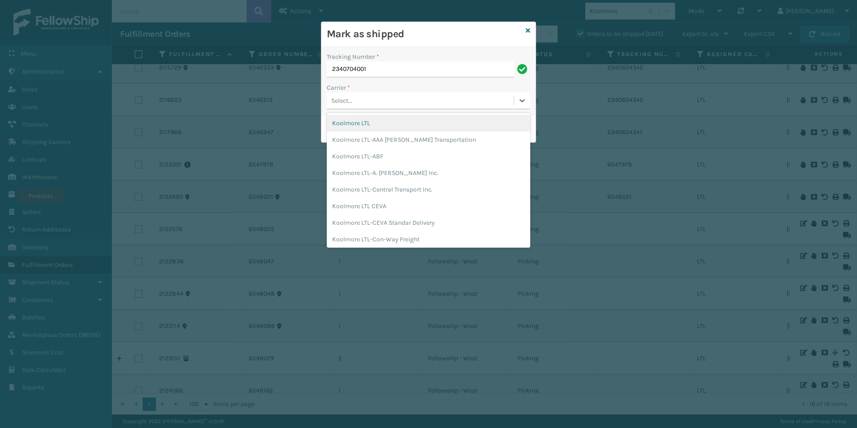
click at [360, 119] on div "Koolmore LTL" at bounding box center [428, 123] width 203 height 17
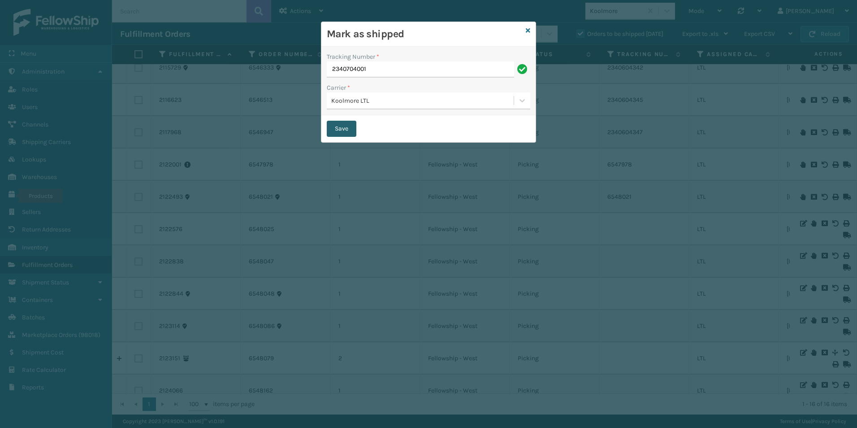
click at [346, 122] on button "Save" at bounding box center [342, 129] width 30 height 16
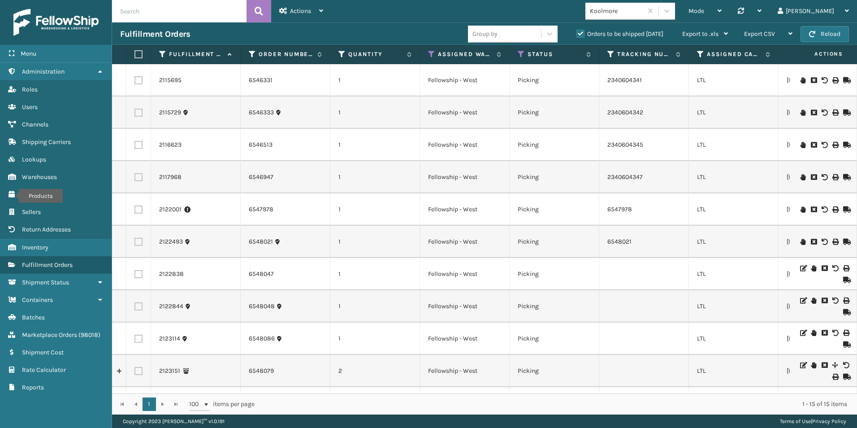
click at [138, 240] on label at bounding box center [138, 242] width 8 height 8
click at [135, 240] on input "checkbox" at bounding box center [134, 241] width 0 height 6
checkbox input "true"
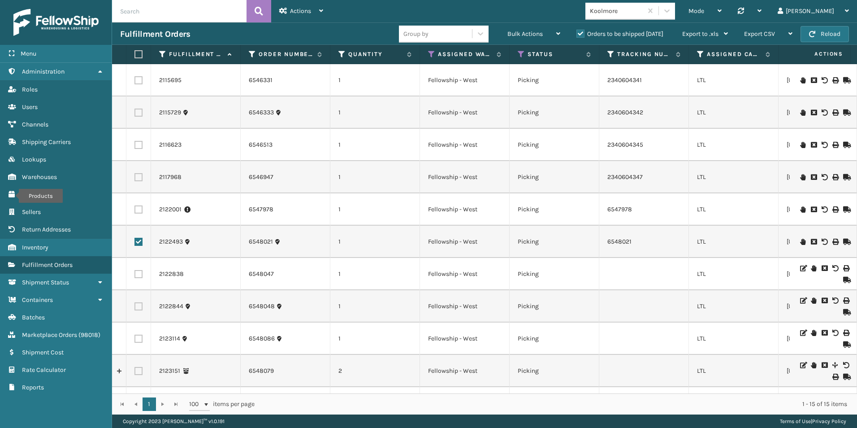
click at [140, 305] on label at bounding box center [138, 306] width 8 height 8
click at [135, 305] on input "checkbox" at bounding box center [134, 305] width 0 height 6
checkbox input "true"
click at [525, 35] on span "Bulk Actions" at bounding box center [524, 34] width 35 height 8
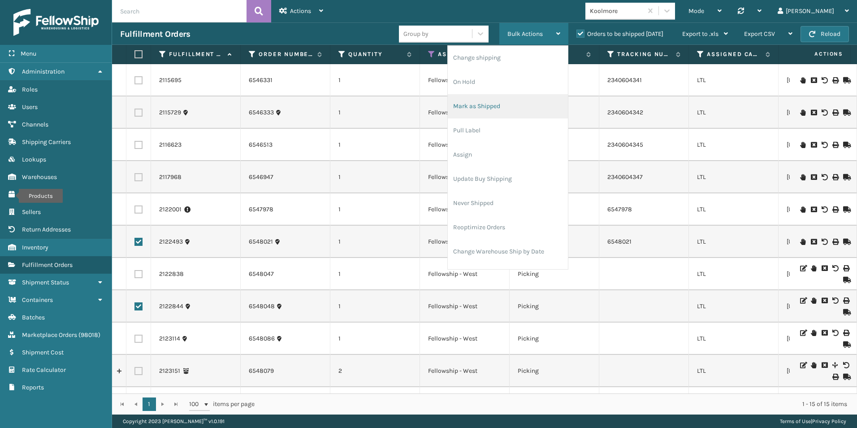
click at [486, 110] on li "Mark as Shipped" at bounding box center [508, 106] width 120 height 24
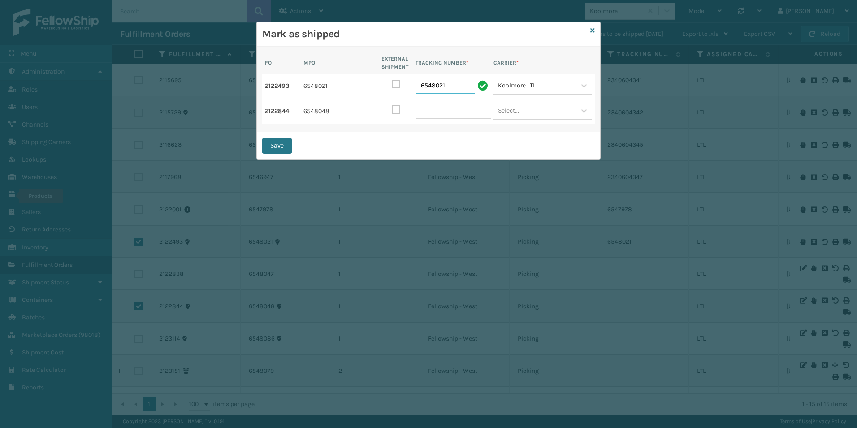
drag, startPoint x: 432, startPoint y: 84, endPoint x: 397, endPoint y: 82, distance: 35.0
click at [394, 83] on div "2122493 6548021 TRACKING NUMBER * 6548021 [GEOGRAPHIC_DATA] LTL" at bounding box center [428, 85] width 333 height 25
paste input "234-0703004"
click at [436, 85] on input "234-0703004" at bounding box center [444, 86] width 59 height 16
type input "2340703004"
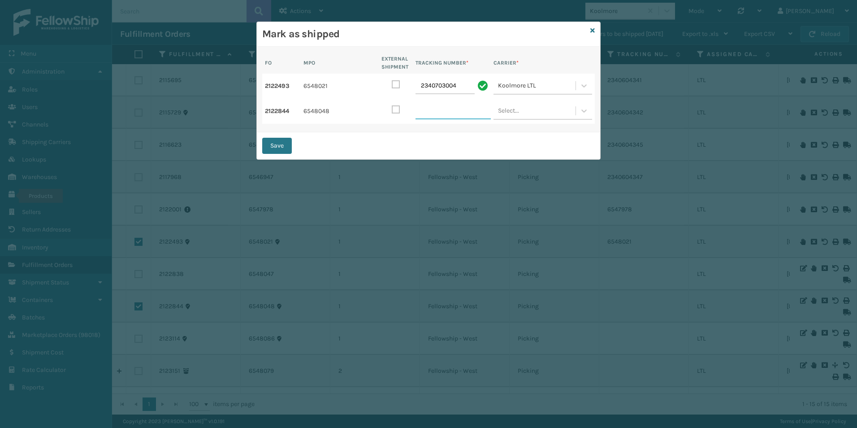
drag, startPoint x: 435, startPoint y: 111, endPoint x: 411, endPoint y: 106, distance: 24.4
click at [435, 111] on input "TRACKING NUMBER *" at bounding box center [452, 111] width 75 height 16
click at [423, 106] on input "TRACKING NUMBER *" at bounding box center [452, 111] width 75 height 16
paste input "2340704002"
type input "2340704002"
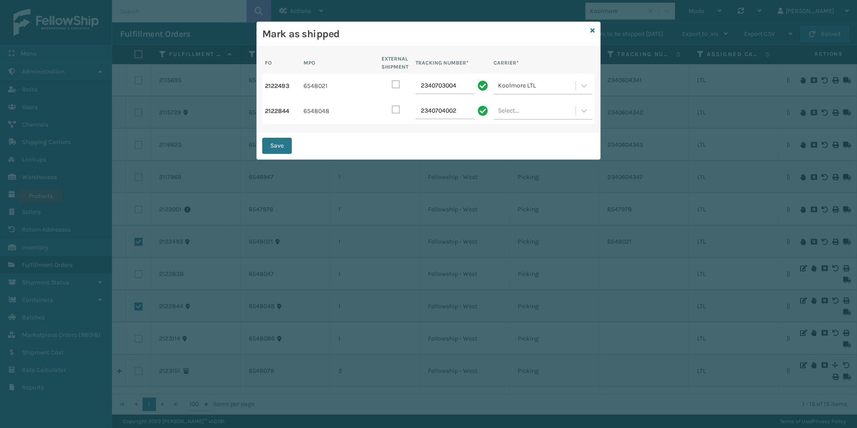
click at [530, 108] on div "Select..." at bounding box center [534, 111] width 82 height 16
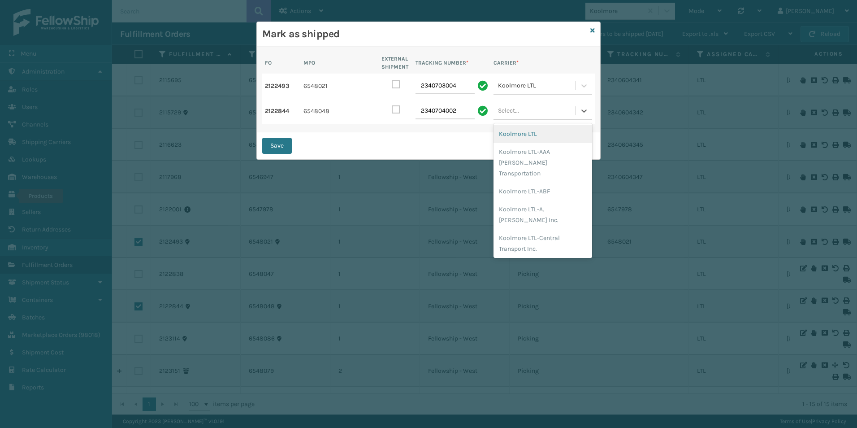
drag, startPoint x: 521, startPoint y: 133, endPoint x: 463, endPoint y: 136, distance: 58.3
click at [521, 133] on div "Koolmore LTL" at bounding box center [542, 134] width 99 height 18
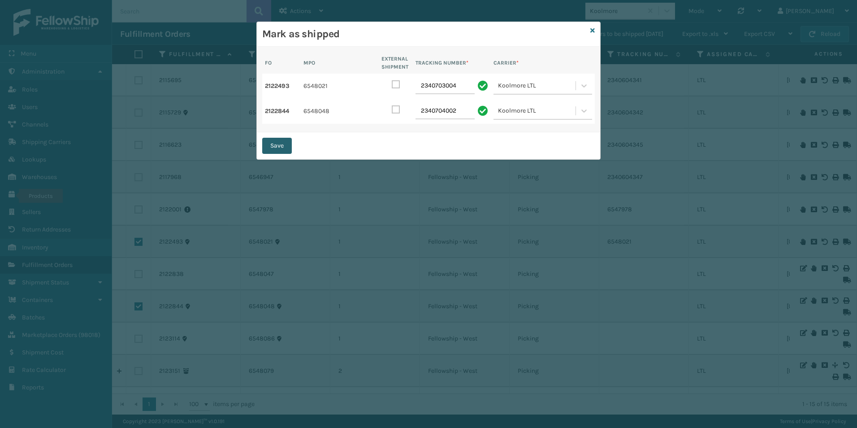
click at [278, 143] on button "Save" at bounding box center [277, 146] width 30 height 16
checkbox input "false"
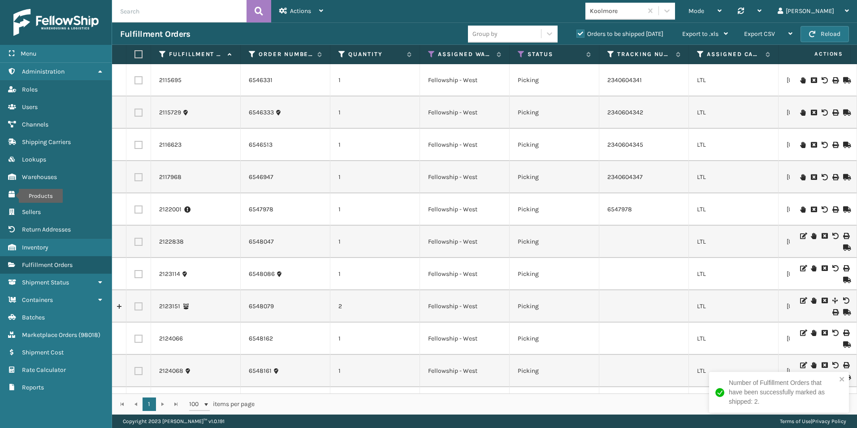
click at [843, 245] on icon at bounding box center [845, 247] width 5 height 6
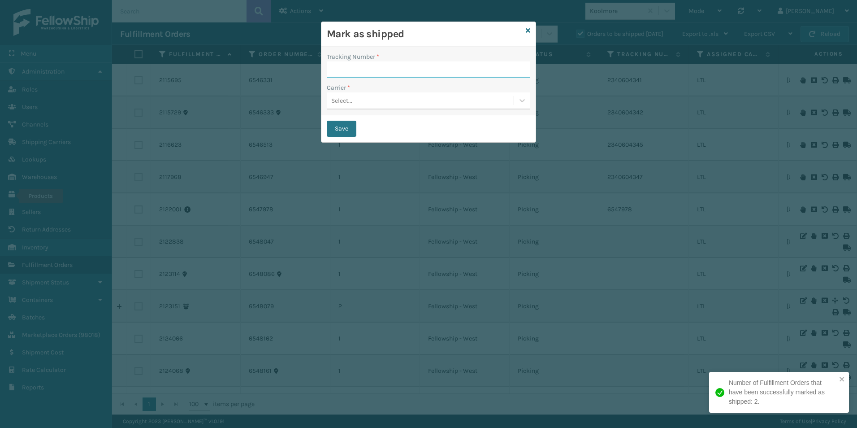
click at [335, 71] on input "Tracking Number *" at bounding box center [428, 69] width 203 height 16
paste input "221997166"
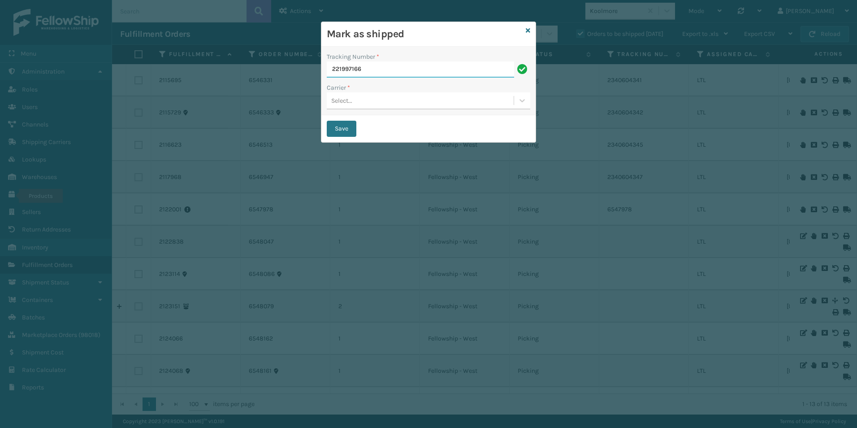
type input "221997166"
click at [352, 95] on div "Select..." at bounding box center [420, 100] width 187 height 15
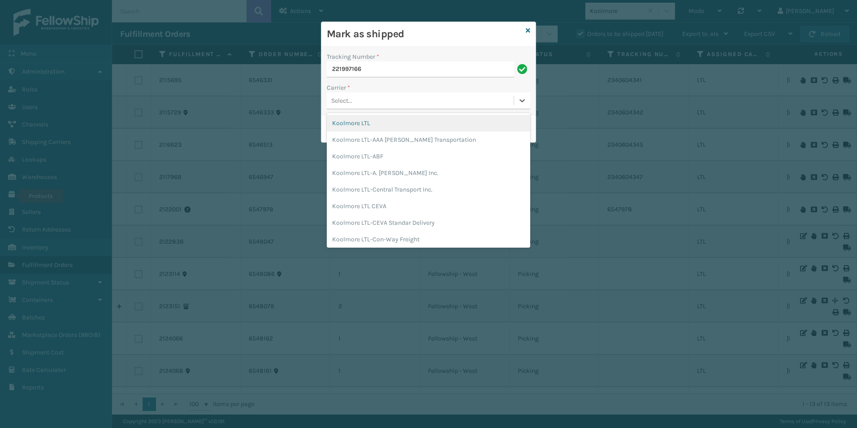
click at [353, 123] on div "Koolmore LTL" at bounding box center [428, 123] width 203 height 17
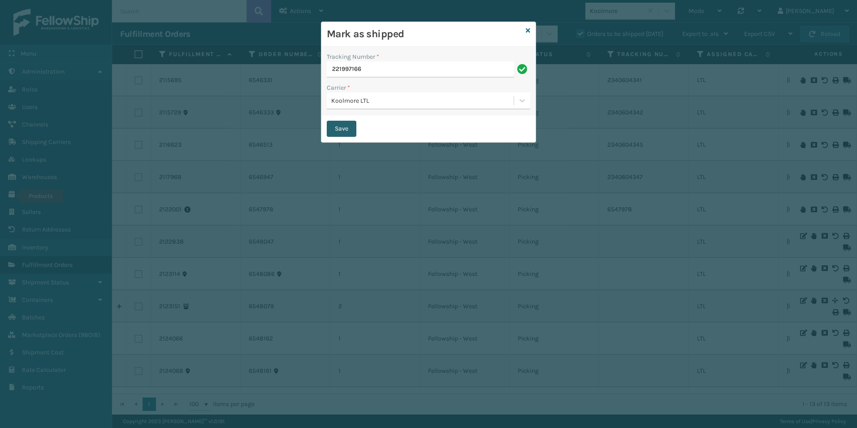
click at [342, 125] on button "Save" at bounding box center [342, 129] width 30 height 16
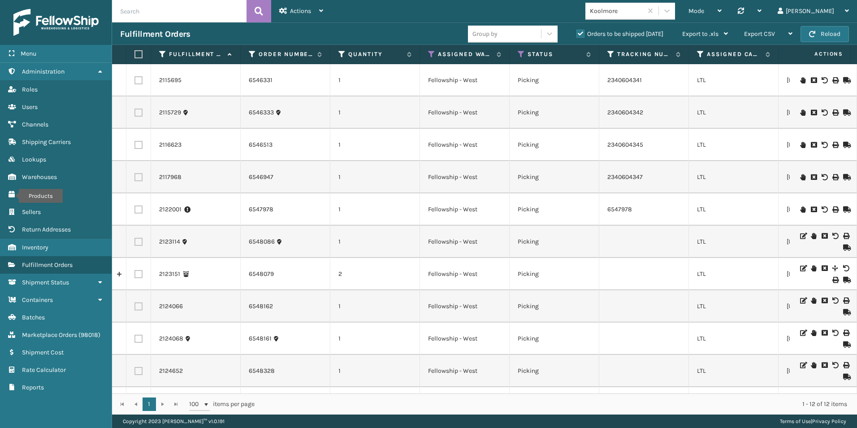
click at [139, 243] on label at bounding box center [138, 242] width 8 height 8
click at [135, 243] on input "checkbox" at bounding box center [134, 241] width 0 height 6
checkbox input "true"
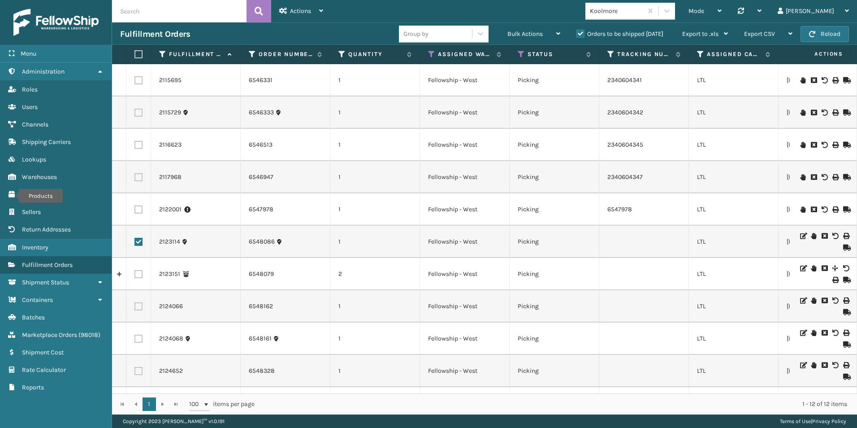
click at [138, 275] on label at bounding box center [138, 274] width 8 height 8
click at [135, 275] on input "checkbox" at bounding box center [134, 273] width 0 height 6
checkbox input "true"
click at [505, 32] on div "Bulk Actions Change shipping On Hold Mark as Shipped Pull Label Assign Update B…" at bounding box center [533, 34] width 69 height 22
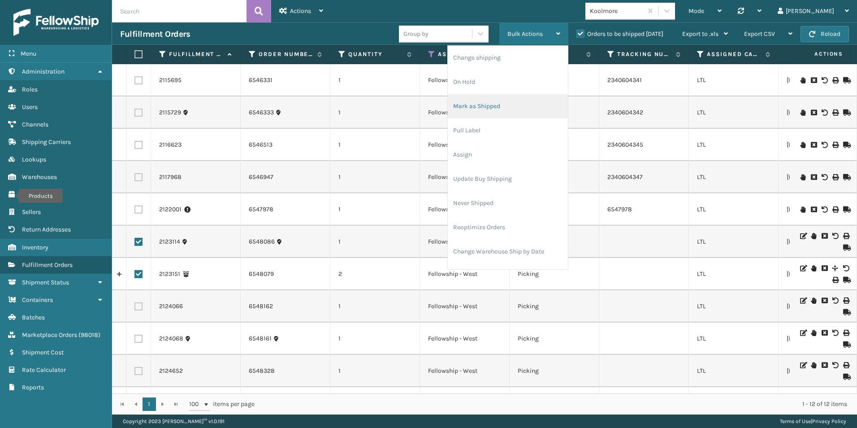
click at [479, 112] on li "Mark as Shipped" at bounding box center [508, 106] width 120 height 24
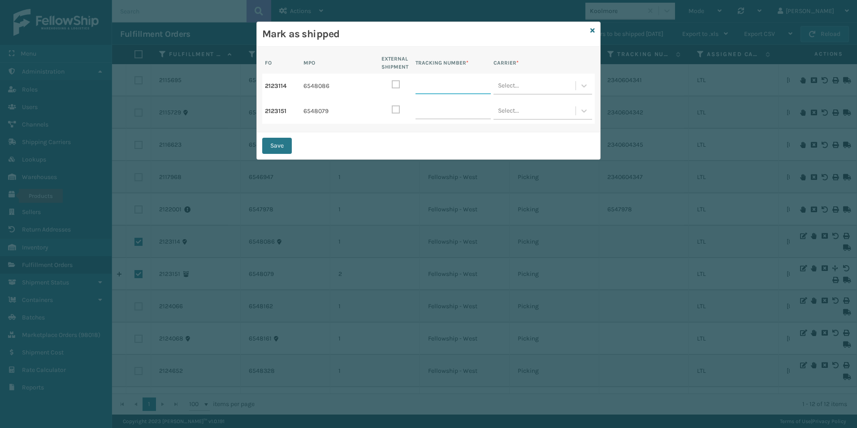
paste input "2340704003"
type input "2340704003"
drag, startPoint x: 424, startPoint y: 113, endPoint x: 285, endPoint y: 104, distance: 139.7
click at [424, 113] on input "TRACKING NUMBER *" at bounding box center [452, 111] width 75 height 16
paste input "691543953"
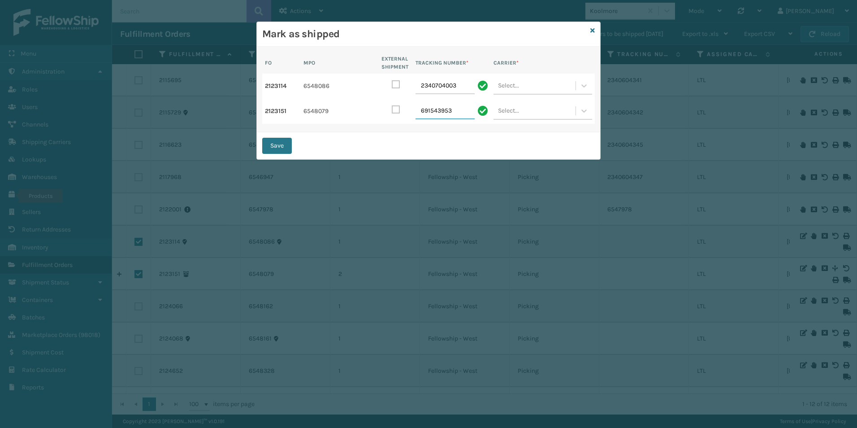
type input "691543953"
click at [534, 87] on div "Select..." at bounding box center [534, 86] width 82 height 16
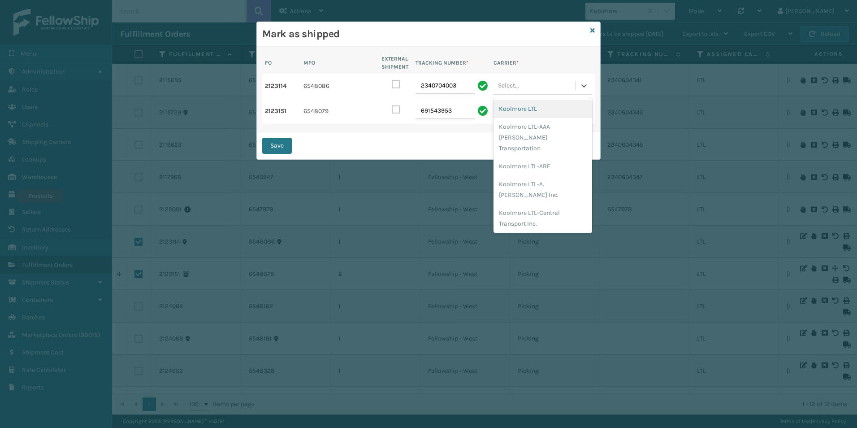
click at [523, 109] on div "Koolmore LTL" at bounding box center [542, 109] width 99 height 18
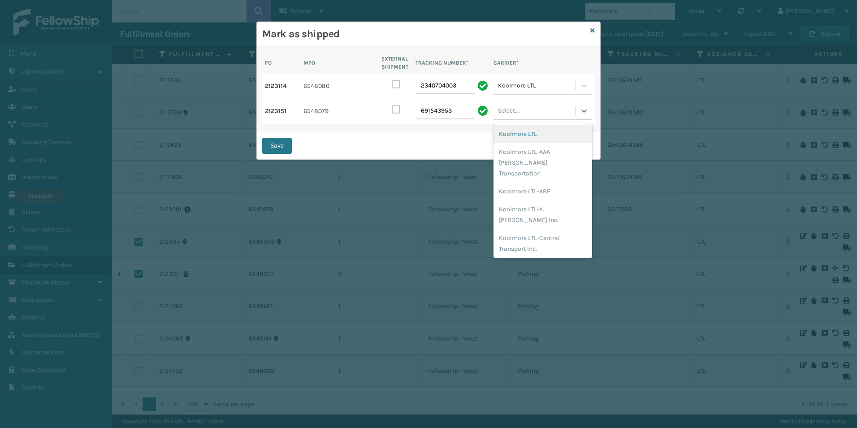
click at [511, 108] on div "Select..." at bounding box center [508, 110] width 21 height 11
drag, startPoint x: 521, startPoint y: 134, endPoint x: 305, endPoint y: 142, distance: 215.7
click at [514, 134] on div "Koolmore LTL" at bounding box center [542, 134] width 99 height 18
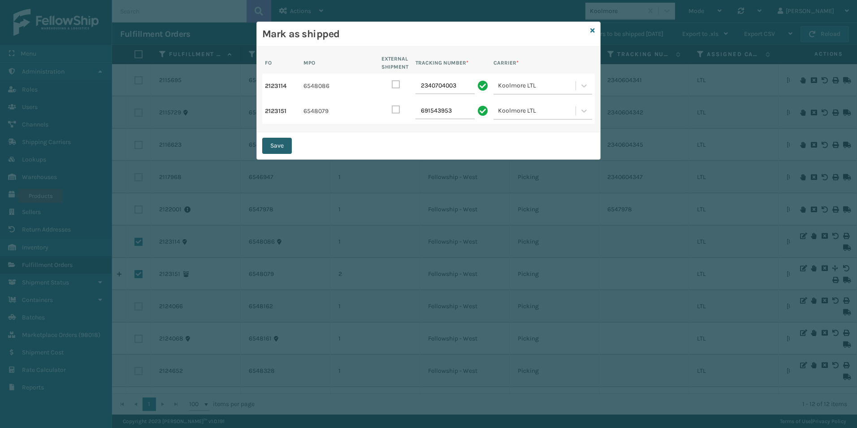
click at [287, 140] on button "Save" at bounding box center [277, 146] width 30 height 16
checkbox input "false"
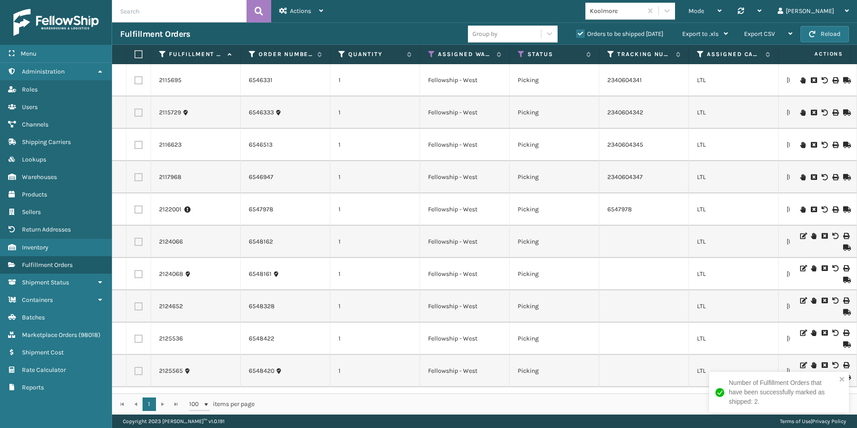
drag, startPoint x: 139, startPoint y: 242, endPoint x: 139, endPoint y: 254, distance: 11.7
click at [139, 242] on label at bounding box center [138, 242] width 8 height 8
click at [135, 242] on input "checkbox" at bounding box center [134, 241] width 0 height 6
checkbox input "true"
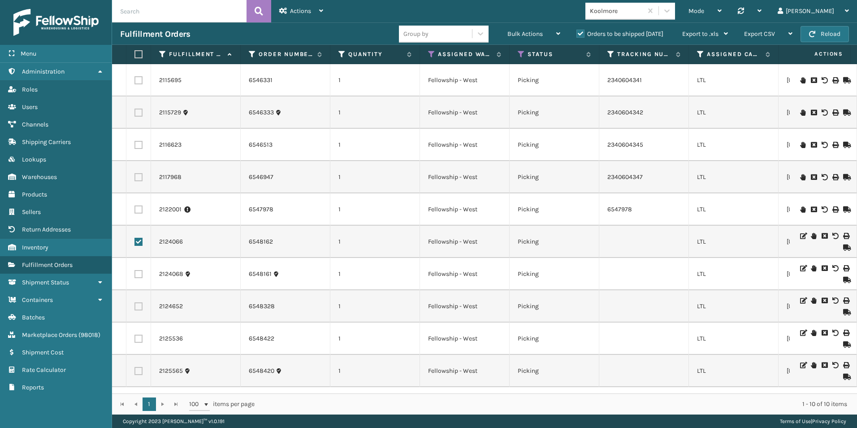
click at [139, 273] on label at bounding box center [138, 274] width 8 height 8
click at [135, 273] on input "checkbox" at bounding box center [134, 273] width 0 height 6
checkbox input "true"
click at [136, 307] on label at bounding box center [138, 306] width 8 height 8
click at [135, 307] on input "checkbox" at bounding box center [134, 305] width 0 height 6
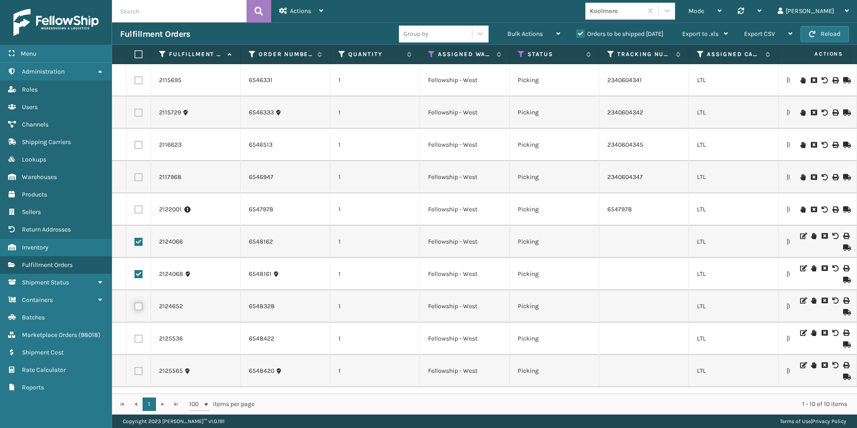
checkbox input "true"
click at [540, 35] on span "Bulk Actions" at bounding box center [524, 34] width 35 height 8
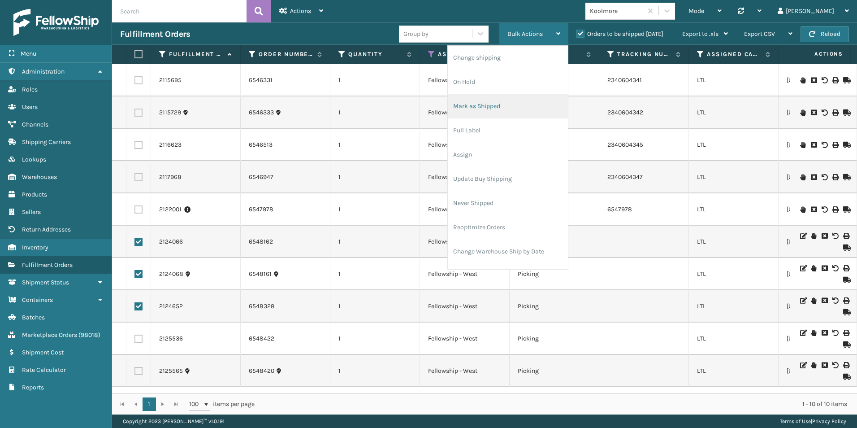
click at [482, 102] on li "Mark as Shipped" at bounding box center [508, 106] width 120 height 24
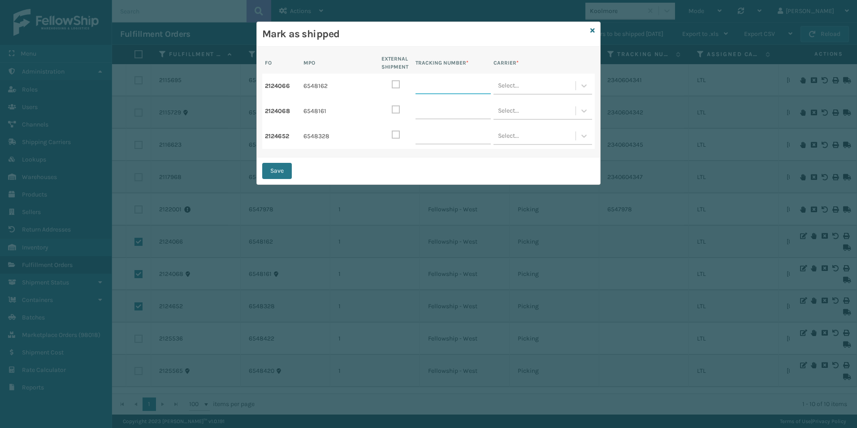
paste input "691543961"
type input "691543961"
click at [539, 88] on div "Select..." at bounding box center [534, 86] width 82 height 16
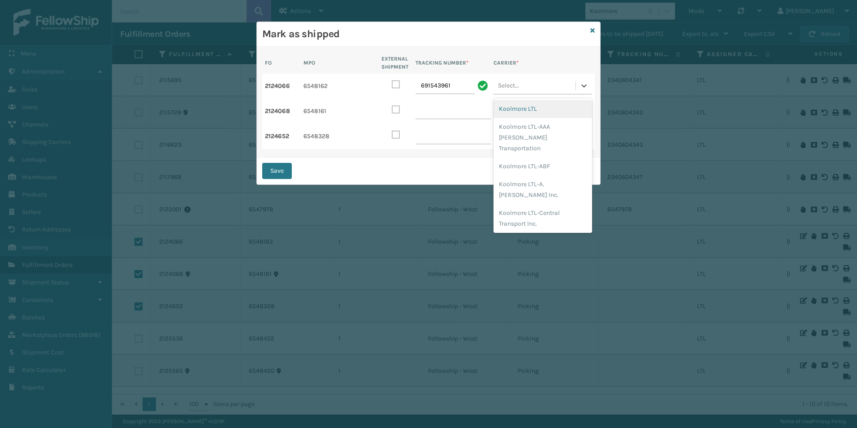
drag, startPoint x: 530, startPoint y: 111, endPoint x: 244, endPoint y: 111, distance: 286.4
click at [529, 110] on div "Koolmore LTL" at bounding box center [542, 109] width 99 height 18
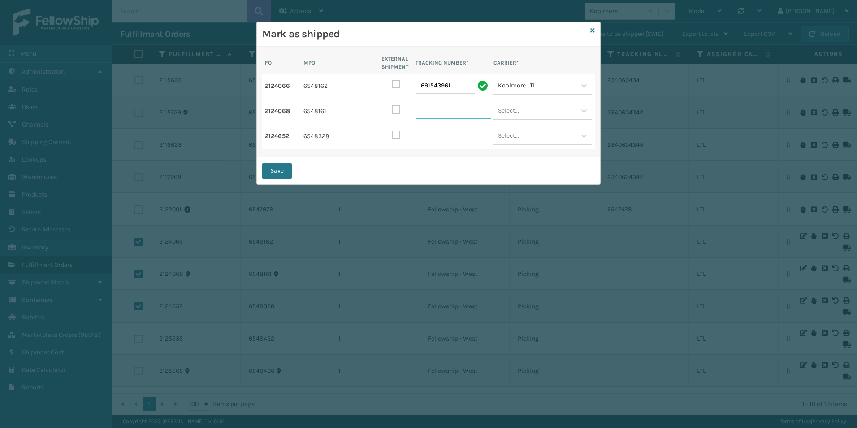
paste input "2340704004"
type input "2340704004"
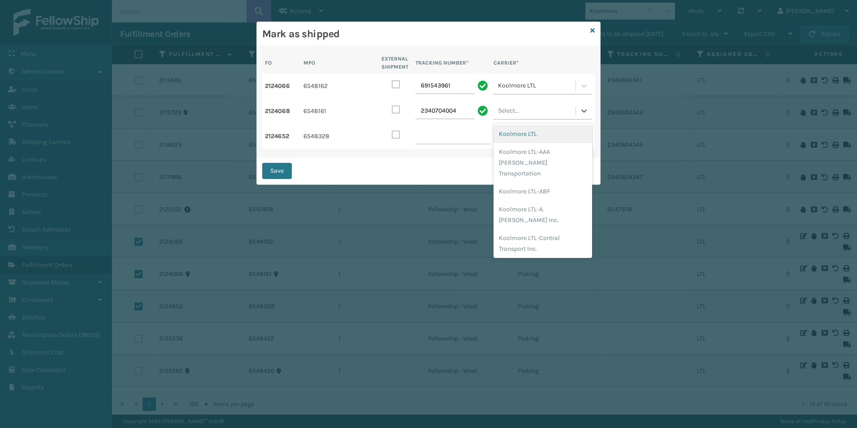
click at [521, 113] on div "Select..." at bounding box center [534, 111] width 82 height 16
drag, startPoint x: 519, startPoint y: 131, endPoint x: 501, endPoint y: 137, distance: 18.3
click at [518, 131] on div "Koolmore LTL" at bounding box center [542, 134] width 99 height 18
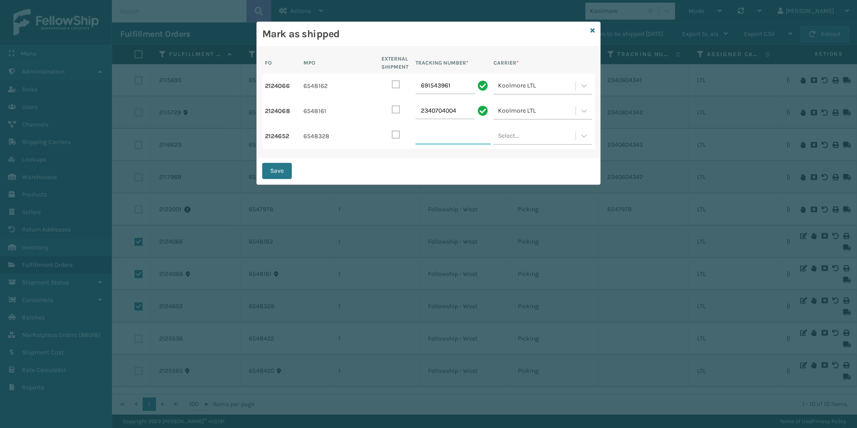
click at [421, 133] on input "TRACKING NUMBER *" at bounding box center [452, 136] width 75 height 16
paste input "691543979"
type input "691543979"
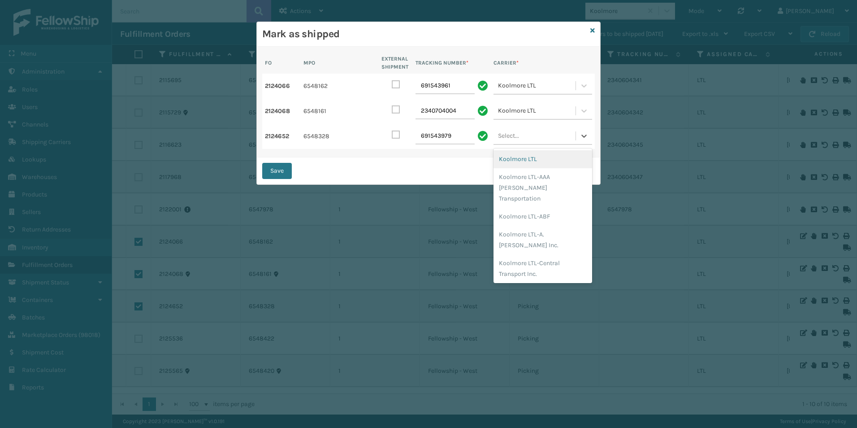
click at [515, 137] on div "Select..." at bounding box center [508, 135] width 21 height 11
drag, startPoint x: 519, startPoint y: 159, endPoint x: 342, endPoint y: 163, distance: 176.6
click at [517, 159] on div "Koolmore LTL" at bounding box center [542, 159] width 99 height 18
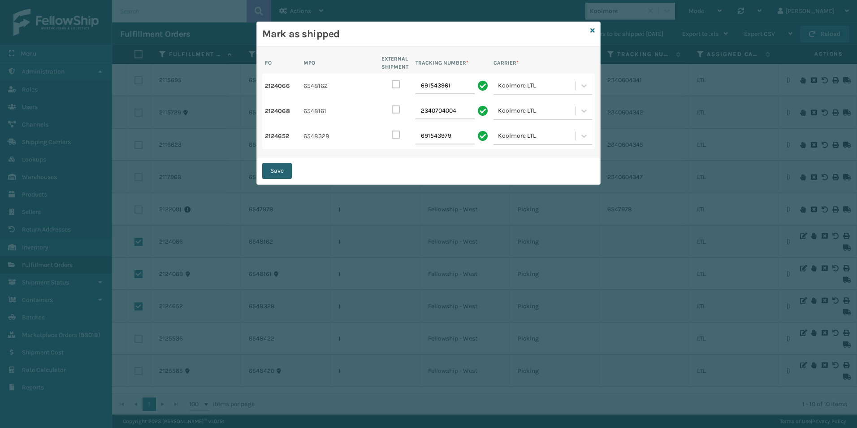
click at [277, 168] on button "Save" at bounding box center [277, 171] width 30 height 16
checkbox input "false"
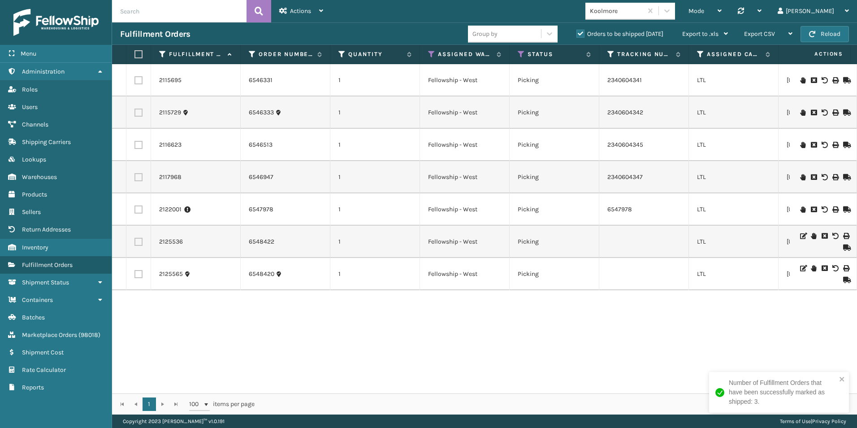
click at [140, 244] on label at bounding box center [138, 242] width 8 height 8
click at [135, 243] on input "checkbox" at bounding box center [134, 241] width 0 height 6
checkbox input "true"
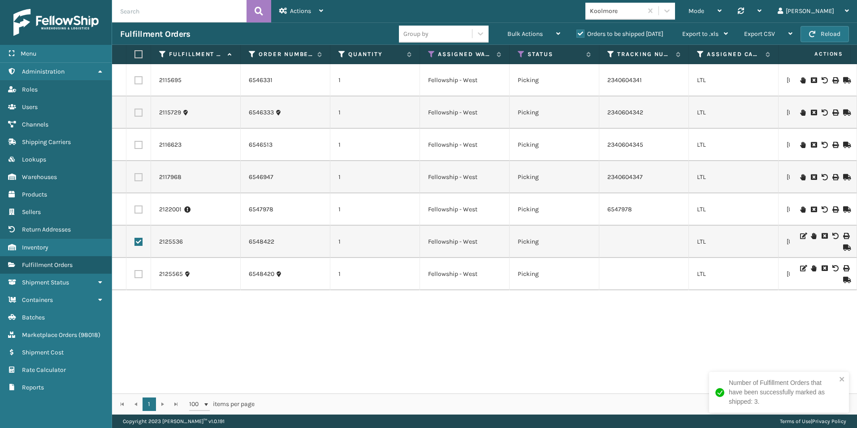
click at [137, 276] on label at bounding box center [138, 274] width 8 height 8
click at [135, 276] on input "checkbox" at bounding box center [134, 273] width 0 height 6
checkbox input "true"
click at [525, 34] on span "Bulk Actions" at bounding box center [524, 34] width 35 height 8
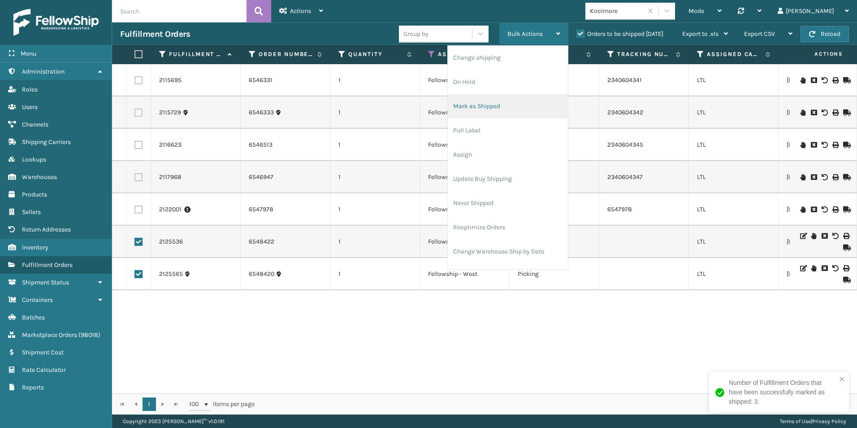
click at [476, 106] on li "Mark as Shipped" at bounding box center [508, 106] width 120 height 24
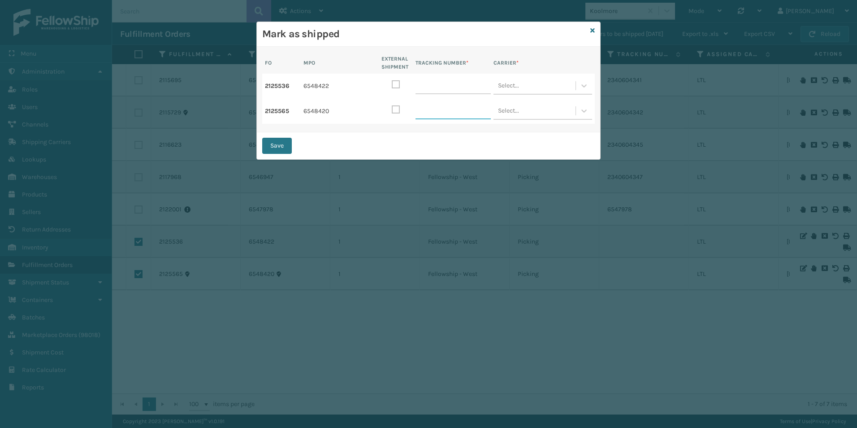
paste input "691543987"
type input "691543987"
click at [526, 111] on div "Select..." at bounding box center [534, 111] width 82 height 16
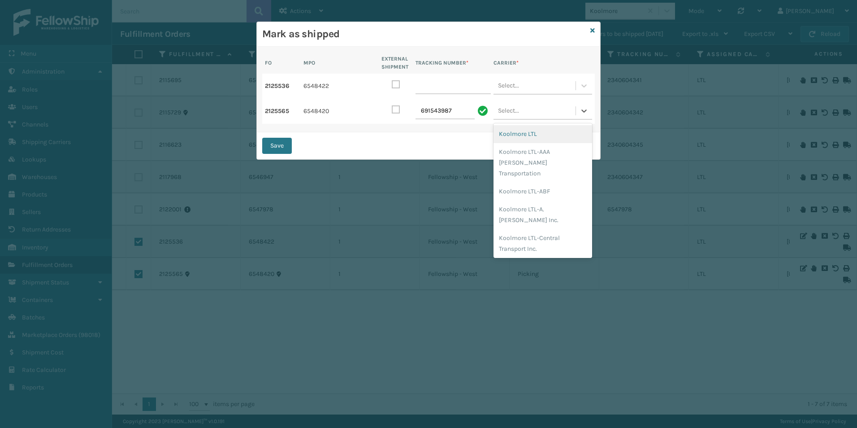
drag, startPoint x: 518, startPoint y: 133, endPoint x: 528, endPoint y: 85, distance: 48.9
click at [519, 130] on div "Koolmore LTL" at bounding box center [542, 134] width 99 height 18
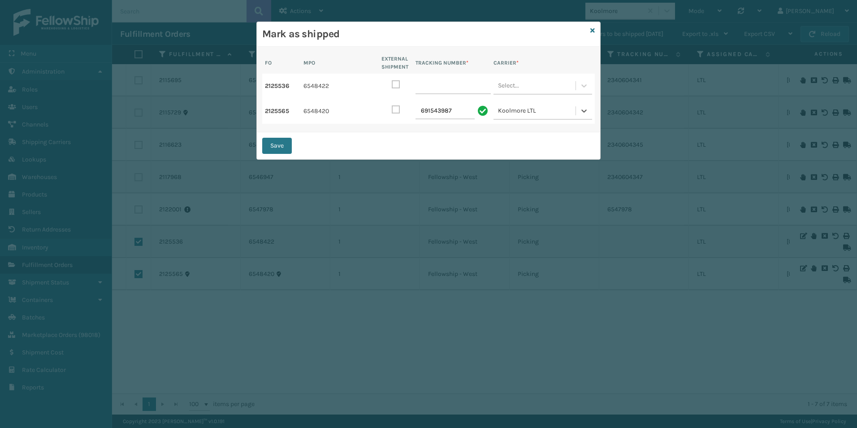
click at [526, 81] on div "Select..." at bounding box center [534, 86] width 82 height 16
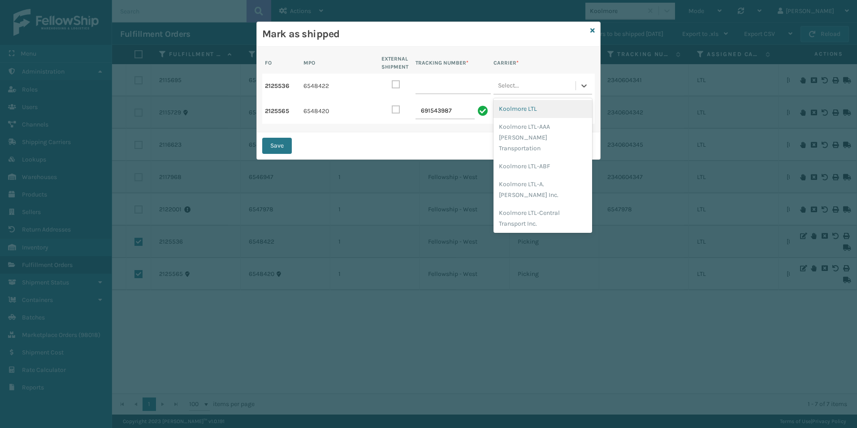
click at [516, 109] on div "Koolmore LTL" at bounding box center [542, 109] width 99 height 18
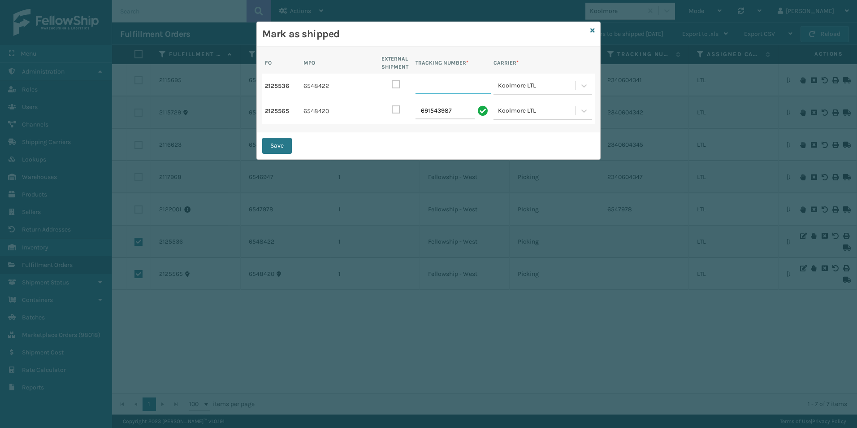
paste input "2340704005"
type input "2340704005"
click at [281, 145] on button "Save" at bounding box center [277, 146] width 30 height 16
checkbox input "false"
